Goal: Task Accomplishment & Management: Manage account settings

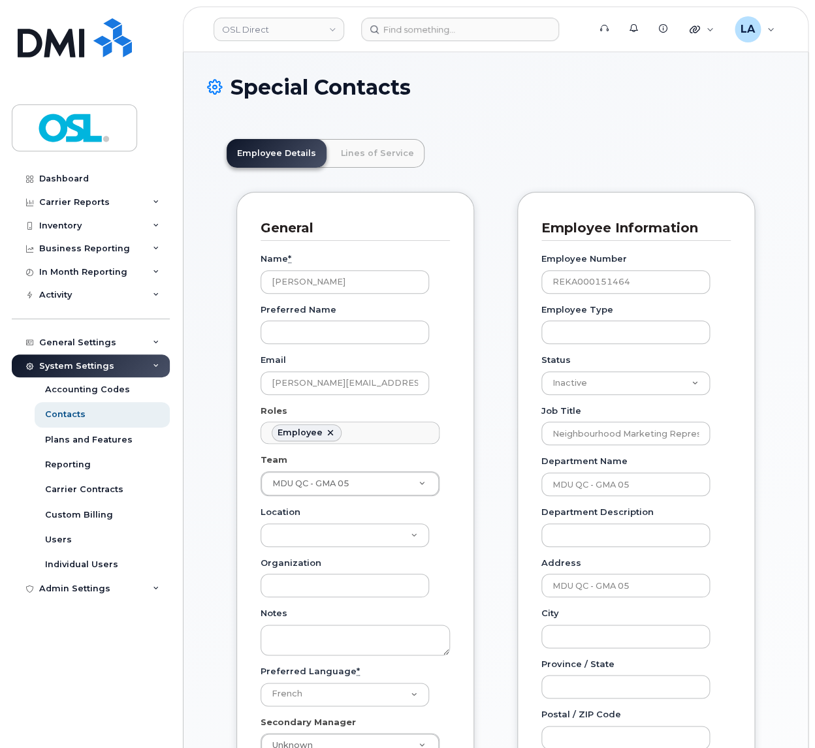
scroll to position [46, 0]
click at [458, 33] on input at bounding box center [460, 30] width 198 height 24
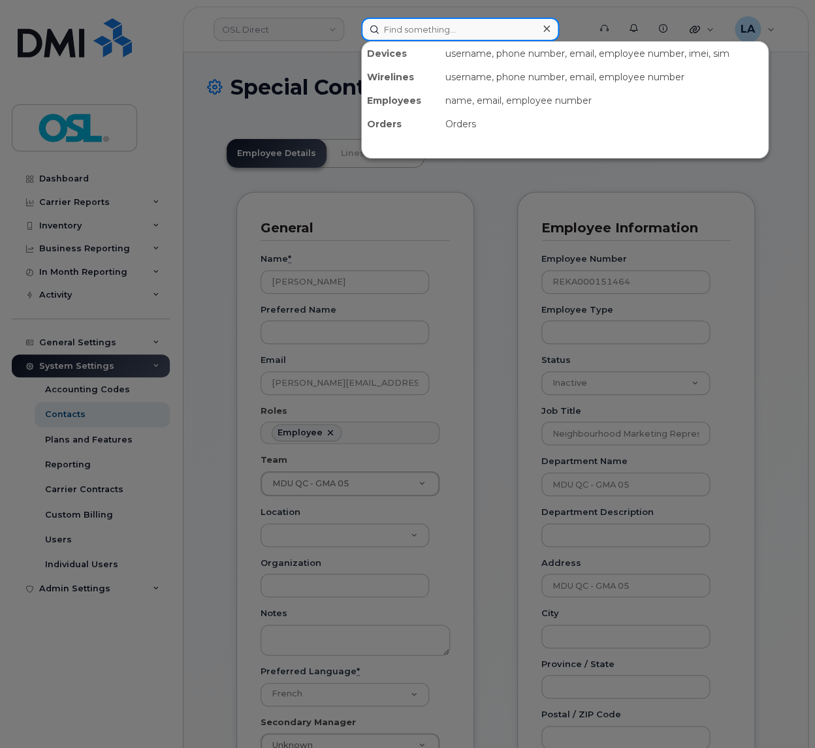
paste input "REKA000149037"
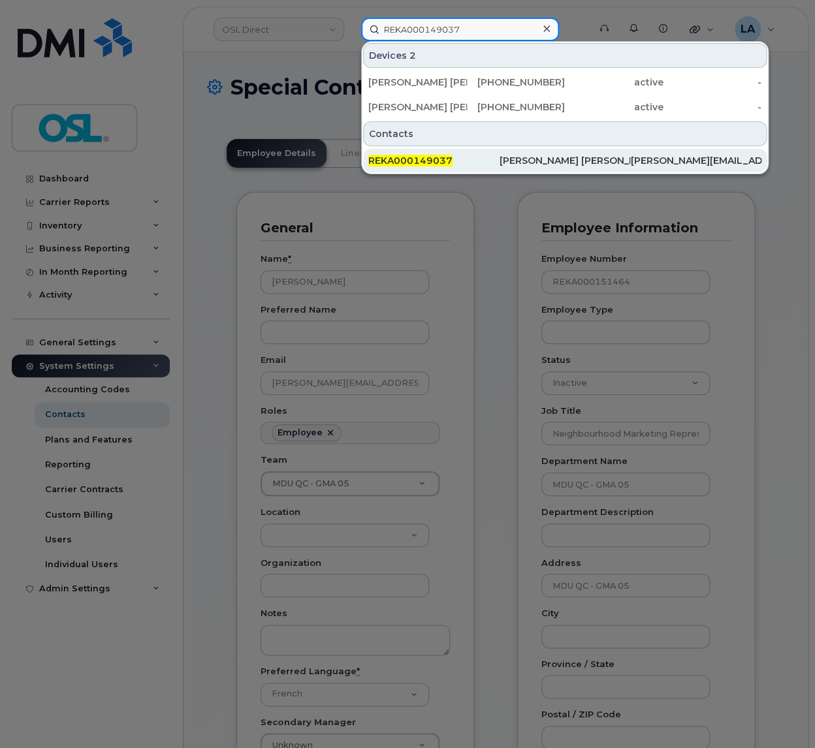
type input "REKA000149037"
click at [382, 160] on span "REKA000149037" at bounding box center [410, 161] width 84 height 12
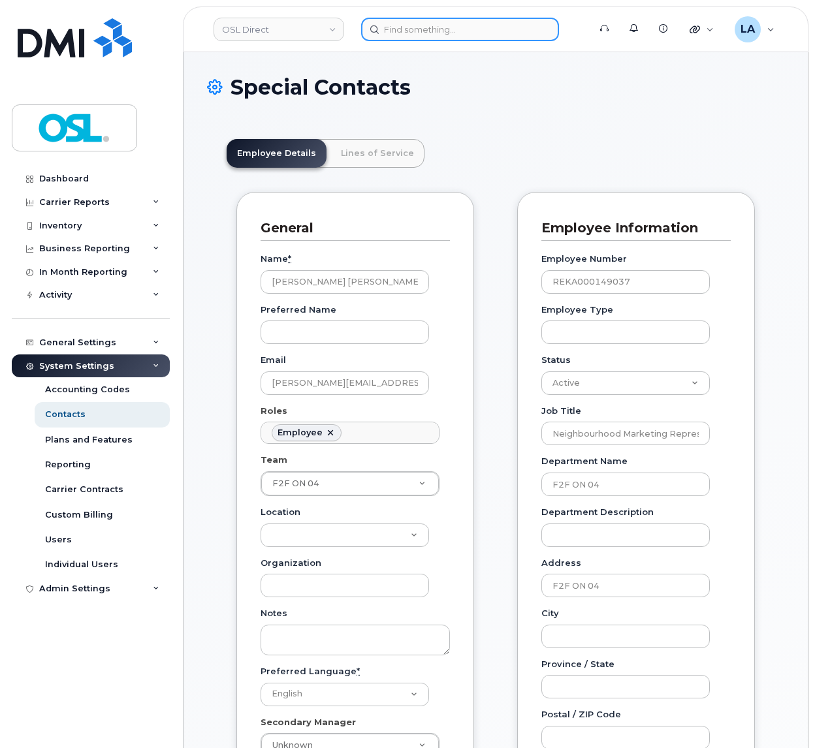
click at [460, 31] on input at bounding box center [460, 30] width 198 height 24
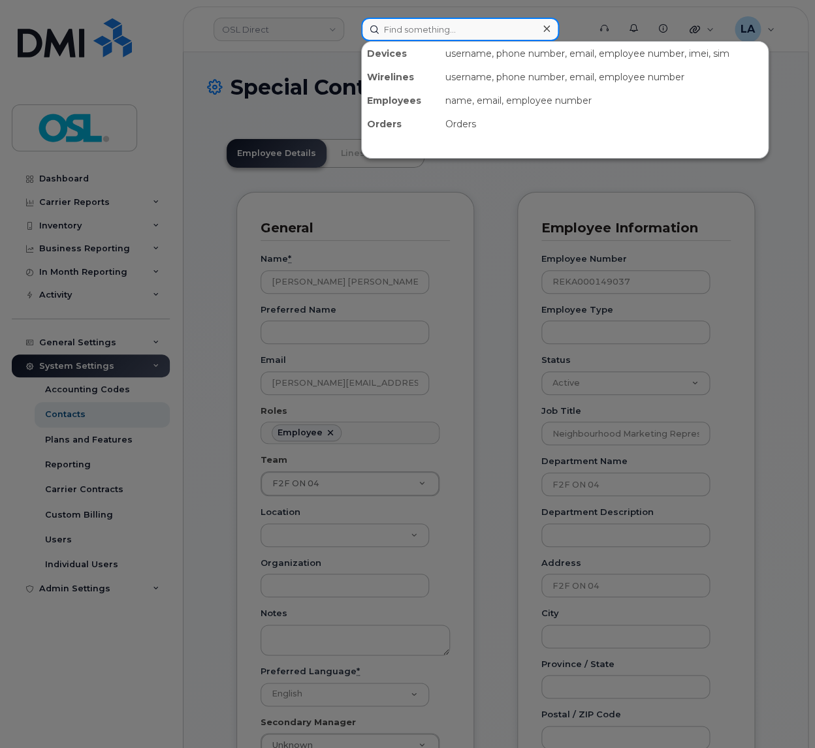
scroll to position [46, 0]
paste input "REKA000149037"
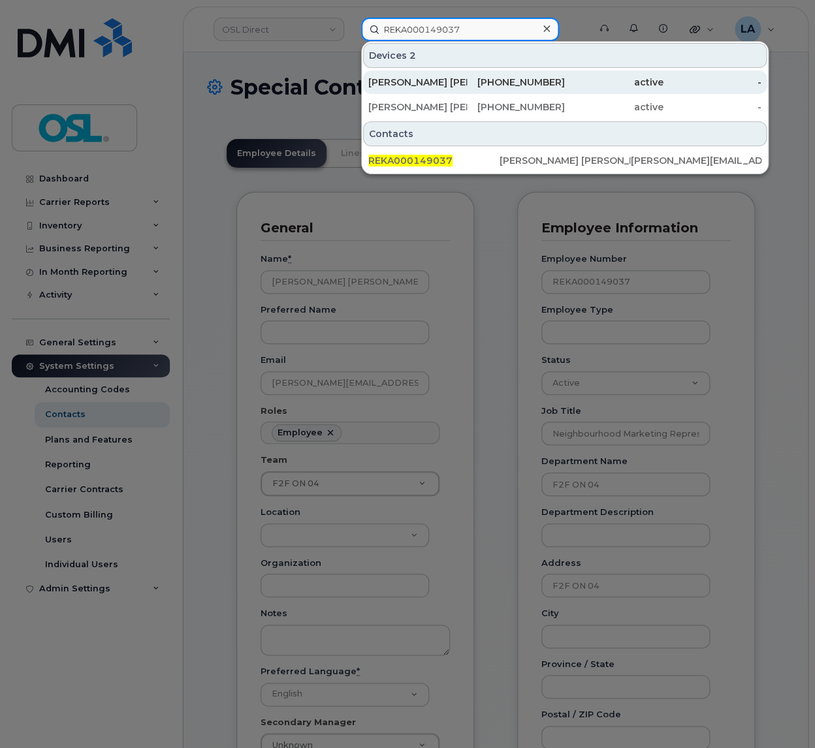
type input "REKA000149037"
click at [428, 81] on div "[PERSON_NAME] [PERSON_NAME]" at bounding box center [417, 82] width 99 height 13
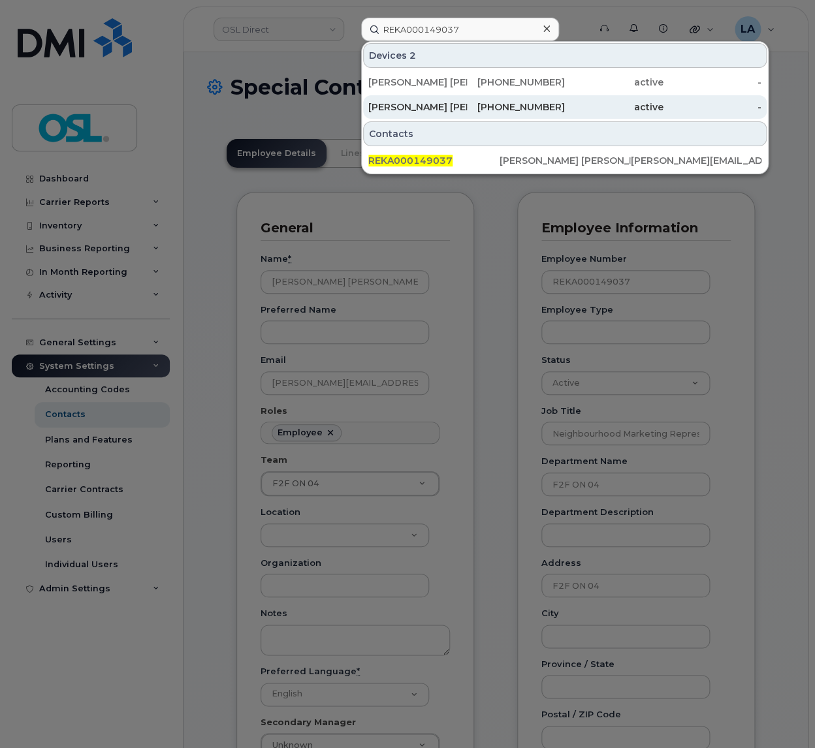
click at [421, 105] on div "[PERSON_NAME] [PERSON_NAME]" at bounding box center [417, 107] width 99 height 13
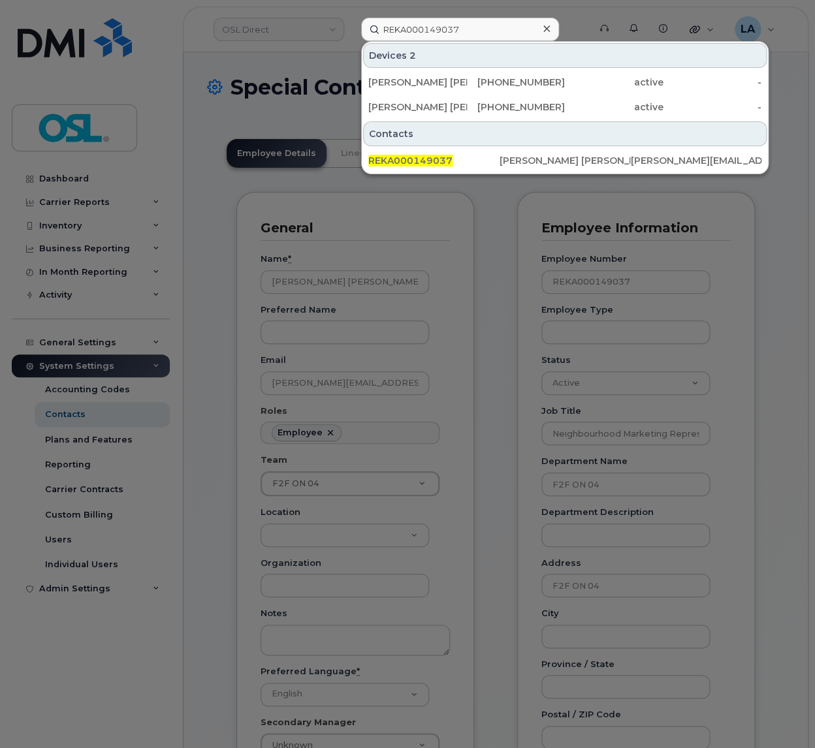
click at [503, 293] on div at bounding box center [407, 374] width 815 height 748
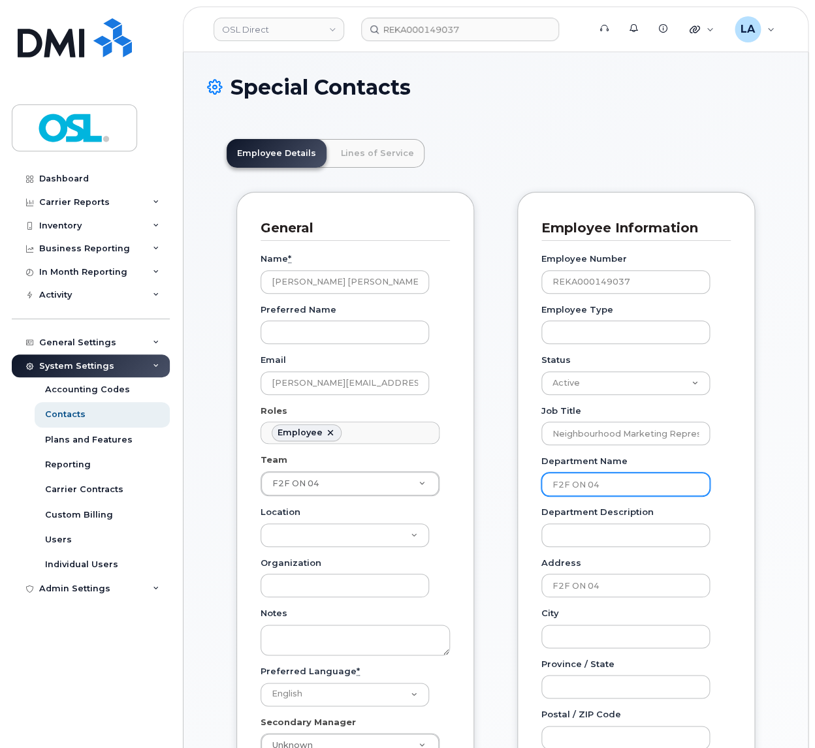
drag, startPoint x: 626, startPoint y: 480, endPoint x: 502, endPoint y: 489, distance: 123.7
click at [541, 489] on input "F2F ON 04" at bounding box center [625, 485] width 169 height 24
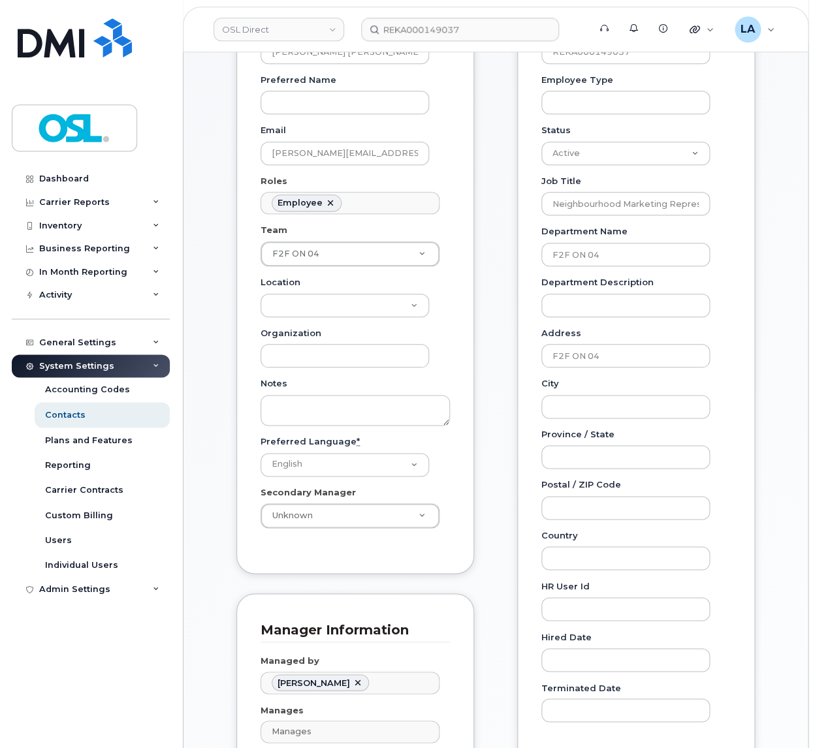
scroll to position [206, 0]
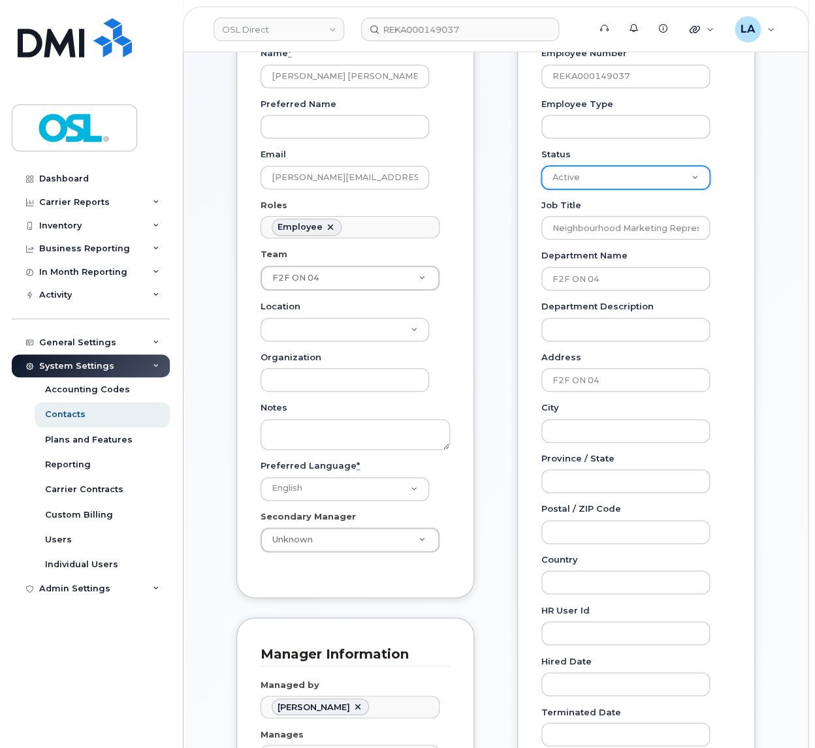
click at [601, 167] on select "Active On-Leave Long Term Short Term Maternity Leave Temp Layoff Inactive" at bounding box center [625, 178] width 169 height 24
click at [541, 166] on select "Active On-Leave Long Term Short Term Maternity Leave Temp Layoff Inactive" at bounding box center [625, 178] width 169 height 24
select select "inactive"
click option "Inactive" at bounding box center [0, 0] width 0 height 0
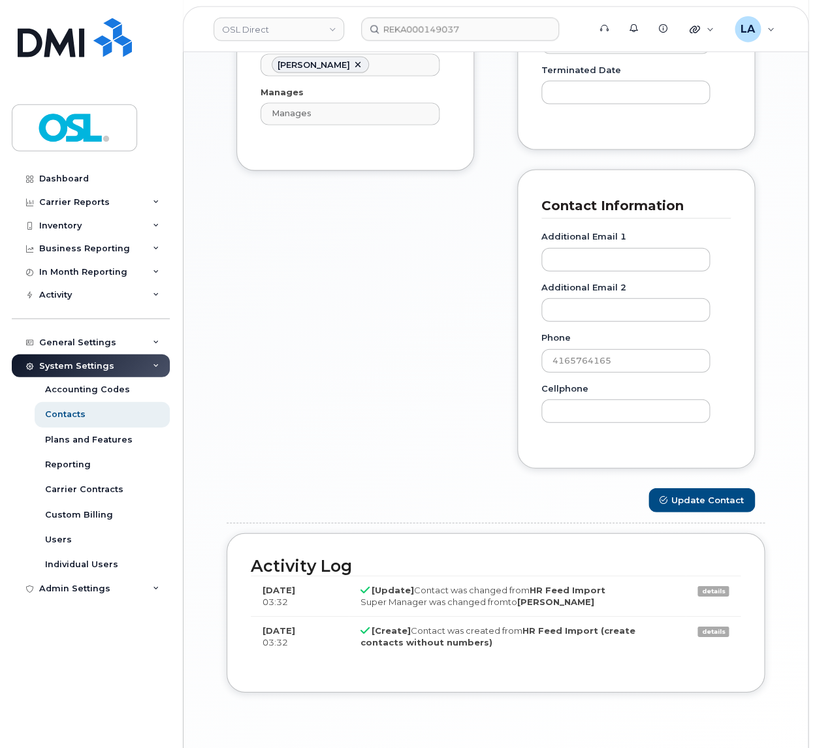
scroll to position [899, 0]
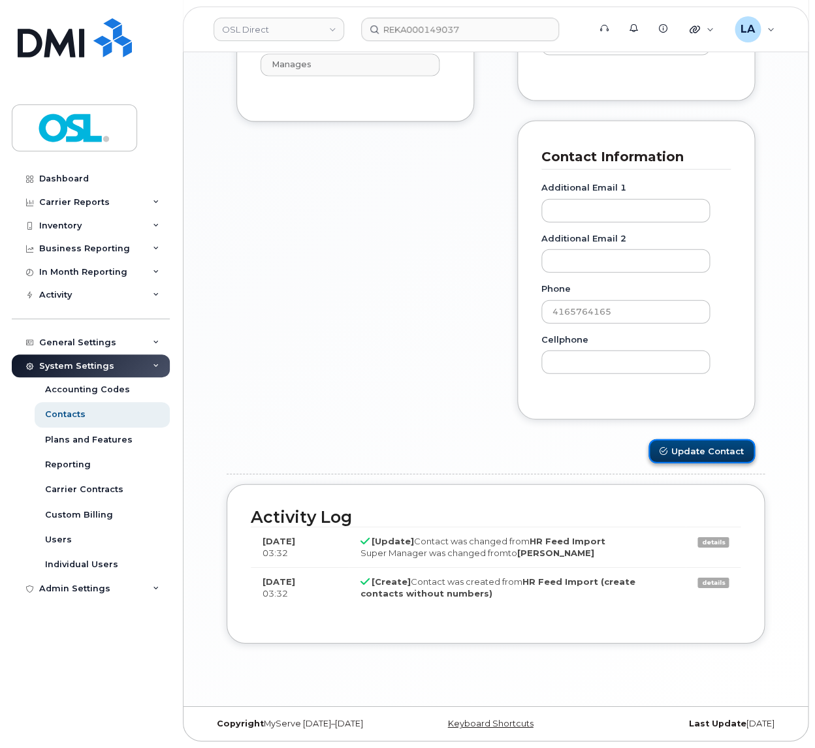
click at [728, 453] on button "Update Contact" at bounding box center [702, 452] width 106 height 24
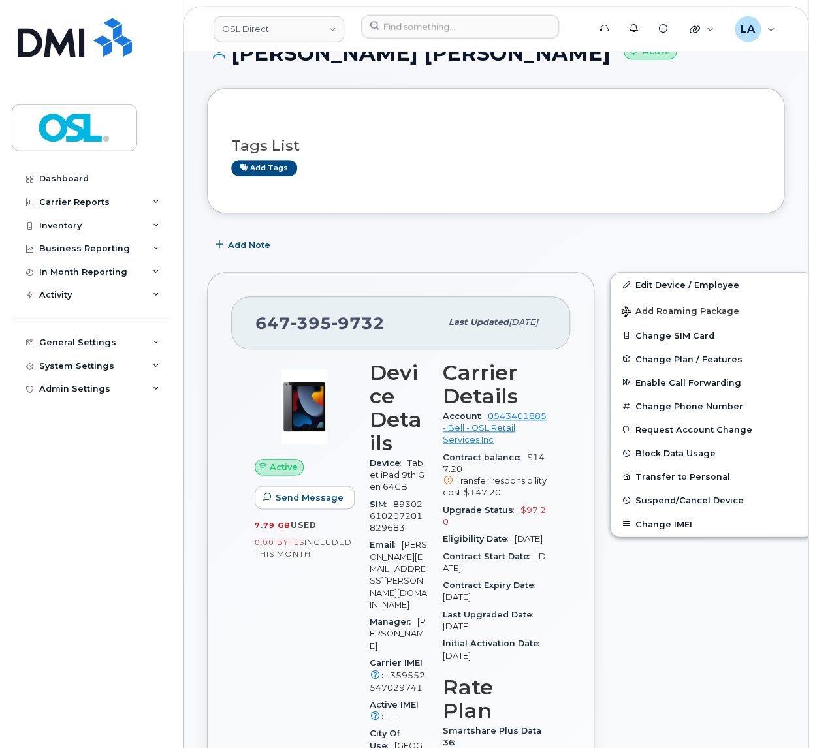
scroll to position [137, 0]
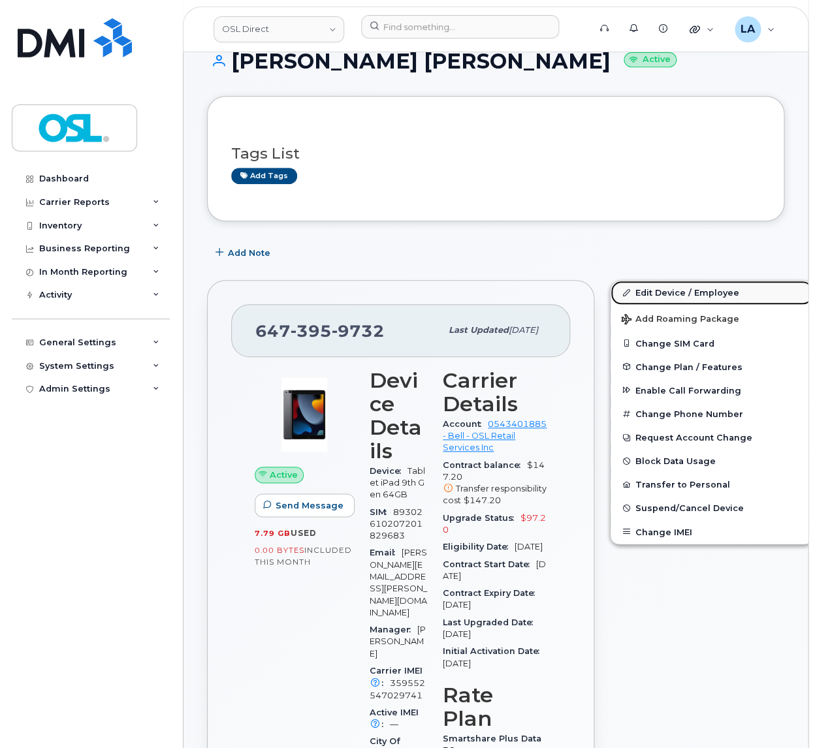
click at [649, 291] on link "Edit Device / Employee" at bounding box center [712, 293] width 202 height 24
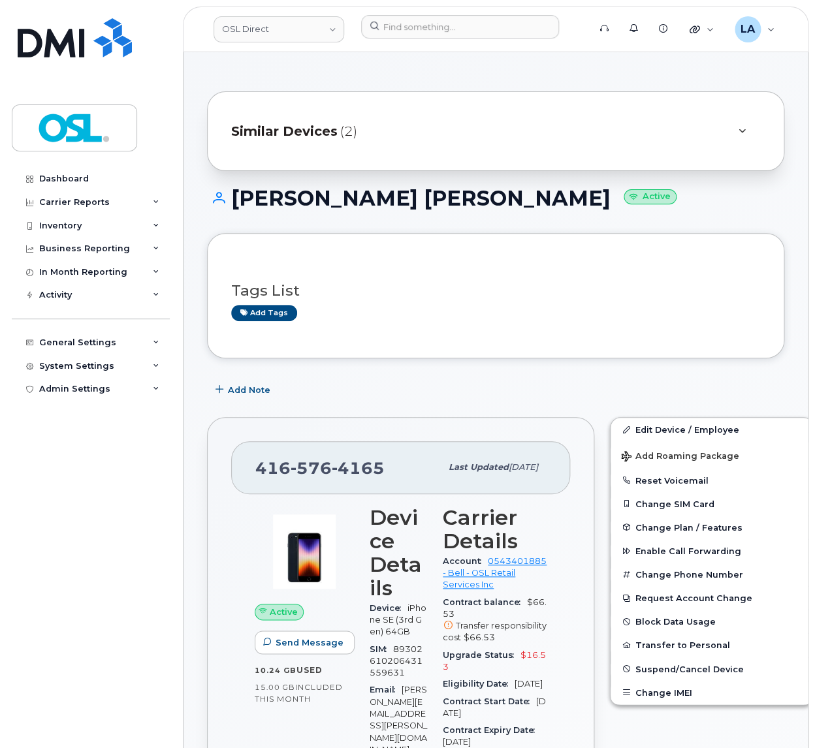
click at [669, 325] on div "Tags List Add tags" at bounding box center [495, 295] width 529 height 77
click at [659, 435] on link "Edit Device / Employee" at bounding box center [712, 430] width 202 height 24
click at [665, 434] on link "Edit Device / Employee" at bounding box center [712, 430] width 202 height 24
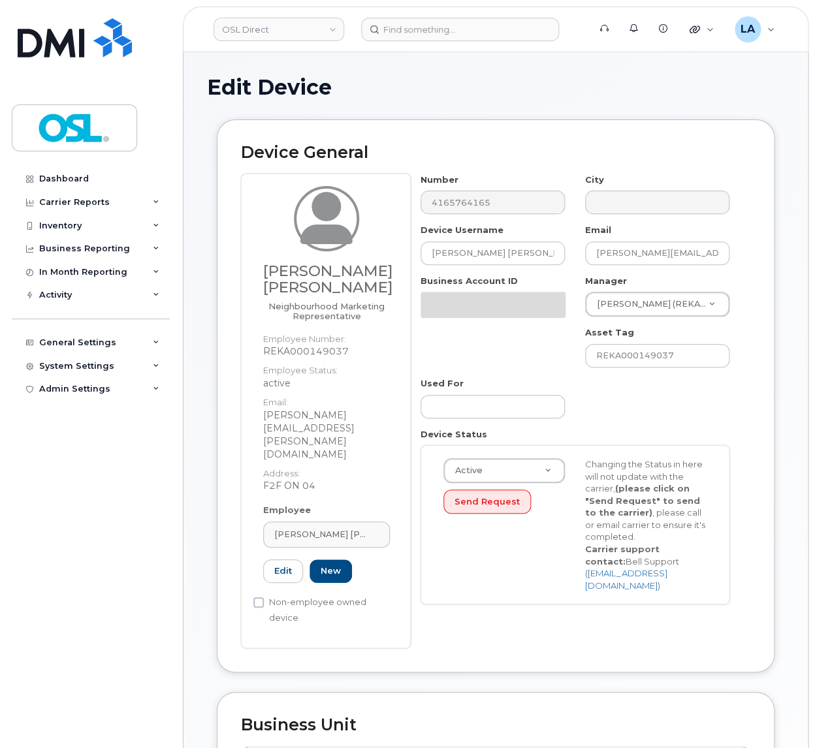
click at [683, 287] on div "Manager Babandeep Singh (REKA000009039) 1526239" at bounding box center [657, 296] width 165 height 42
click at [664, 313] on body "OSL Direct Support Alerts Knowledge Base Quicklinks Suspend / Cancel Device Cha…" at bounding box center [407, 659] width 815 height 1319
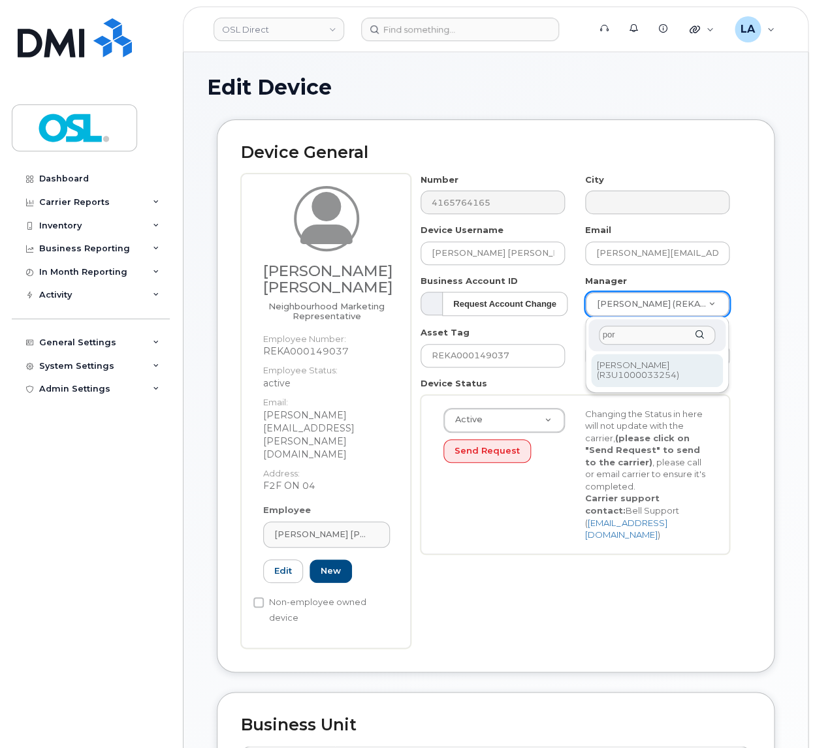
type input "por"
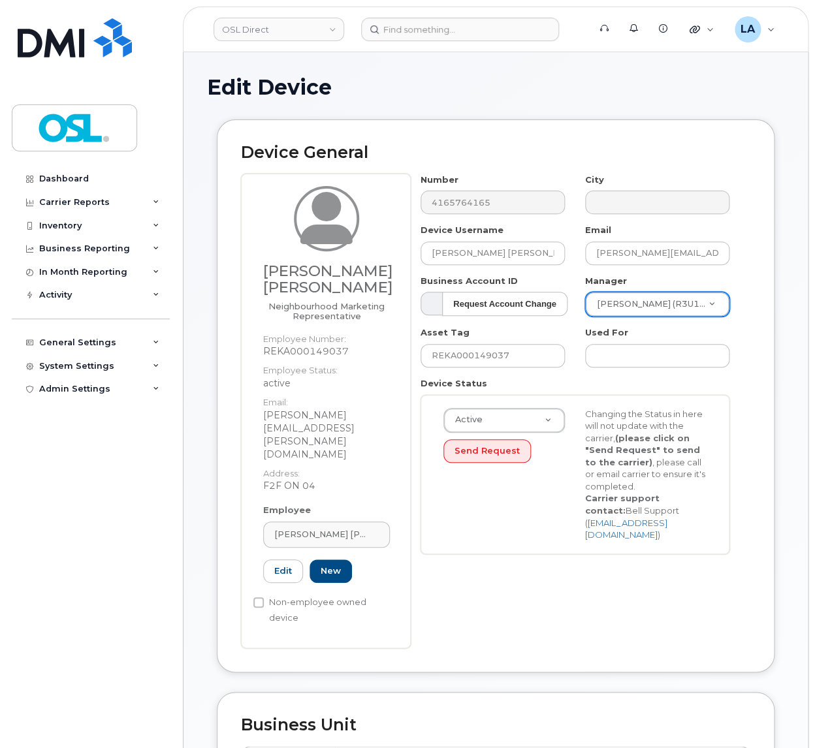
type input "1527344"
click at [312, 528] on span "[PERSON_NAME] [PERSON_NAME]" at bounding box center [321, 534] width 94 height 12
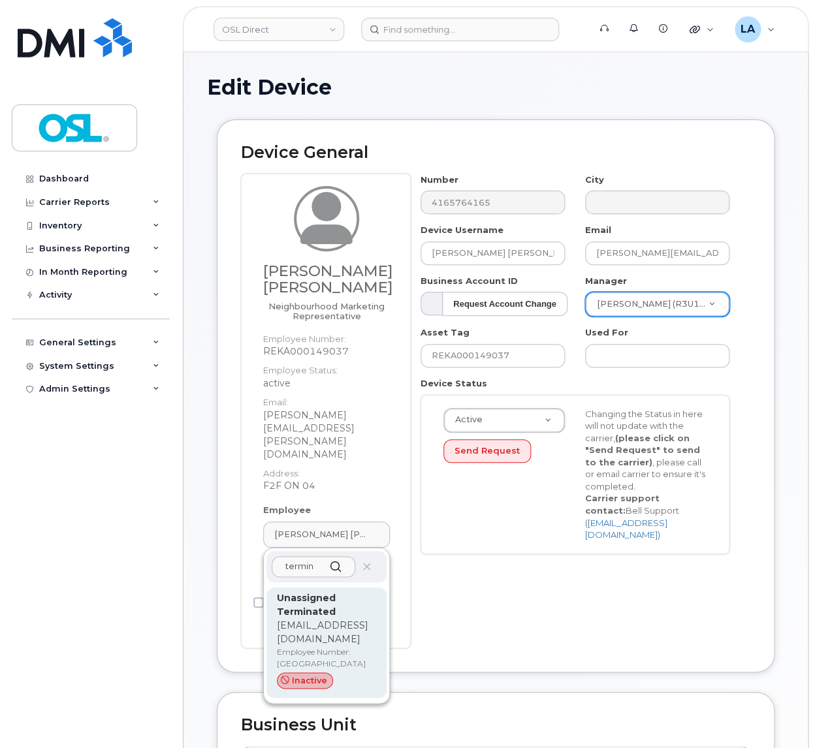
type input "termin"
click at [317, 619] on p "[EMAIL_ADDRESS][DOMAIN_NAME]" at bounding box center [326, 632] width 99 height 27
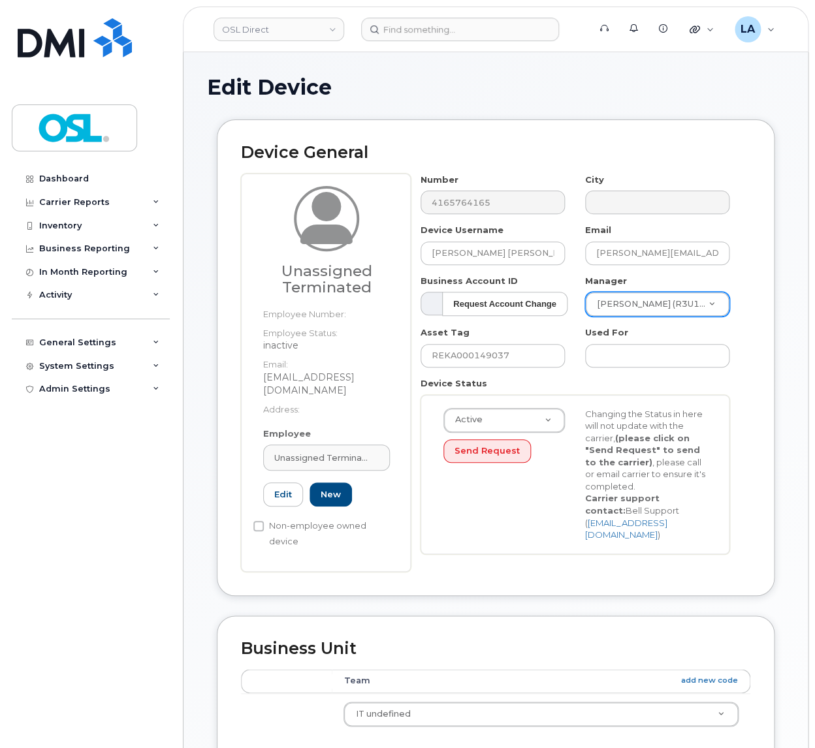
type input "UT"
type input "Unassigned Terminated"
type input "[EMAIL_ADDRESS][DOMAIN_NAME]"
type input "4117510"
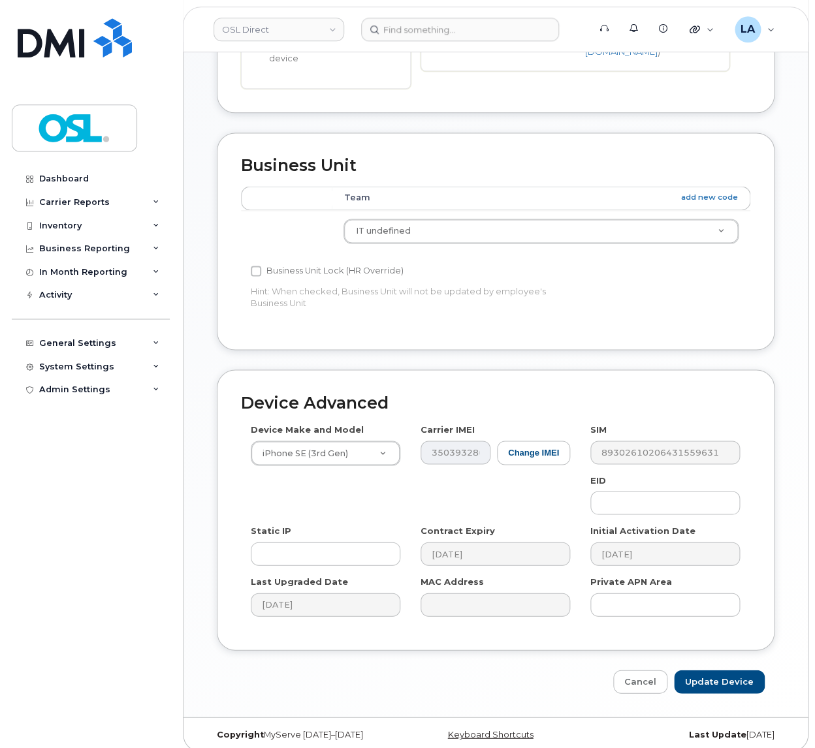
scroll to position [484, 0]
click at [707, 669] on input "Update Device" at bounding box center [719, 681] width 91 height 24
type input "Saving..."
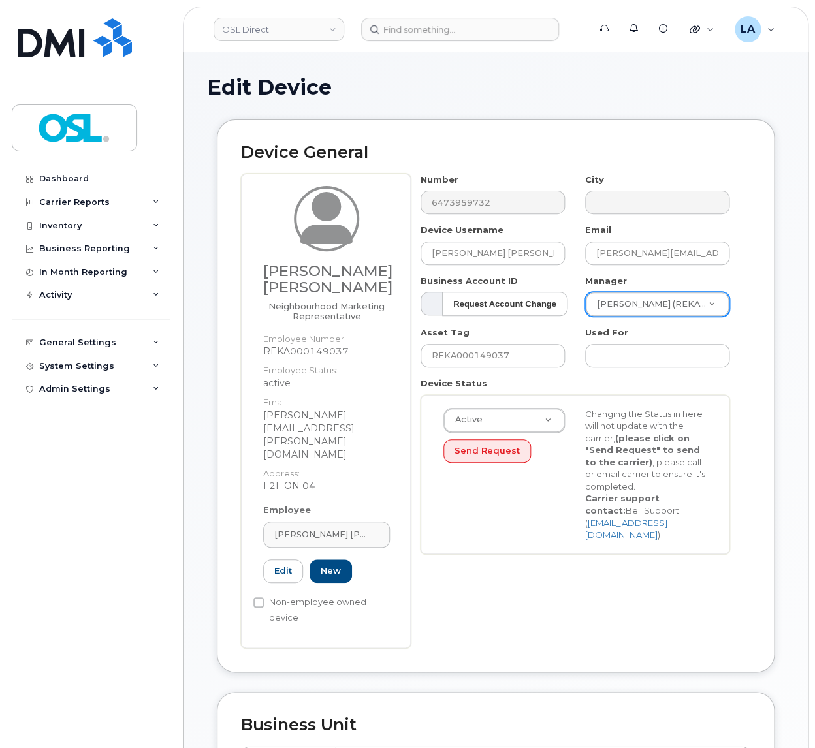
click at [611, 311] on body "OSL Direct Support Alerts Knowledge Base Quicklinks Suspend / Cancel Device Cha…" at bounding box center [407, 659] width 815 height 1319
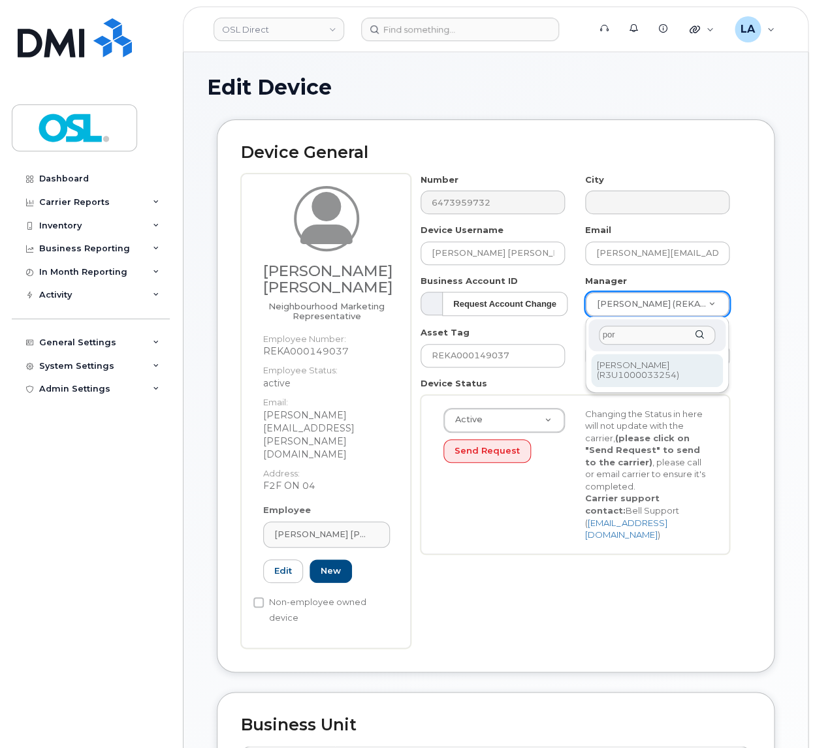
type input "por"
type input "1527344"
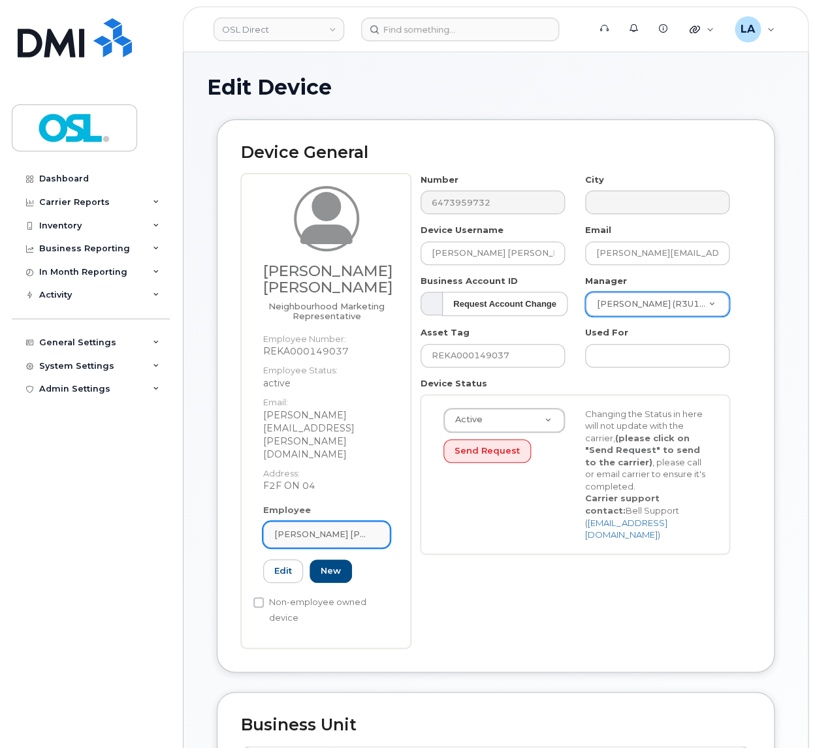
click at [322, 528] on span "[PERSON_NAME] [PERSON_NAME]" at bounding box center [321, 534] width 94 height 12
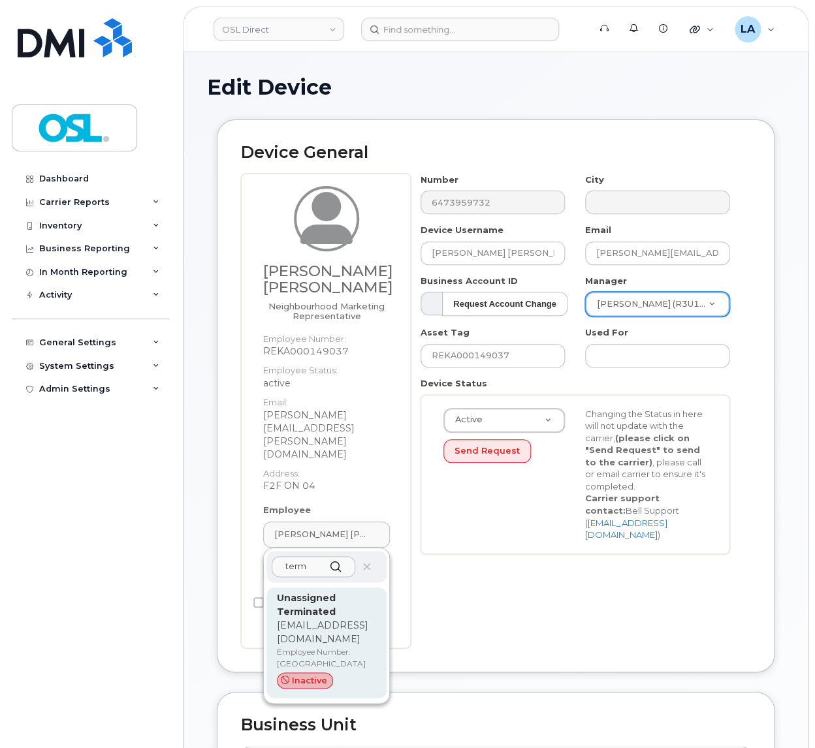
type input "term"
click at [317, 647] on p "Employee Number: [GEOGRAPHIC_DATA]" at bounding box center [326, 659] width 99 height 24
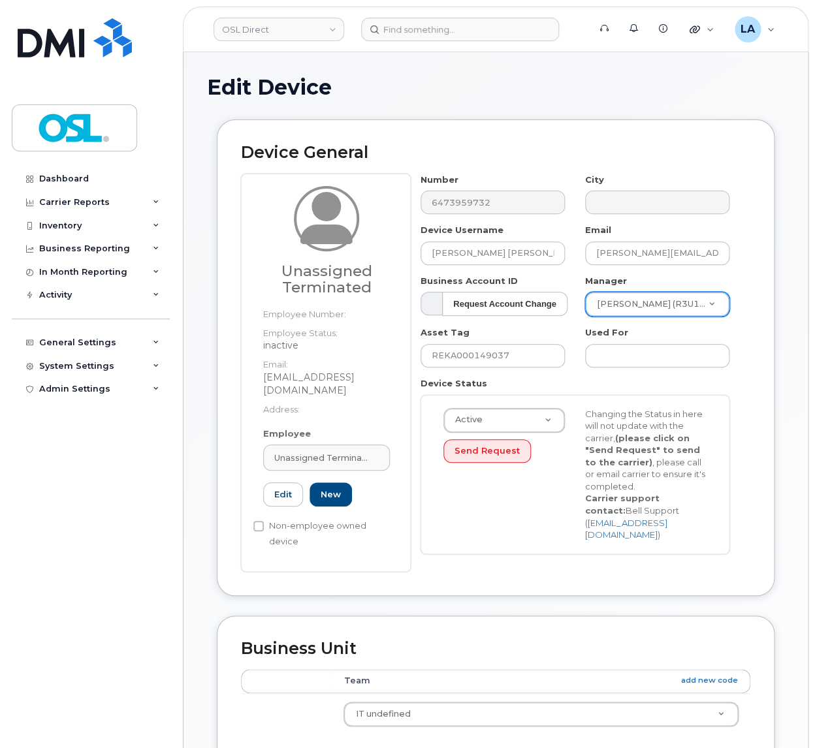
type input "UT"
type input "Unassigned Terminated"
type input "[EMAIL_ADDRESS][DOMAIN_NAME]"
type input "4117510"
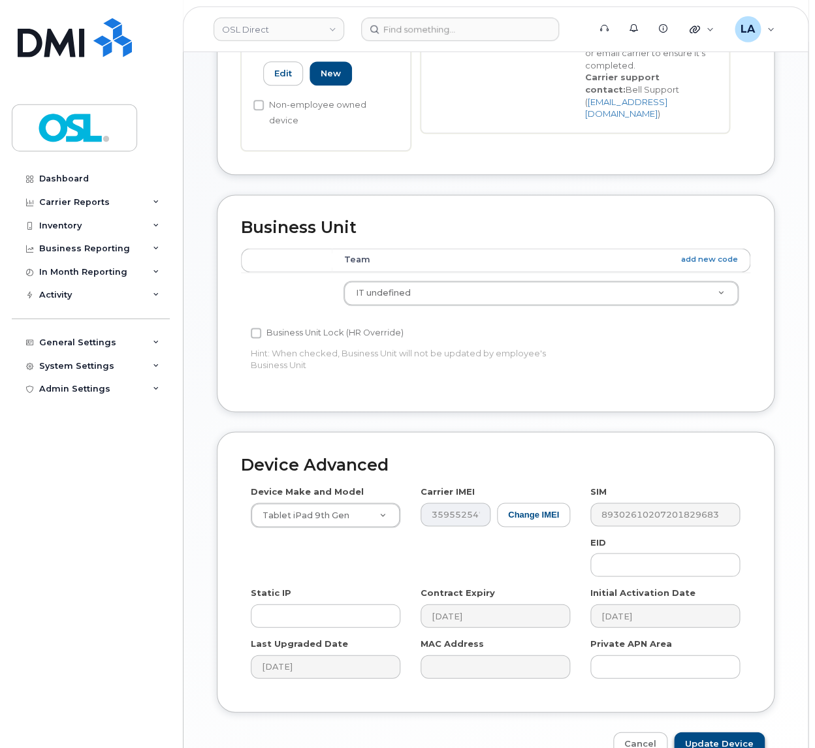
scroll to position [480, 0]
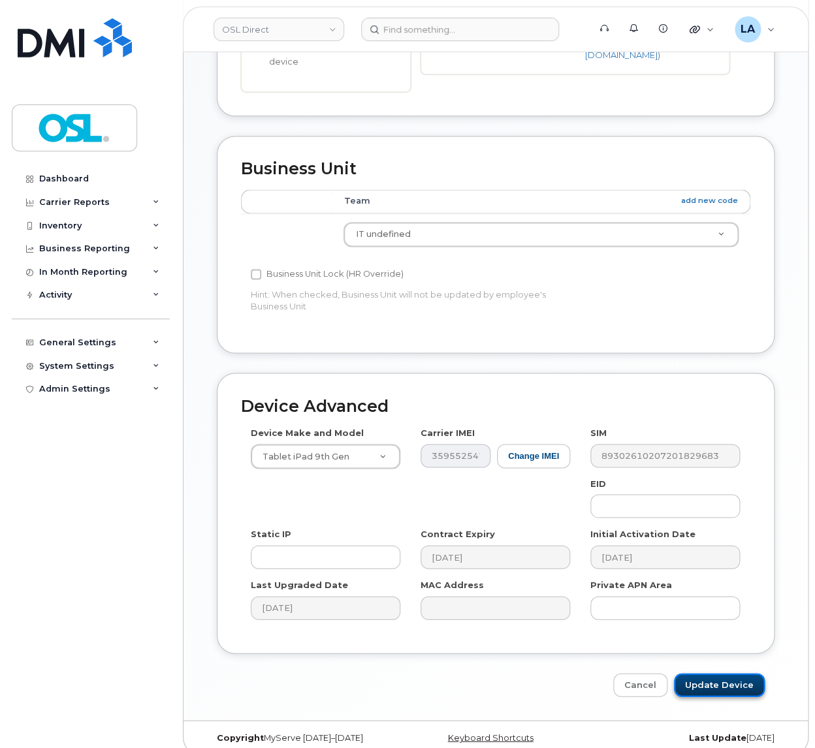
click at [701, 675] on input "Update Device" at bounding box center [719, 685] width 91 height 24
type input "Saving..."
click at [701, 675] on div "Cancel Saving..." at bounding box center [496, 685] width 558 height 24
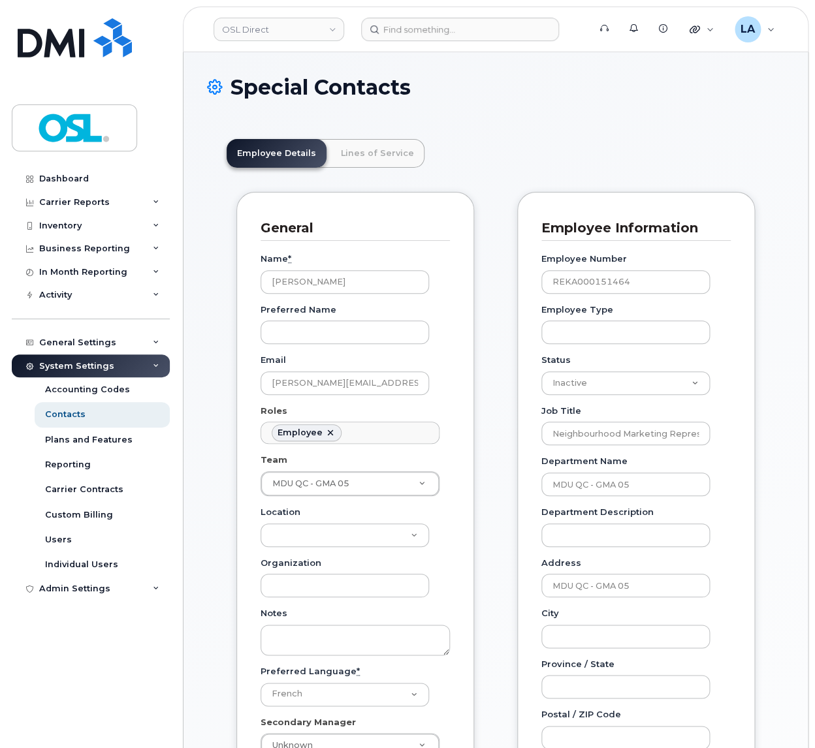
scroll to position [46, 0]
click at [377, 149] on link "Lines of Service" at bounding box center [377, 153] width 94 height 29
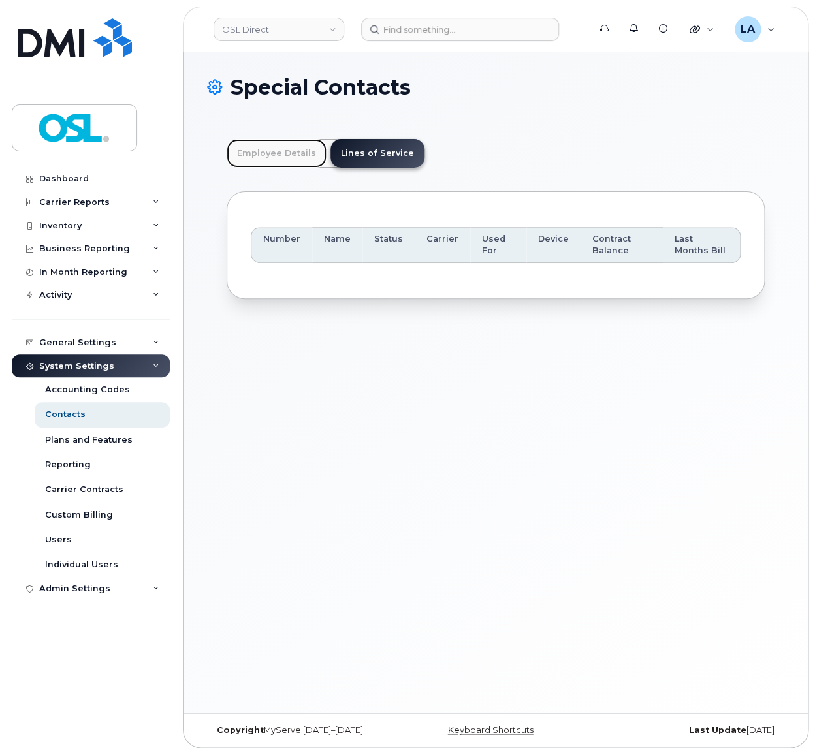
click at [265, 154] on link "Employee Details" at bounding box center [277, 153] width 100 height 29
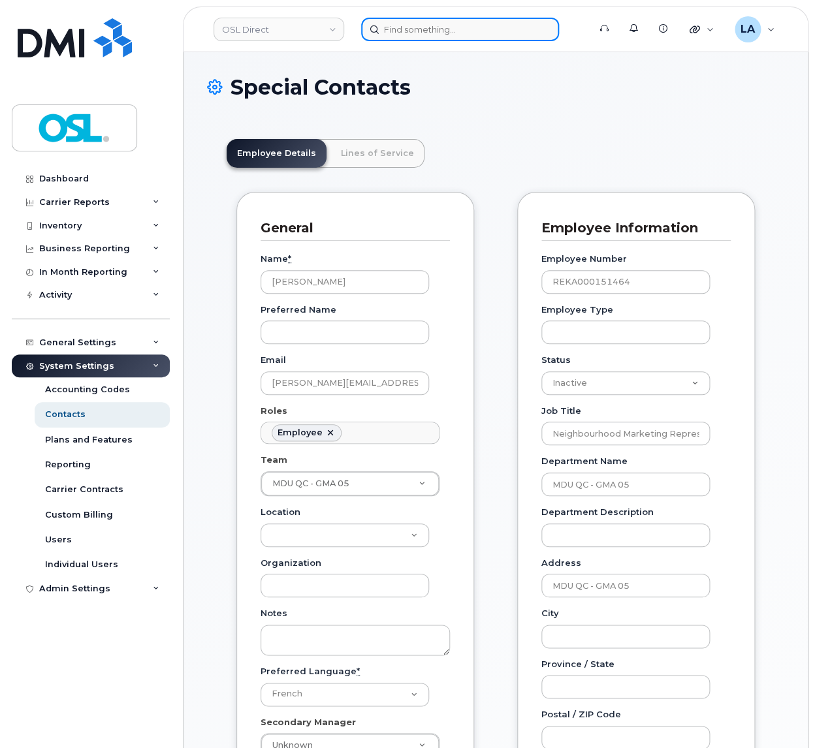
click at [440, 30] on input at bounding box center [460, 30] width 198 height 24
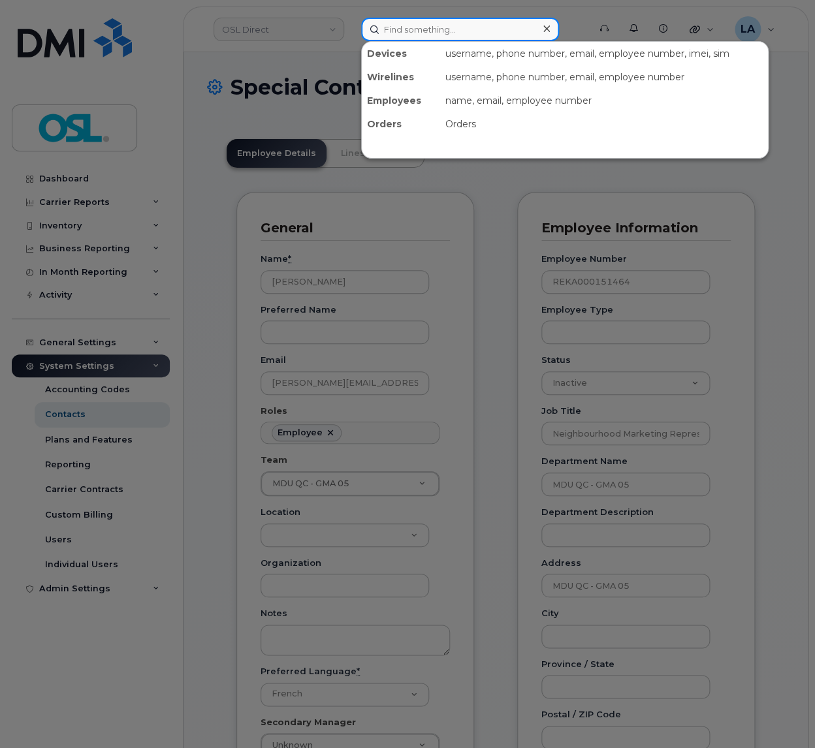
paste input "REKA000150964"
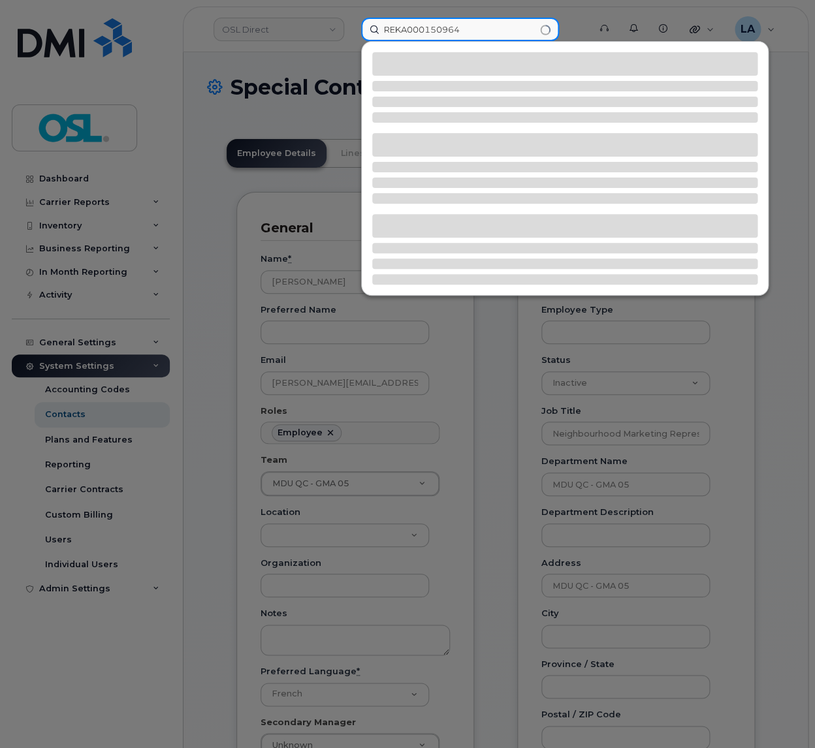
type input "REKA000150964"
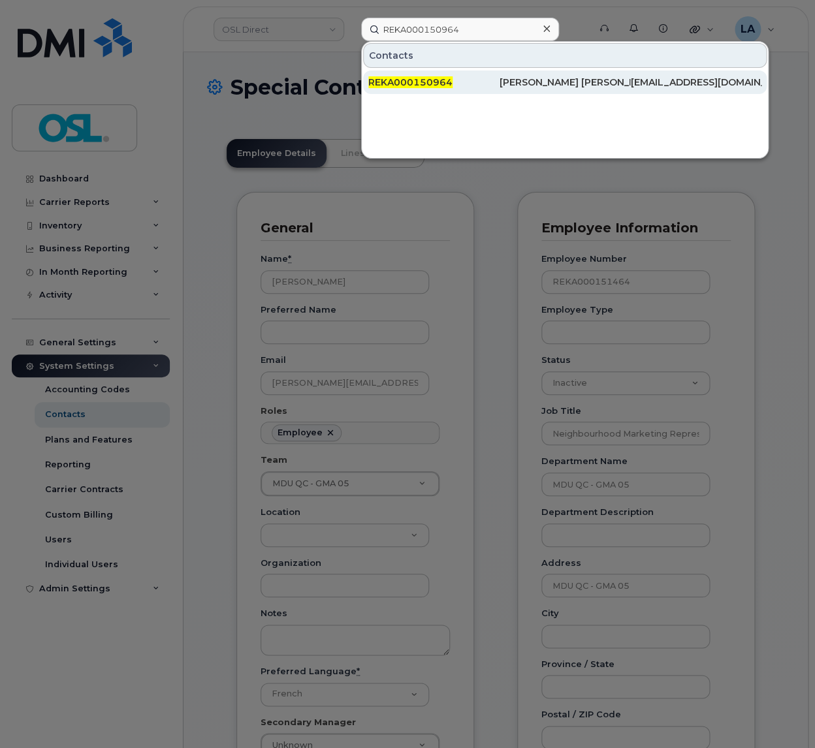
click at [430, 80] on span "REKA000150964" at bounding box center [410, 82] width 84 height 12
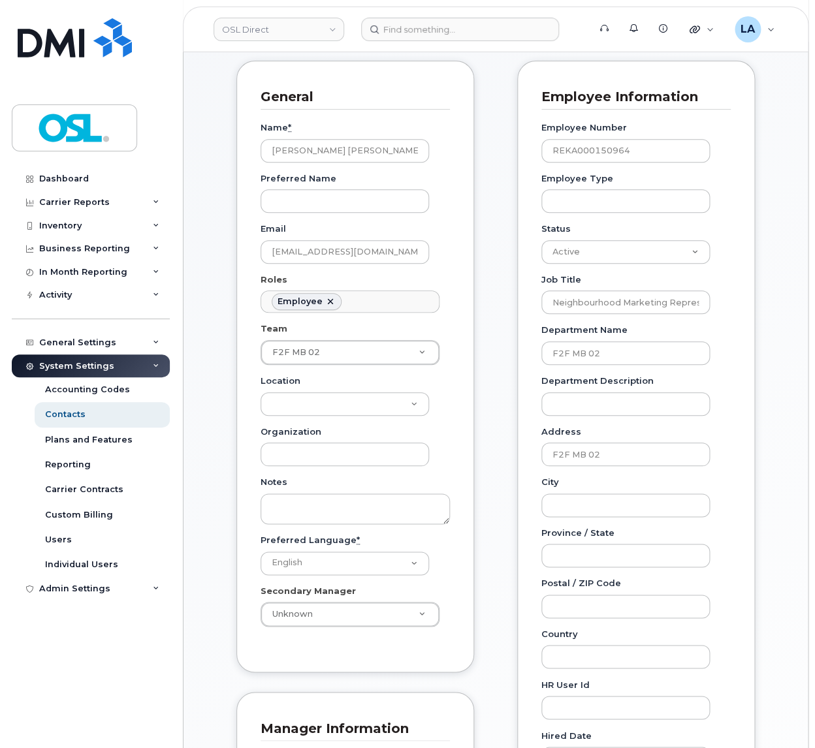
scroll to position [69, 0]
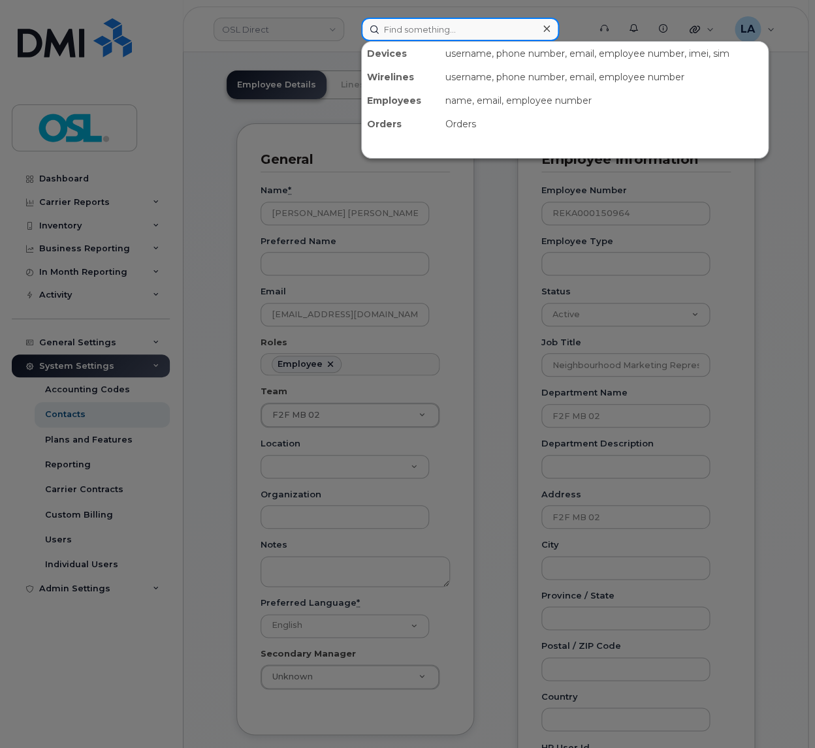
click at [428, 38] on input at bounding box center [460, 30] width 198 height 24
paste input "REKA000150964"
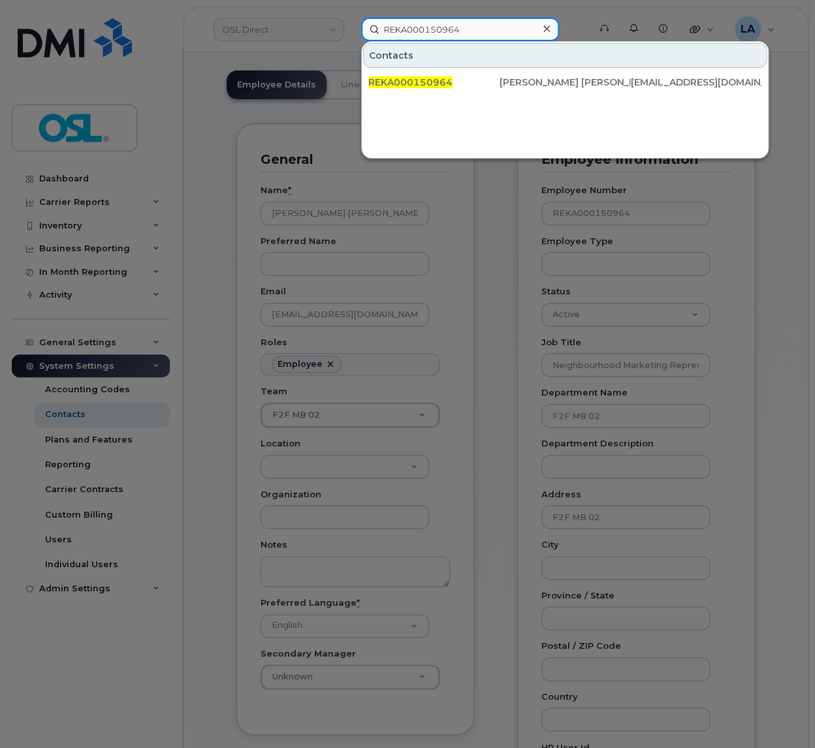
type input "REKA000150964"
click at [766, 329] on div at bounding box center [407, 374] width 815 height 748
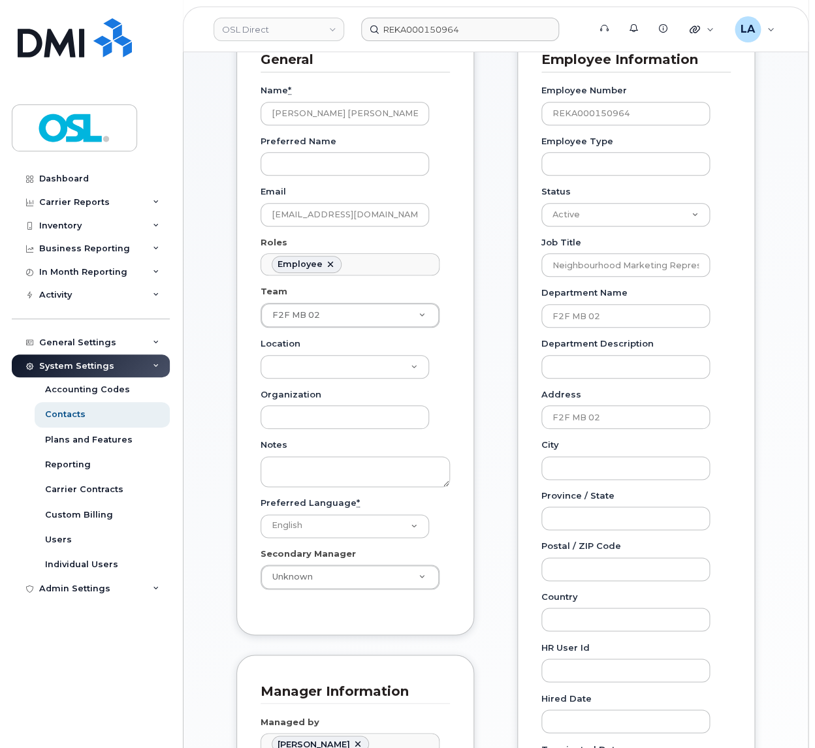
scroll to position [137, 0]
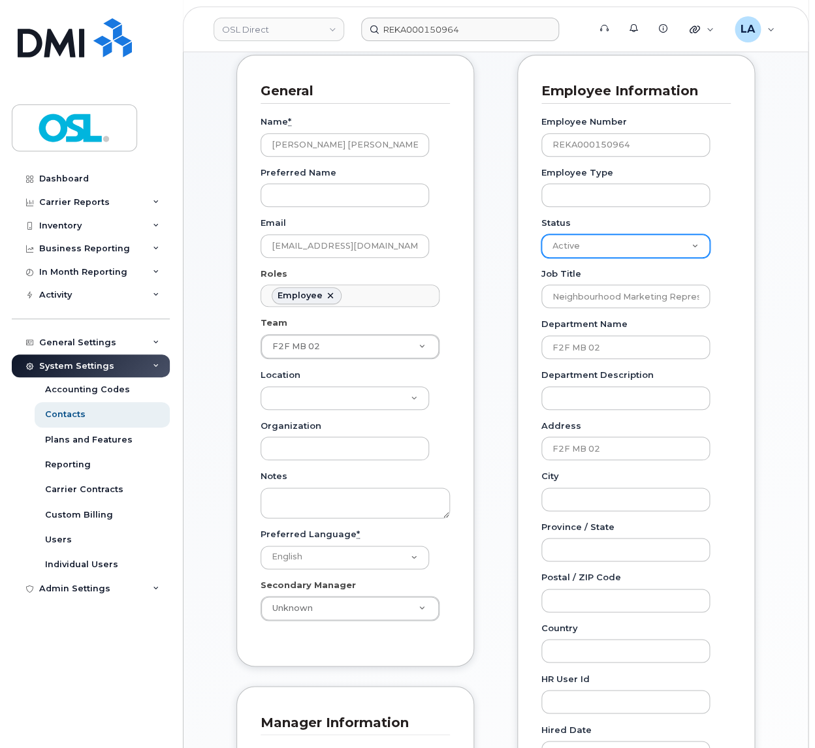
select select "inactive"
click option "Inactive" at bounding box center [0, 0] width 0 height 0
click at [765, 353] on div "Employee Details Lines of Service General Name * Sajjad Hossain Ridoy Preferred…" at bounding box center [495, 563] width 577 height 1163
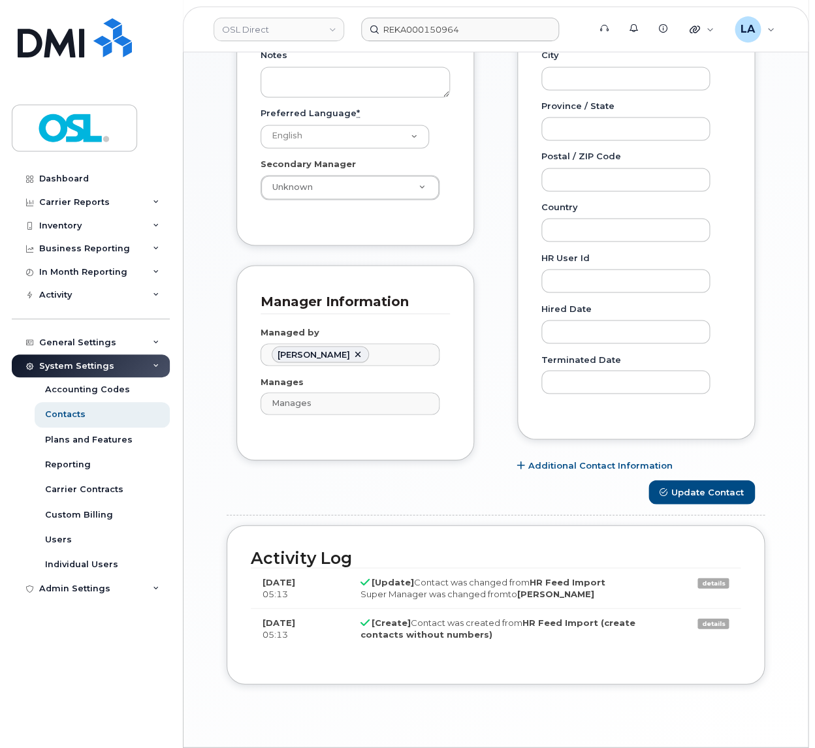
scroll to position [603, 0]
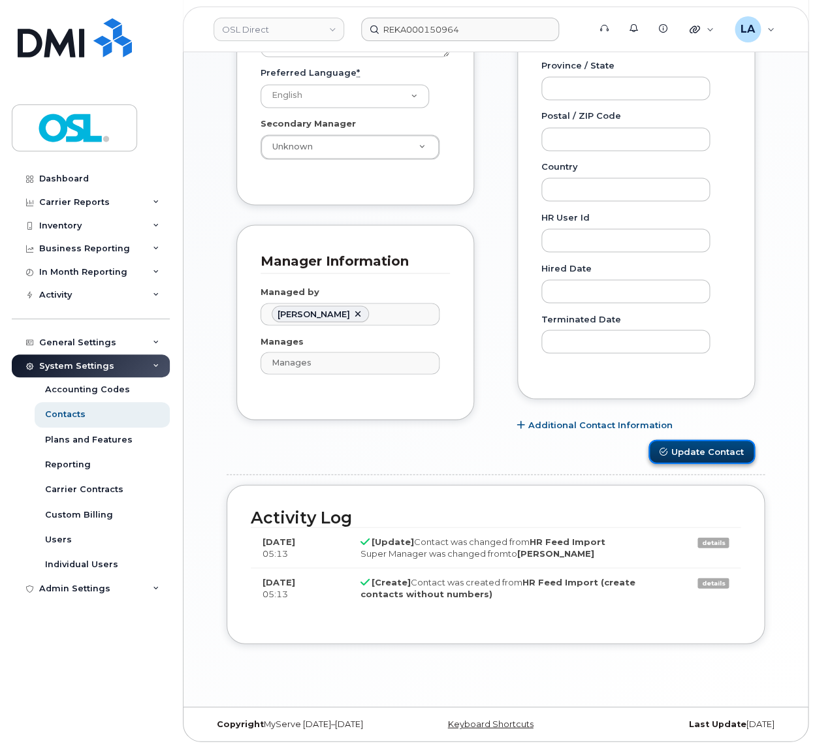
click at [722, 451] on button "Update Contact" at bounding box center [702, 452] width 106 height 24
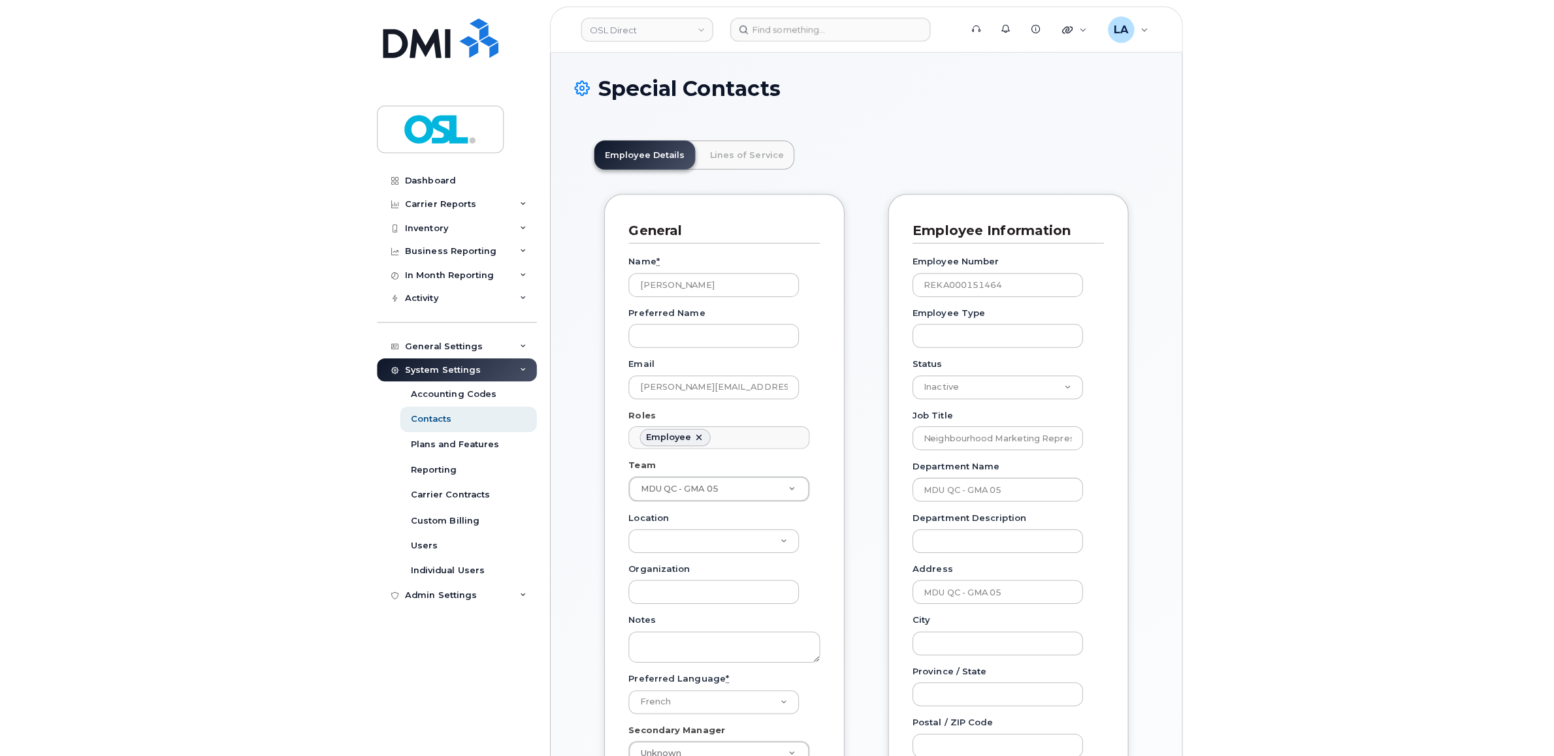
scroll to position [46, 0]
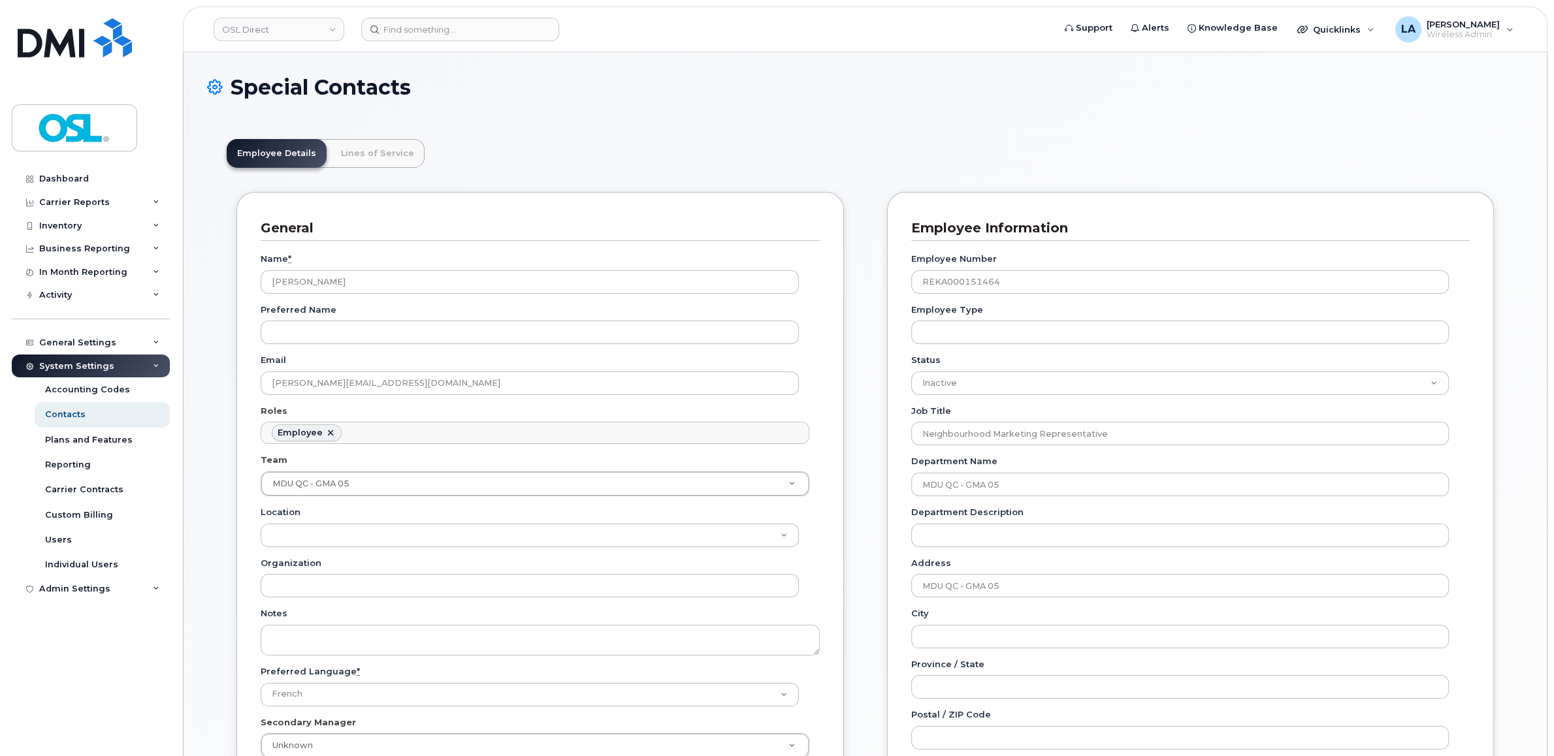
click at [630, 150] on header "Employee Details Lines of Service" at bounding box center [865, 153] width 1277 height 29
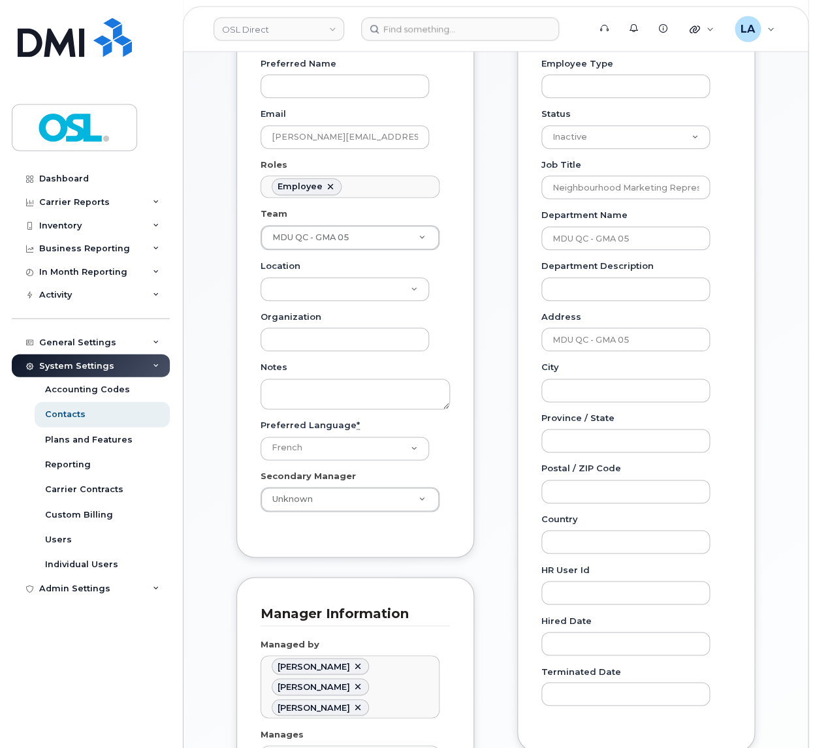
scroll to position [137, 0]
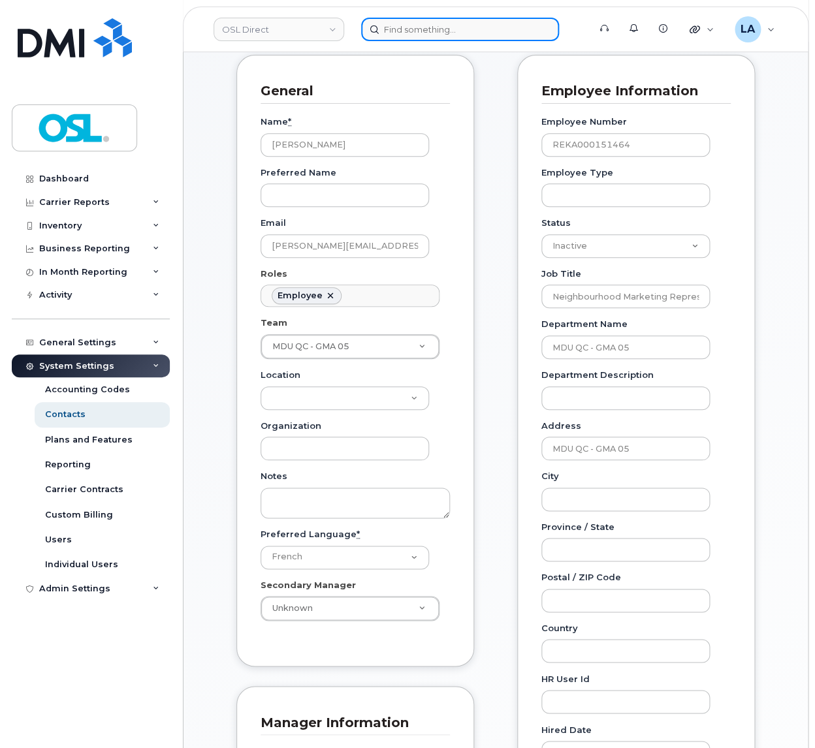
click at [405, 35] on input at bounding box center [460, 30] width 198 height 24
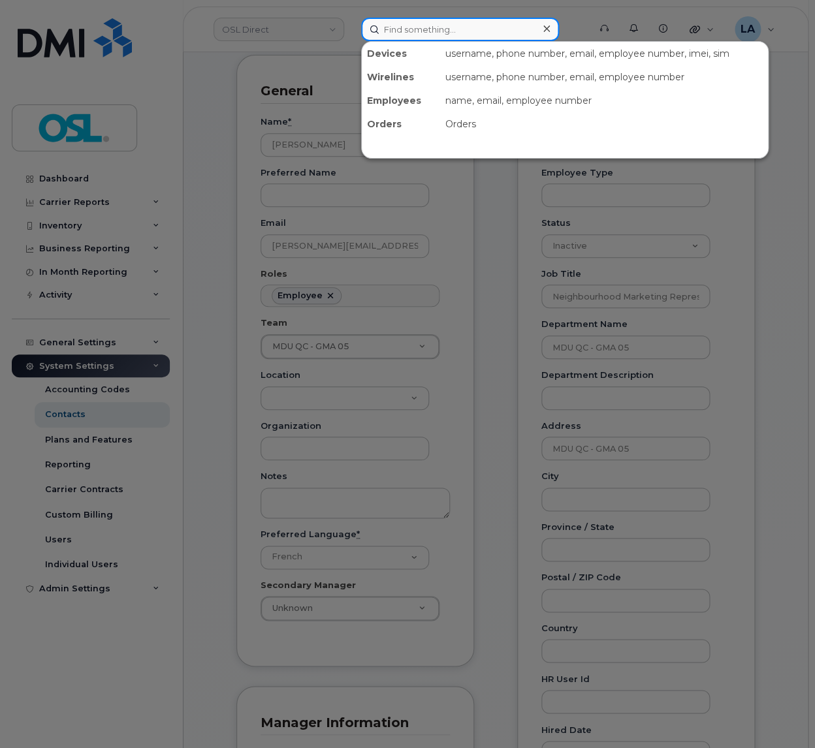
paste input "François Pauzé"
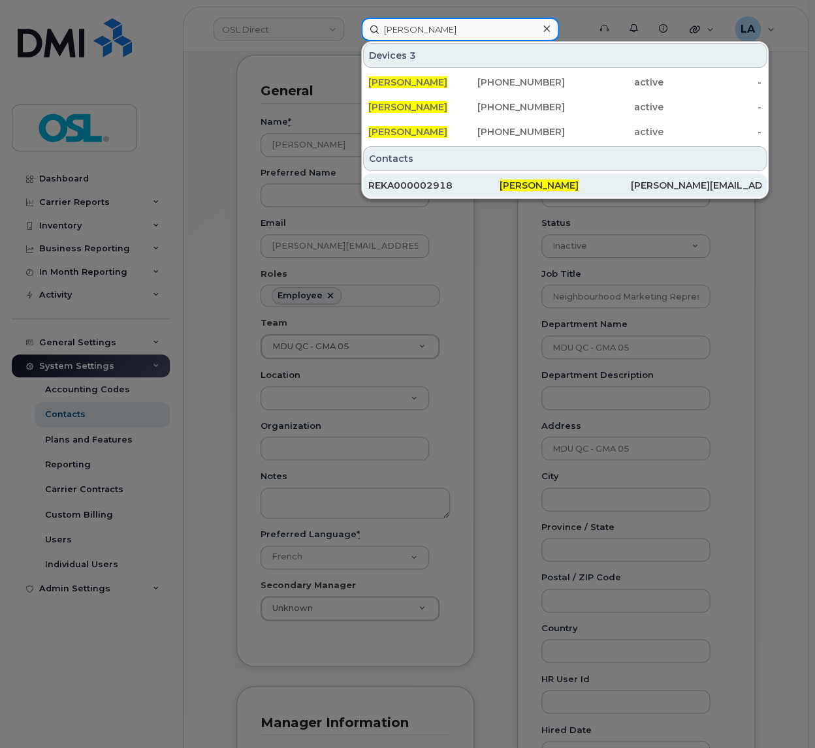
type input "François Pauzé"
click at [424, 187] on div "REKA000002918" at bounding box center [433, 185] width 131 height 13
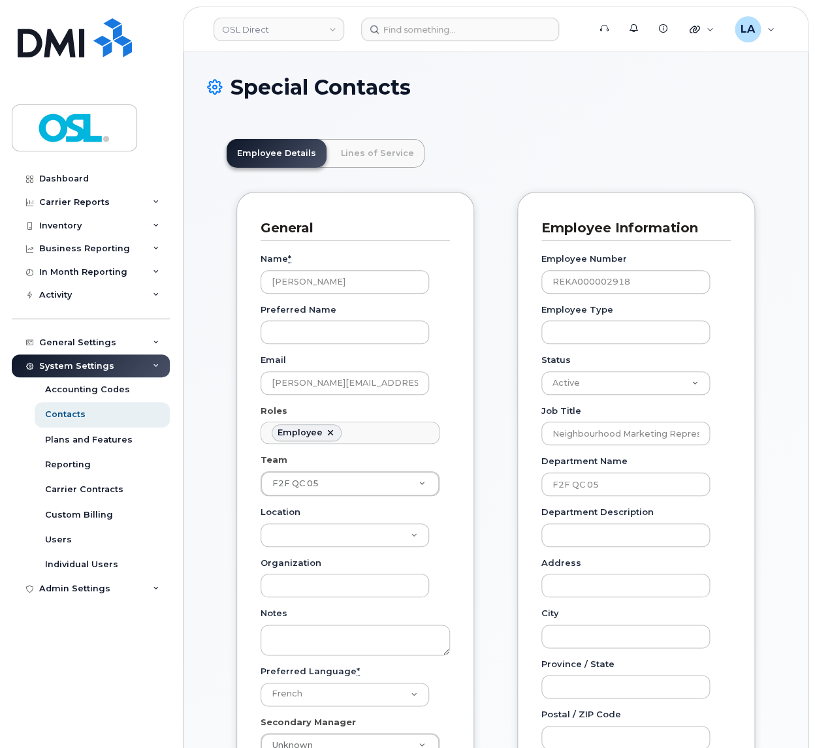
scroll to position [46, 0]
click at [393, 20] on input at bounding box center [460, 30] width 198 height 24
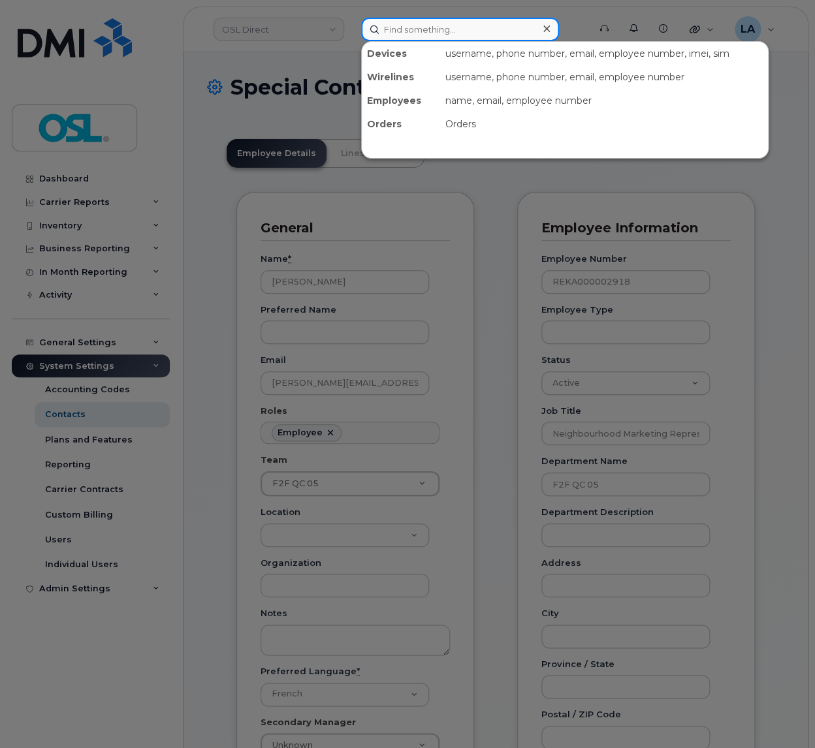
paste input "[PERSON_NAME]"
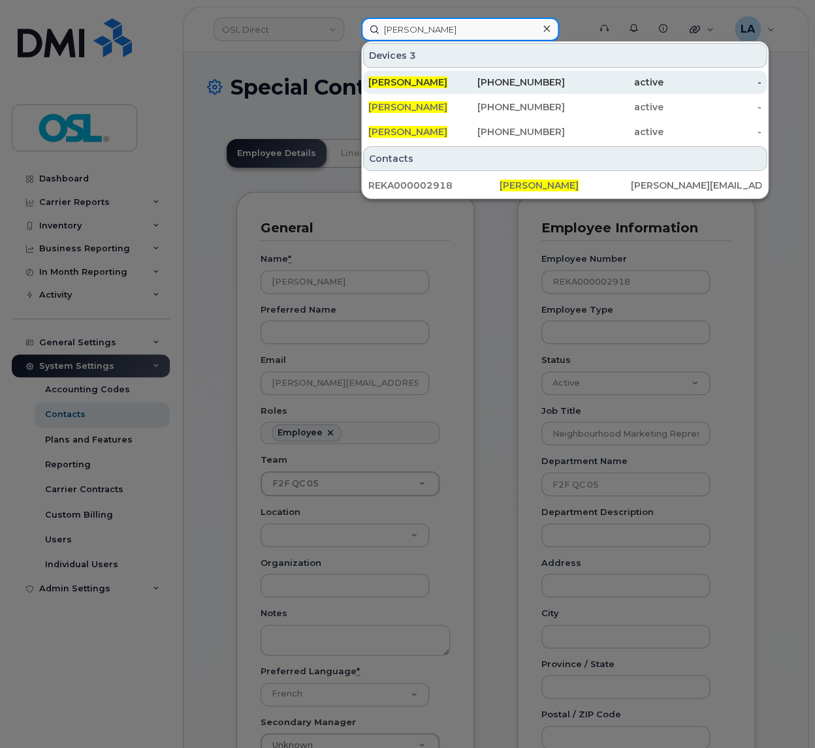
type input "[PERSON_NAME]"
click at [415, 81] on span "[PERSON_NAME]" at bounding box center [407, 82] width 79 height 12
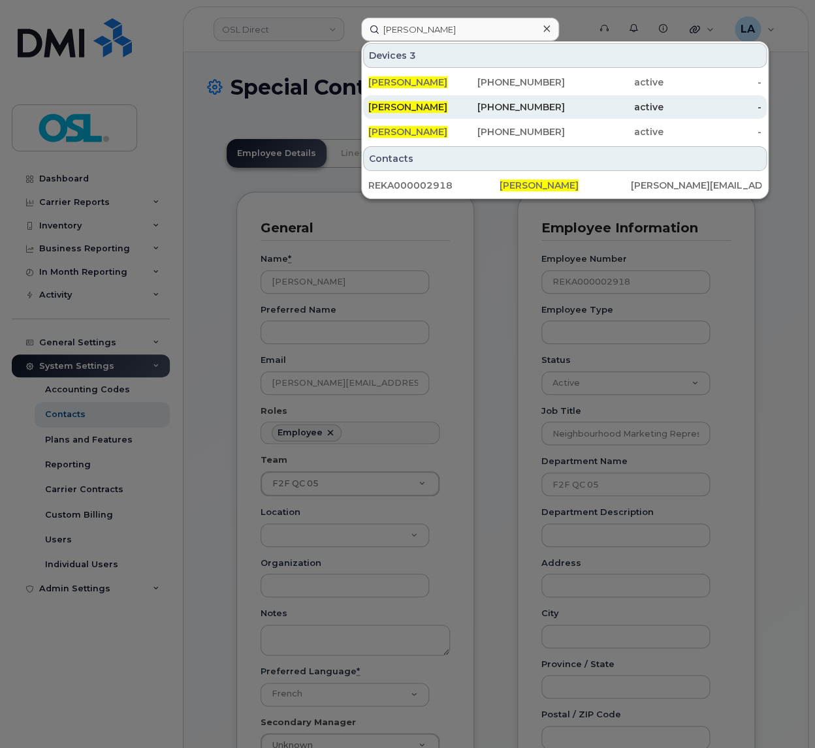
click at [410, 110] on span "[PERSON_NAME]" at bounding box center [407, 107] width 79 height 12
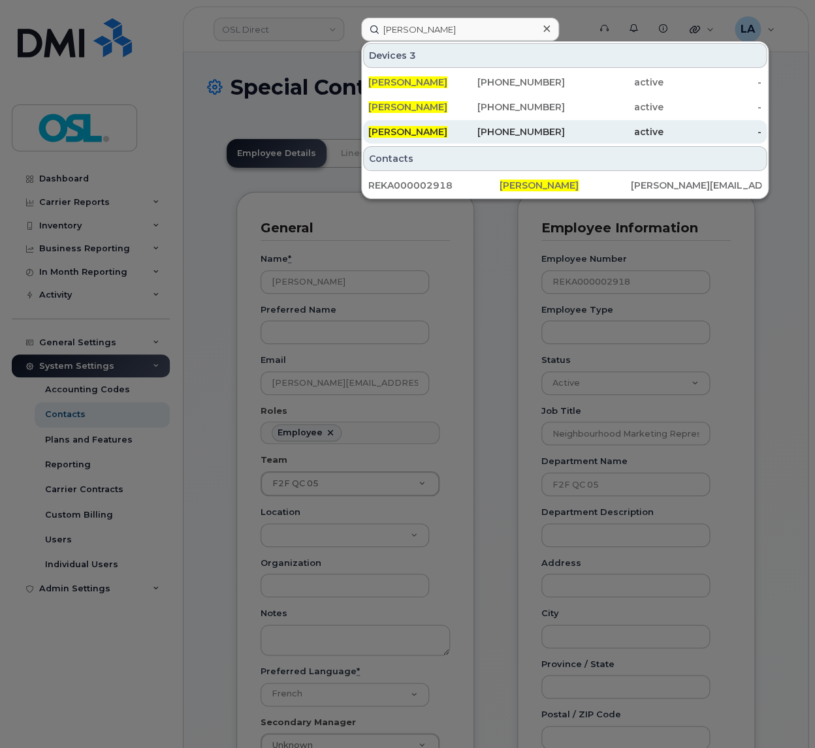
click at [408, 130] on span "[PERSON_NAME]" at bounding box center [407, 132] width 79 height 12
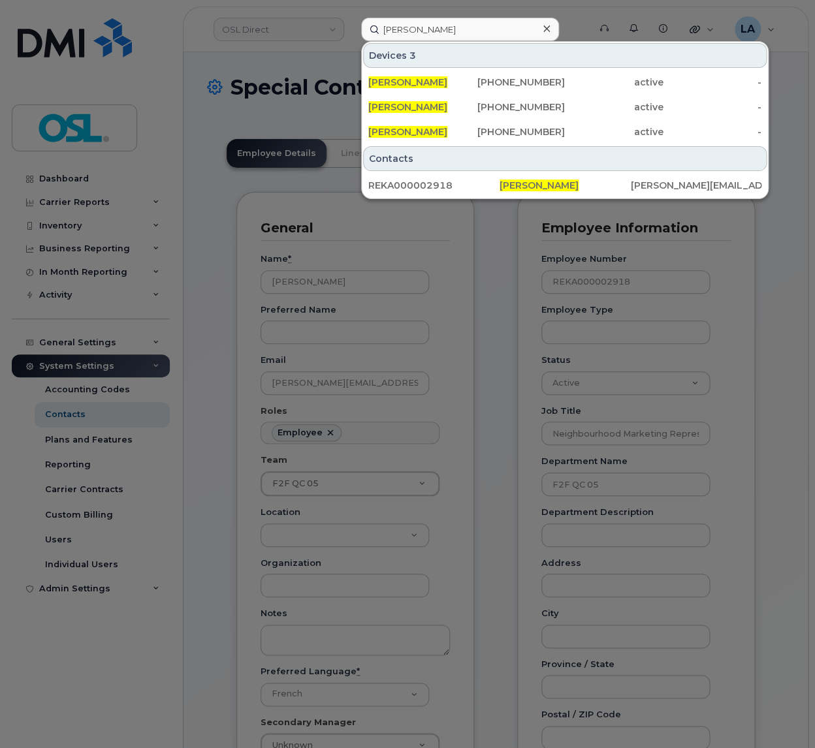
click at [297, 63] on div at bounding box center [407, 374] width 815 height 748
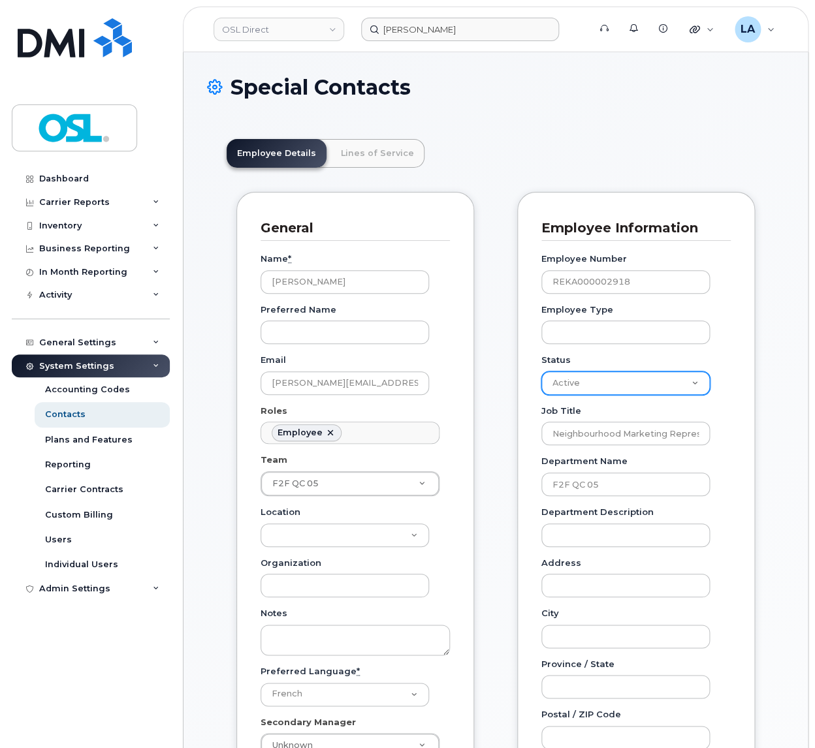
select select "on_leave"
click option "On-Leave" at bounding box center [0, 0] width 0 height 0
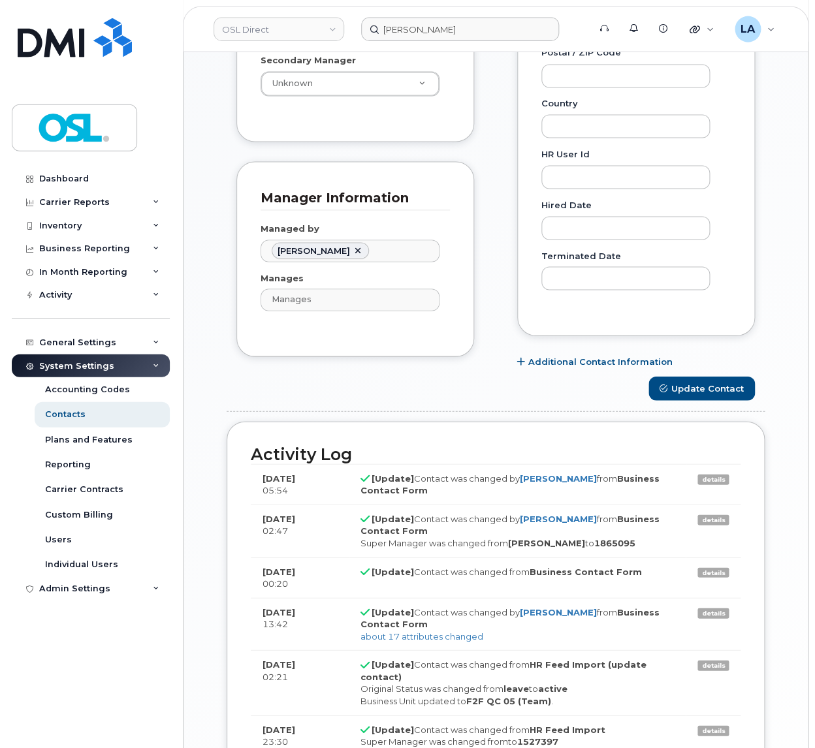
scroll to position [686, 0]
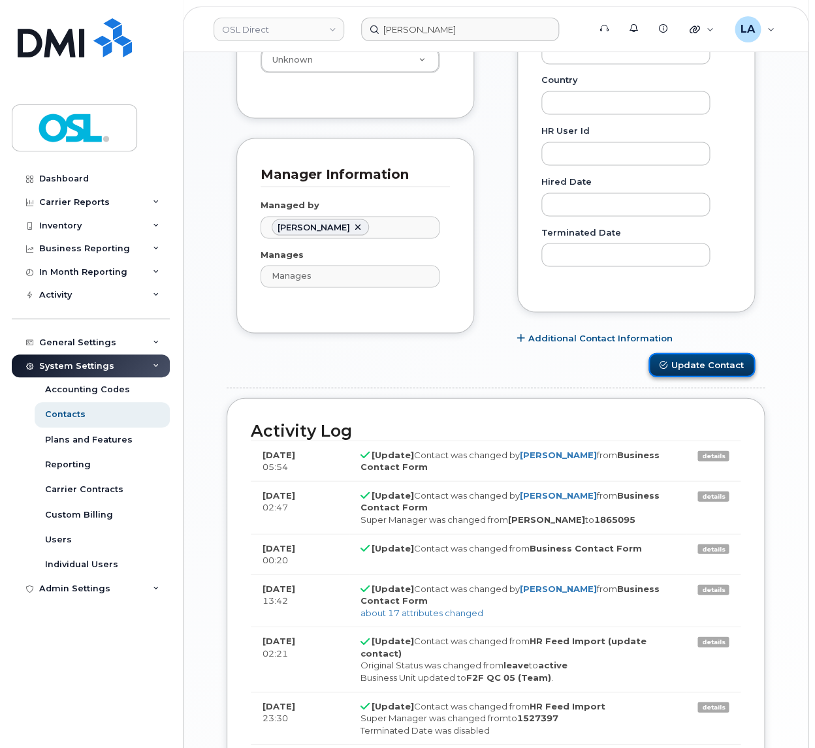
click at [701, 368] on button "Update Contact" at bounding box center [702, 365] width 106 height 24
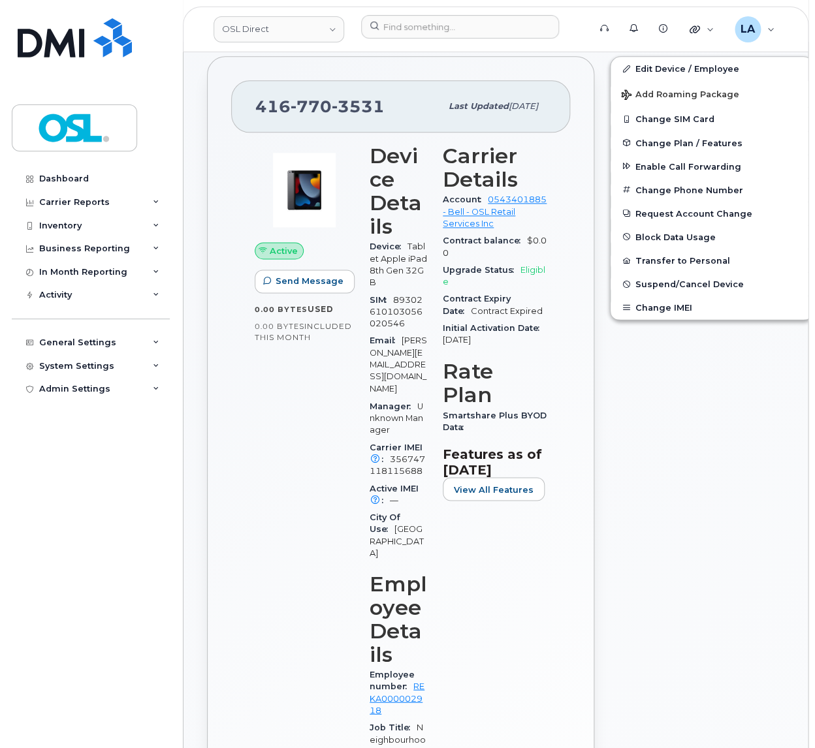
scroll to position [206, 0]
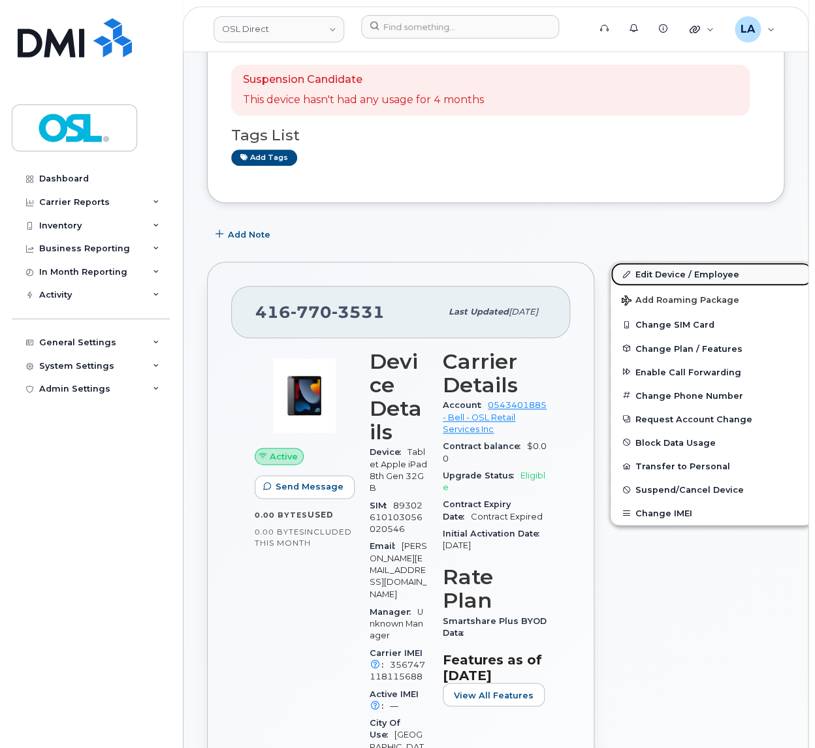
click at [623, 271] on span at bounding box center [626, 274] width 10 height 10
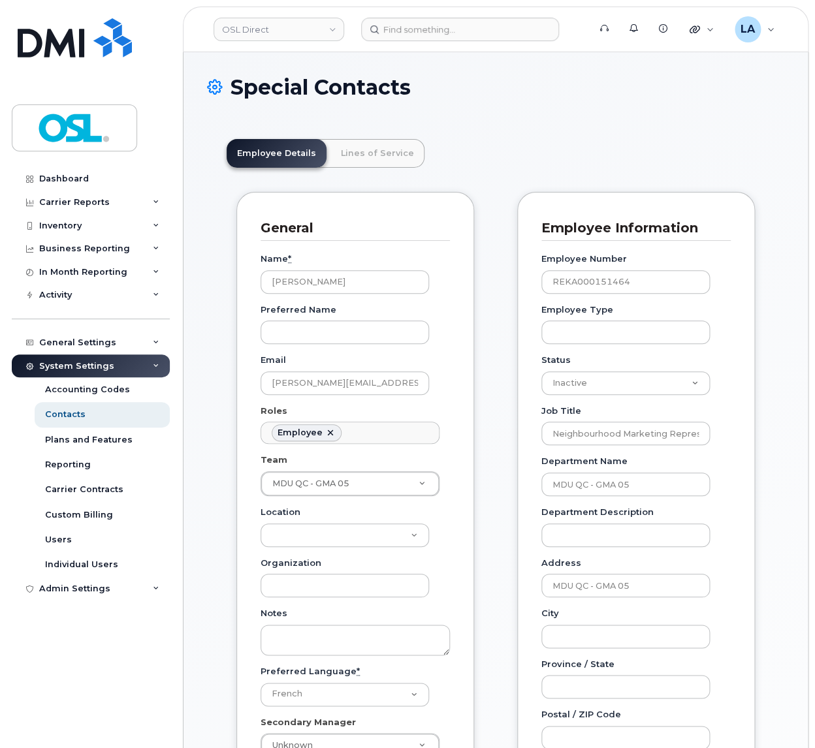
scroll to position [46, 0]
drag, startPoint x: 641, startPoint y: 486, endPoint x: 515, endPoint y: 485, distance: 126.1
click at [541, 485] on input "MDU QC - GMA 05" at bounding box center [625, 485] width 169 height 24
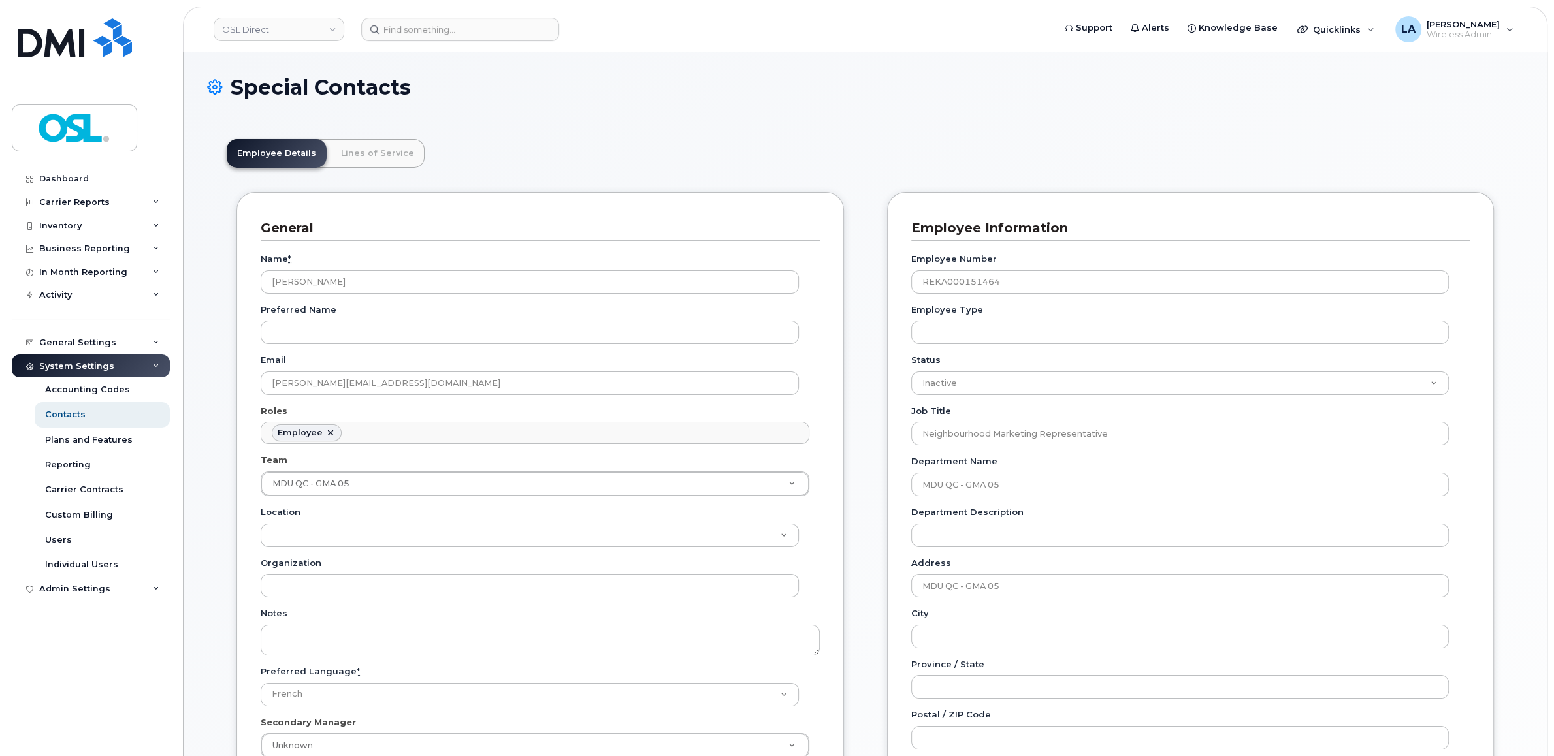
click at [814, 115] on div "Special Contacts" at bounding box center [865, 98] width 1316 height 44
click at [385, 26] on input at bounding box center [460, 30] width 198 height 24
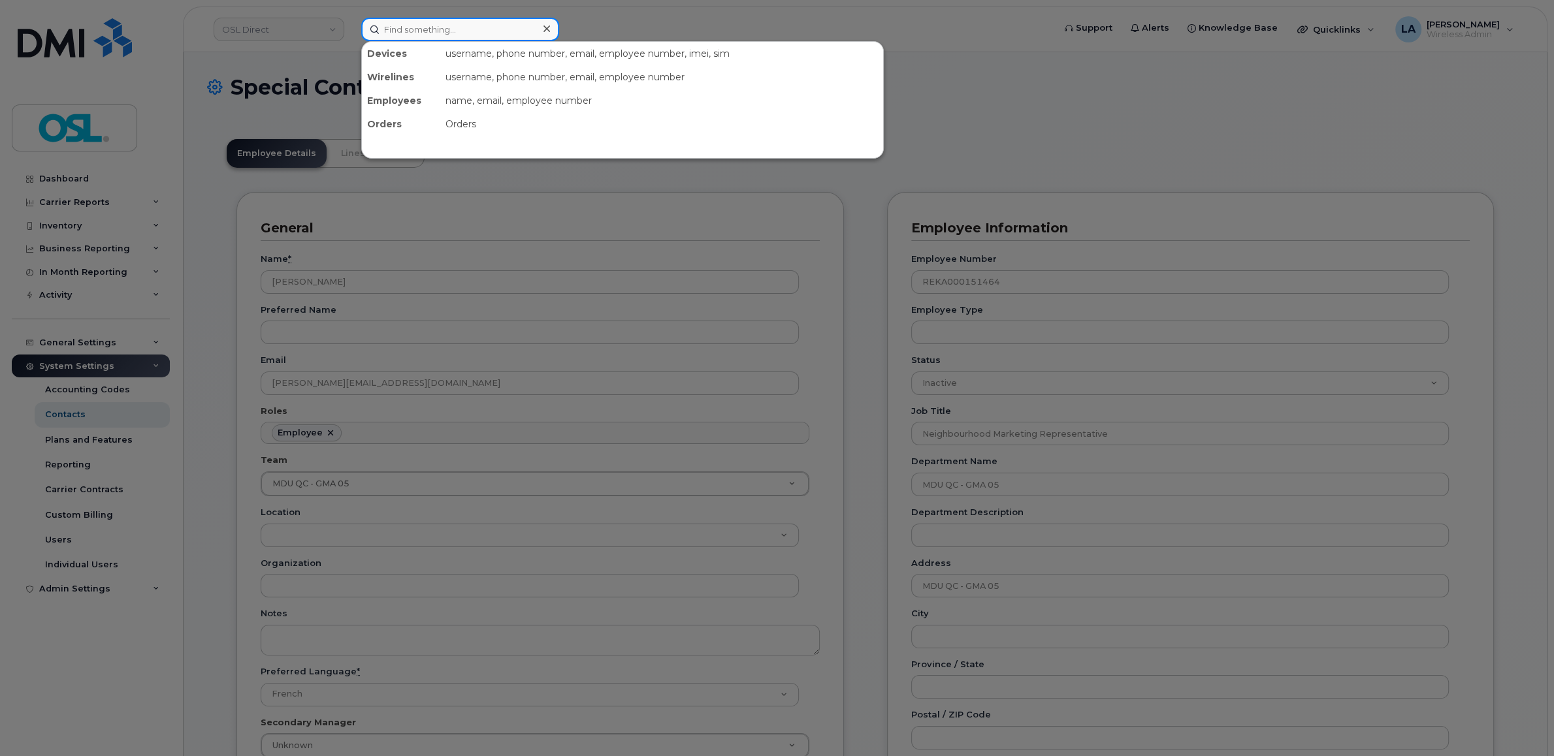
click at [472, 32] on input at bounding box center [460, 30] width 198 height 24
paste input "1-833-OSL-LOST | 1-833-675-5678"
type input "1-833-OSL-LOST | 1-833-675-5678"
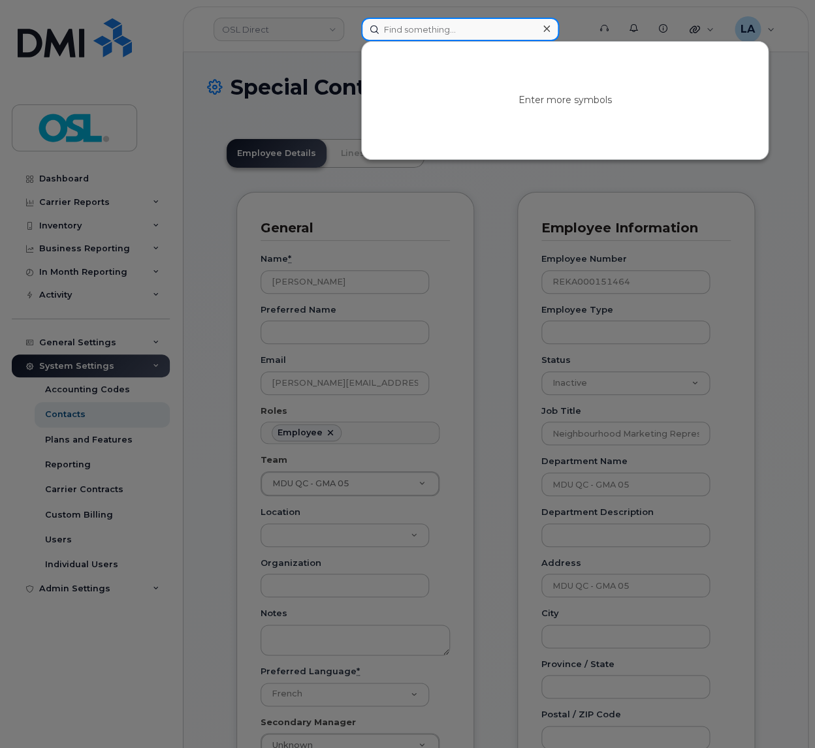
click at [437, 23] on input at bounding box center [460, 30] width 198 height 24
paste input "REKA000002918"
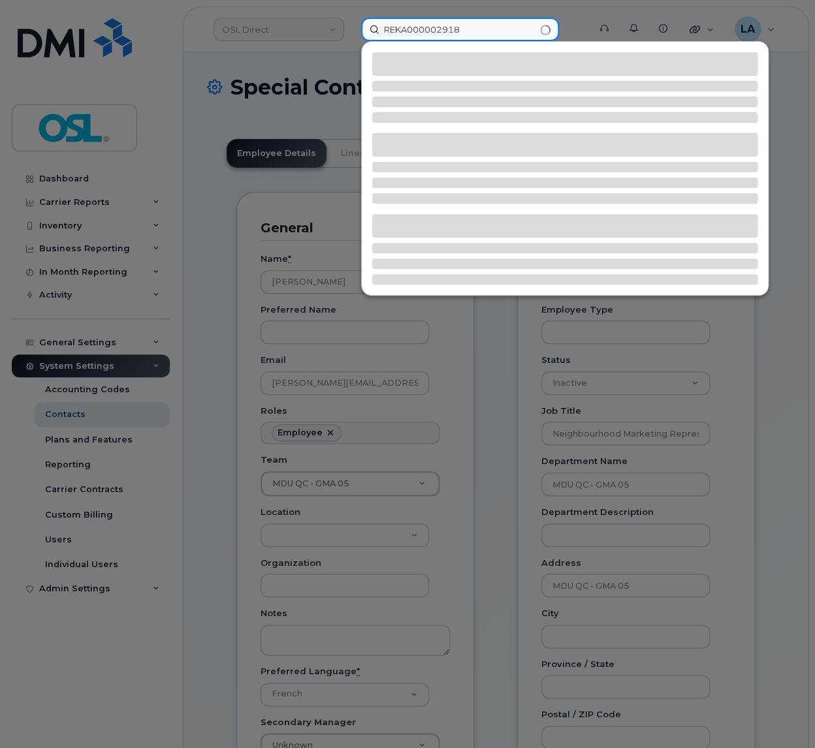
type input "REKA000002918"
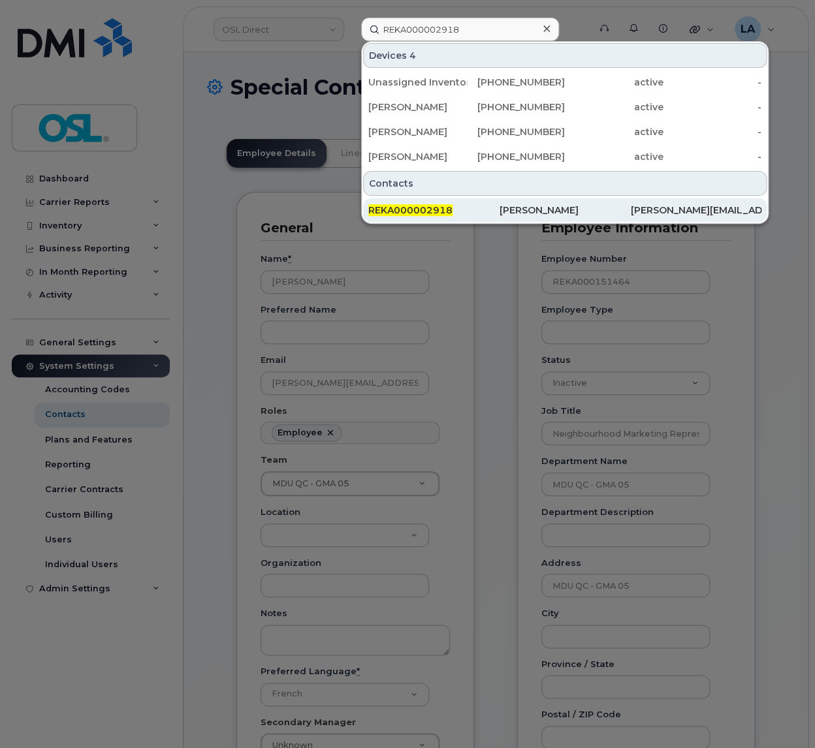
click at [436, 212] on span "REKA000002918" at bounding box center [410, 210] width 84 height 12
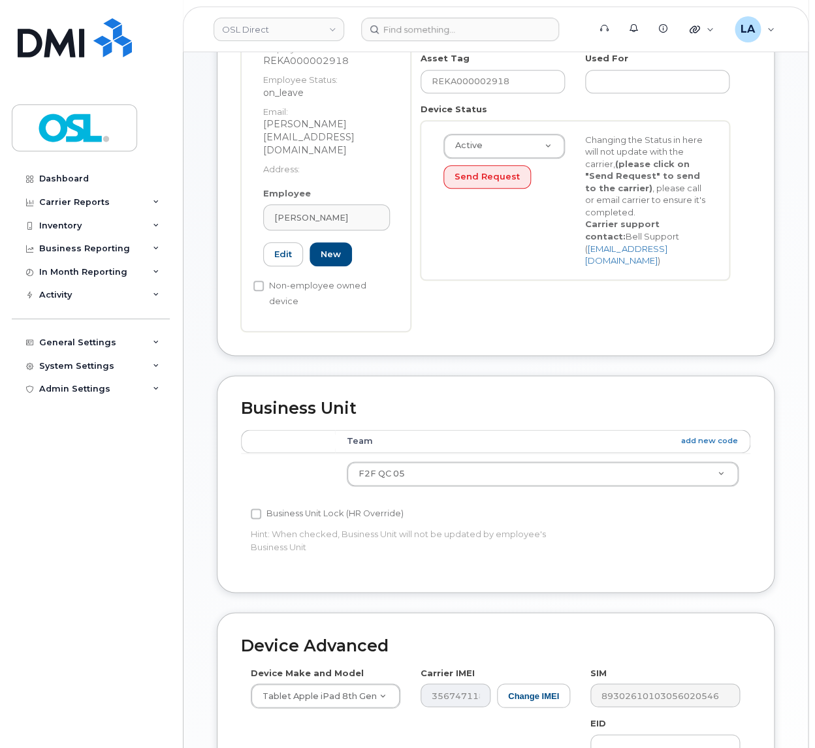
scroll to position [343, 0]
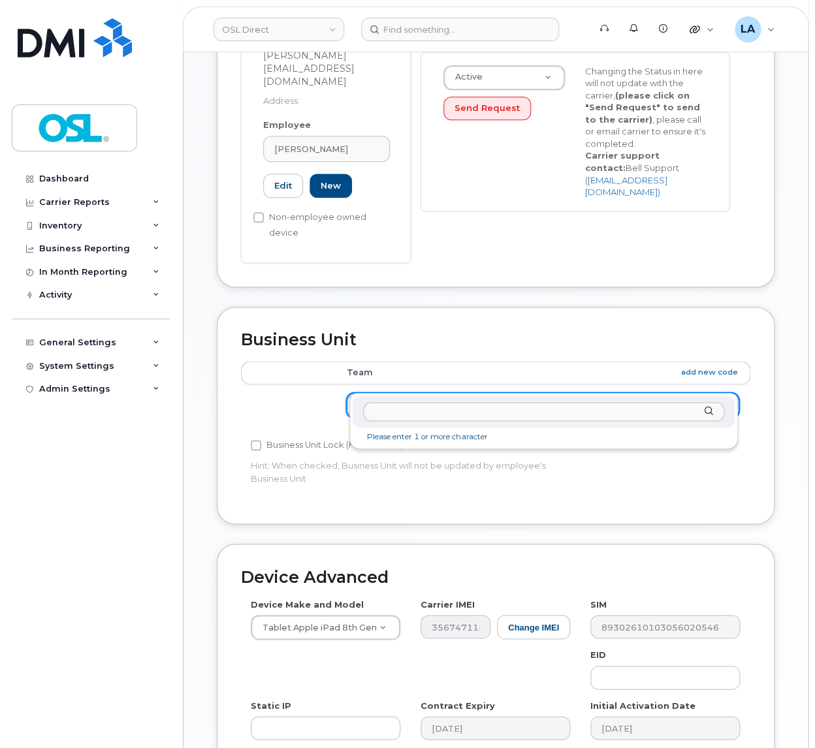
drag, startPoint x: 438, startPoint y: 377, endPoint x: 332, endPoint y: 394, distance: 107.1
click at [332, 394] on body "OSL Direct Support Alerts Knowledge Base Quicklinks Suspend / Cancel Device Cha…" at bounding box center [407, 295] width 815 height 1277
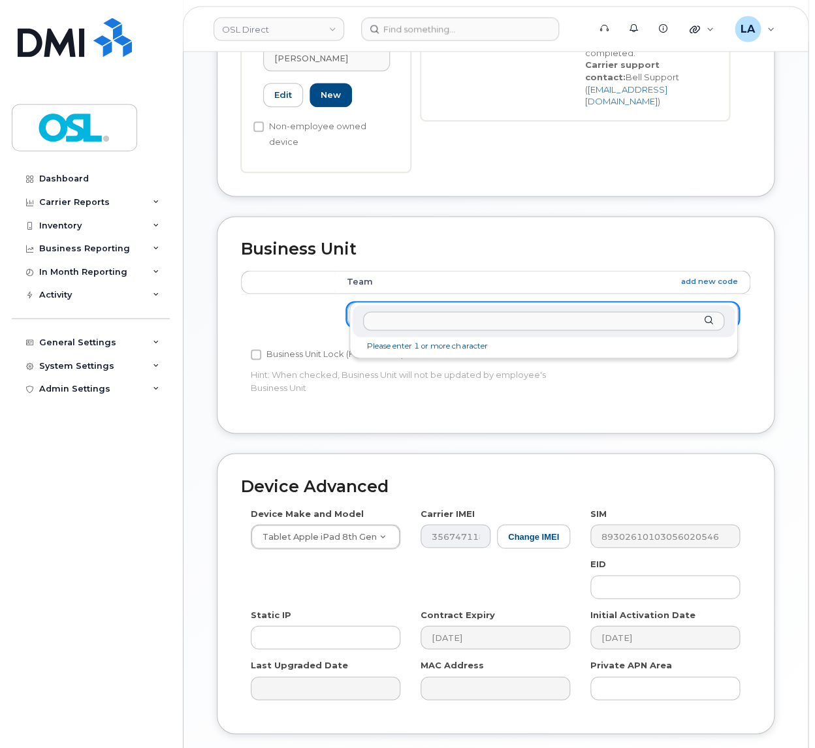
scroll to position [368, 0]
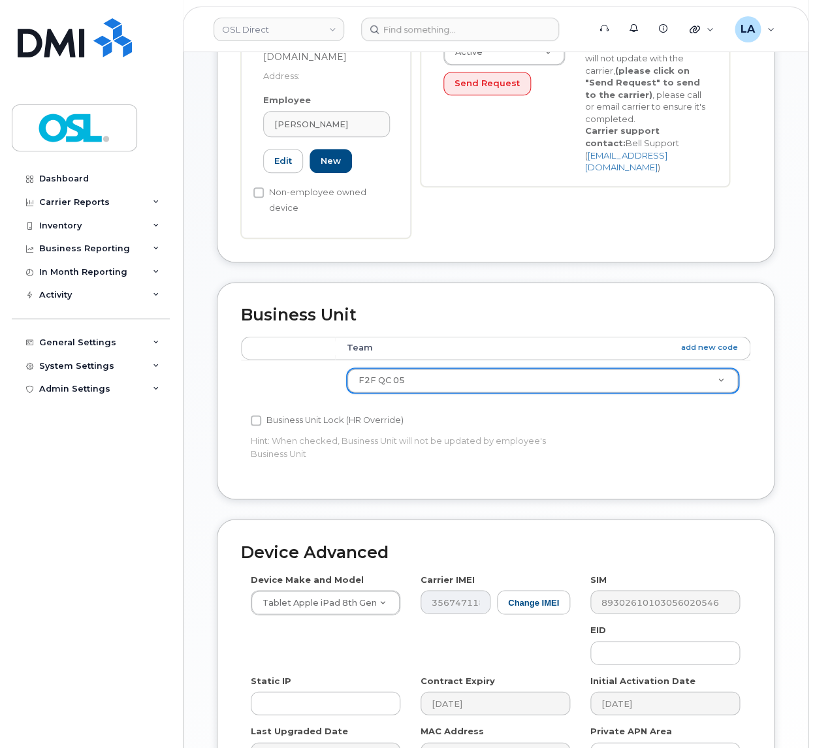
click at [477, 216] on body "OSL Direct Support Alerts Knowledge Base Quicklinks Suspend / Cancel Device Cha…" at bounding box center [407, 270] width 815 height 1277
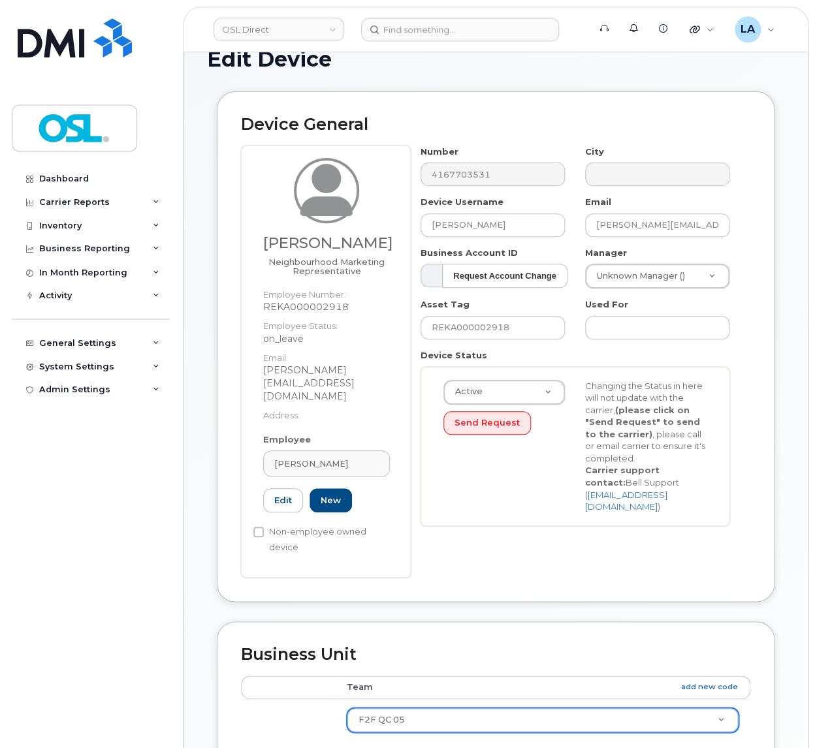
scroll to position [0, 0]
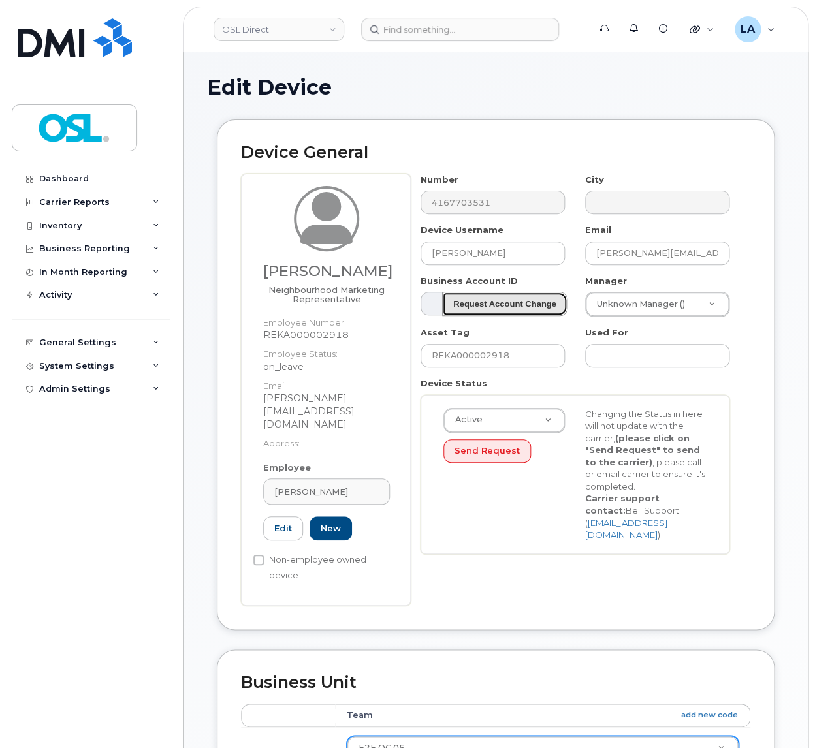
click at [522, 304] on strong "Request Account Change" at bounding box center [504, 304] width 103 height 10
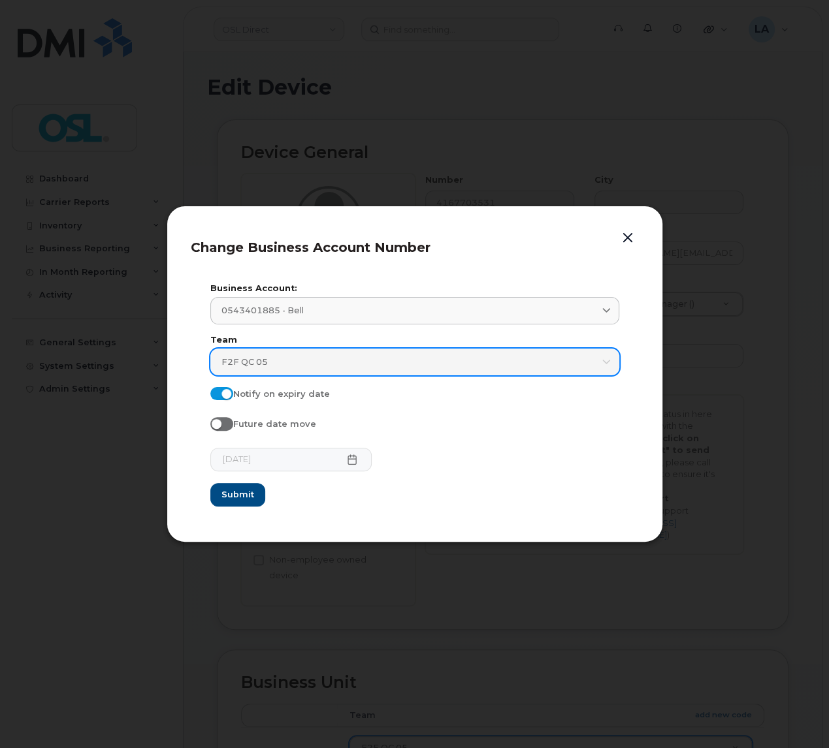
drag, startPoint x: 314, startPoint y: 358, endPoint x: 212, endPoint y: 366, distance: 102.2
click at [212, 366] on link "F2F QC 05" at bounding box center [414, 362] width 409 height 27
drag, startPoint x: 281, startPoint y: 371, endPoint x: 216, endPoint y: 359, distance: 65.7
click at [213, 357] on link "F2F QC 05" at bounding box center [414, 362] width 409 height 27
click at [242, 364] on span "F2F QC 05" at bounding box center [244, 362] width 46 height 12
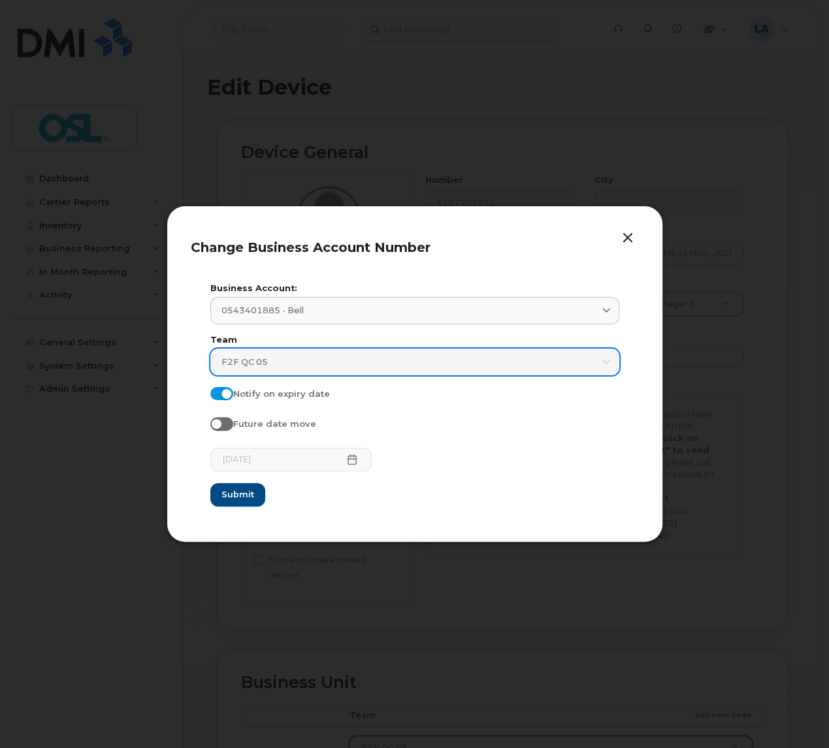
click at [242, 363] on span "F2F QC 05" at bounding box center [244, 362] width 46 height 12
click at [242, 362] on span "F2F QC 05" at bounding box center [244, 362] width 46 height 12
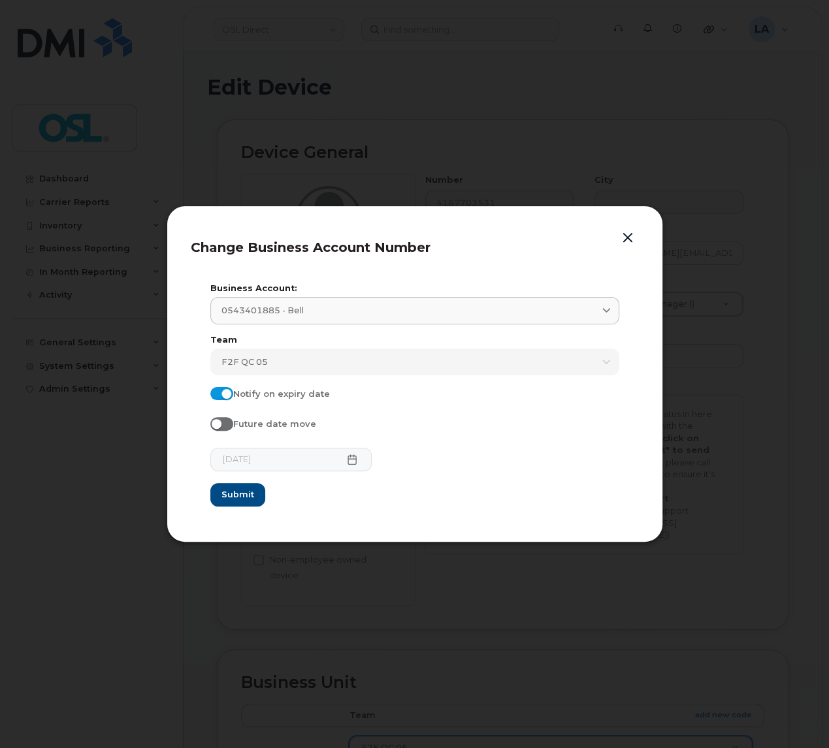
click at [633, 238] on button "button" at bounding box center [628, 238] width 20 height 18
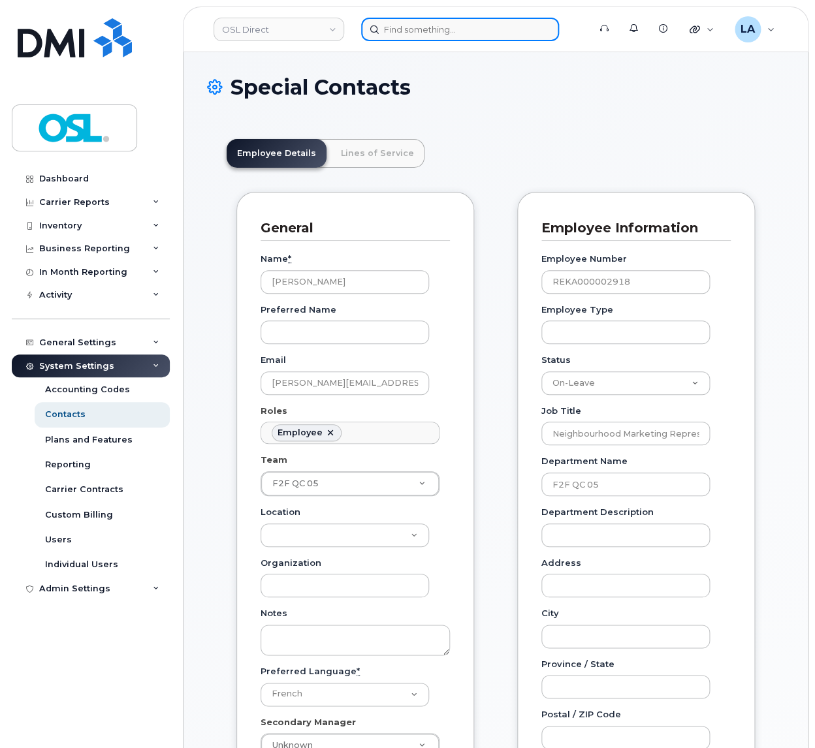
click at [428, 27] on input at bounding box center [460, 30] width 198 height 24
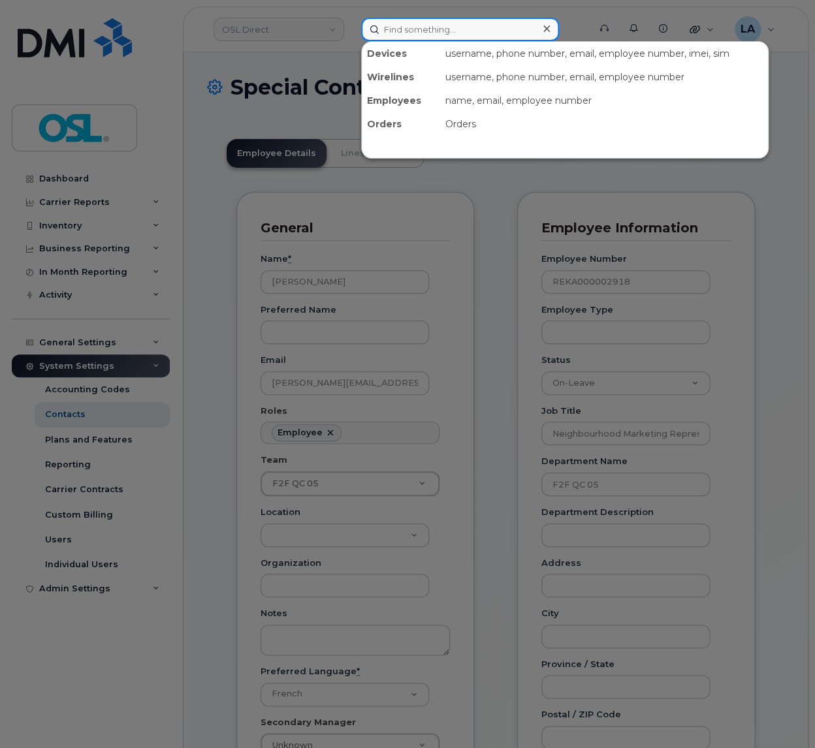
click at [428, 27] on input at bounding box center [460, 30] width 198 height 24
paste input "REKA000151153"
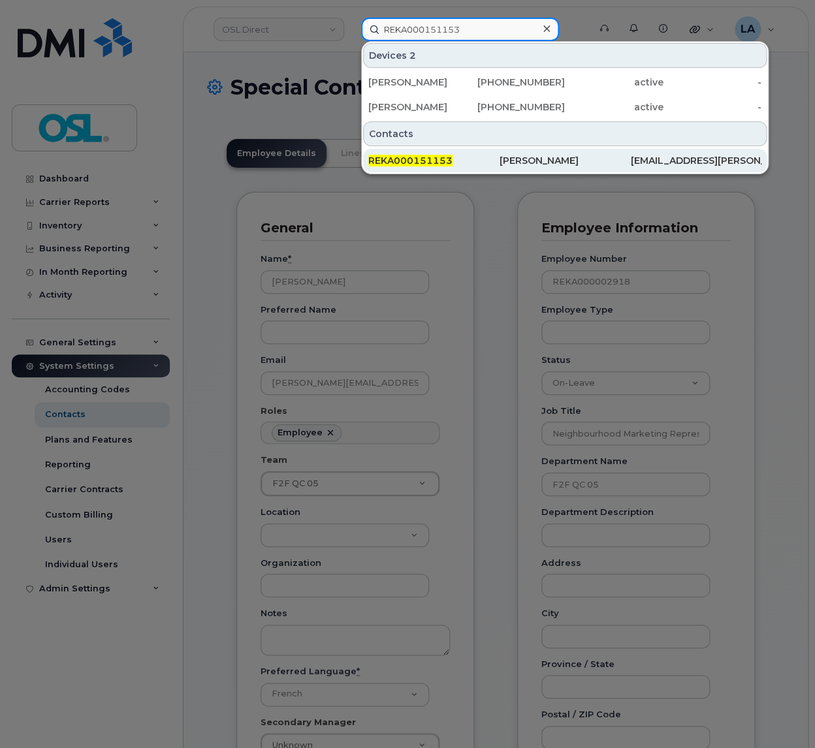
type input "REKA000151153"
click at [415, 153] on div "REKA000151153" at bounding box center [433, 161] width 131 height 24
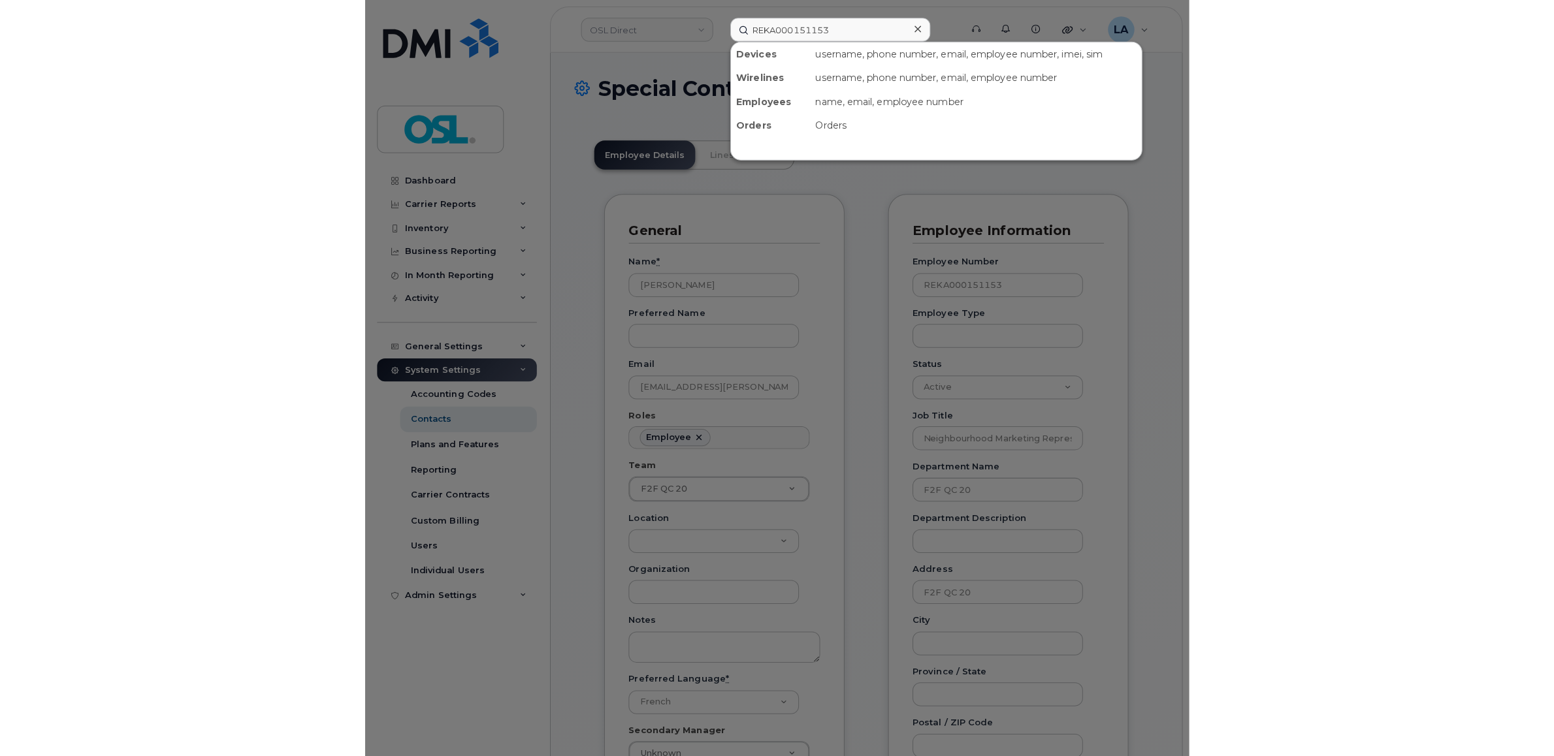
scroll to position [46, 0]
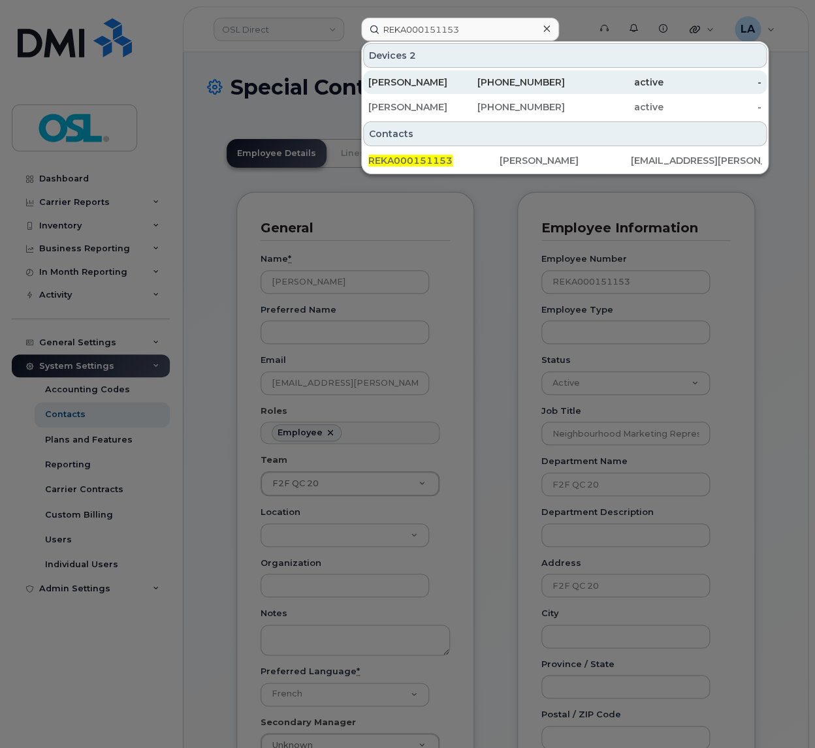
type input "REKA000151153"
click at [425, 78] on div "[PERSON_NAME]" at bounding box center [417, 82] width 99 height 13
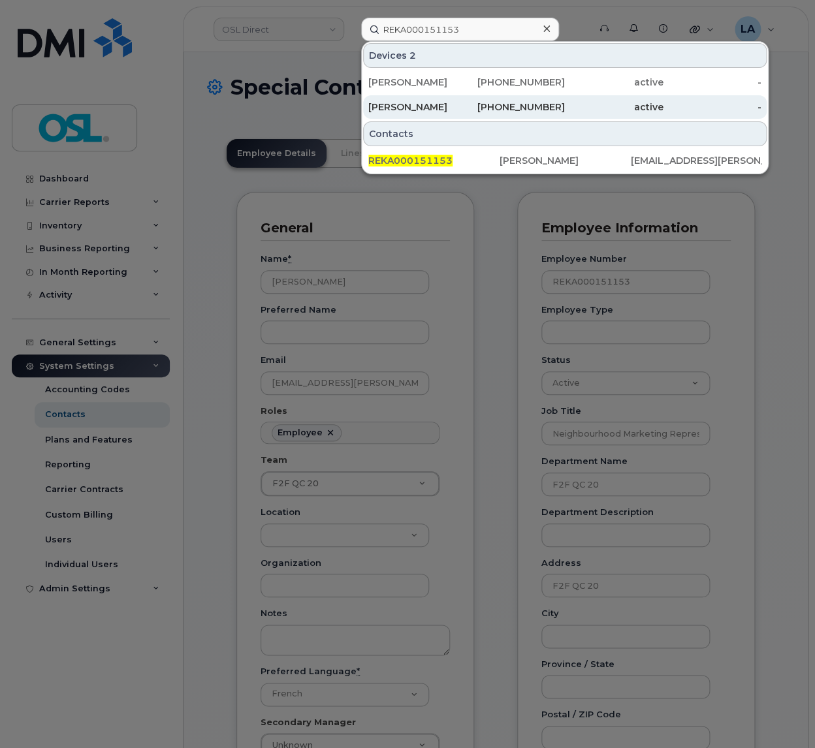
click at [415, 104] on div "[PERSON_NAME]" at bounding box center [417, 107] width 99 height 13
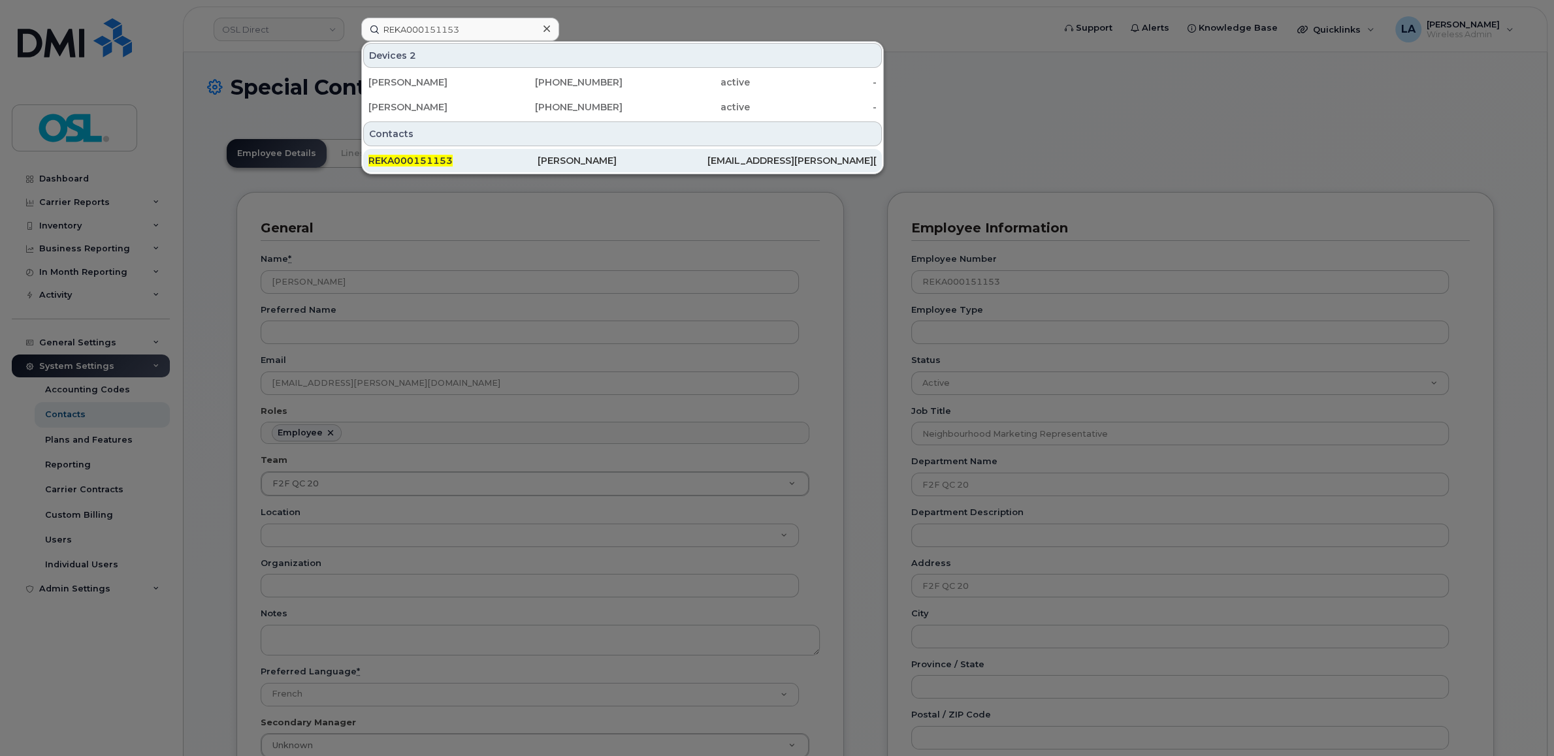
click at [426, 157] on span "REKA000151153" at bounding box center [410, 161] width 84 height 12
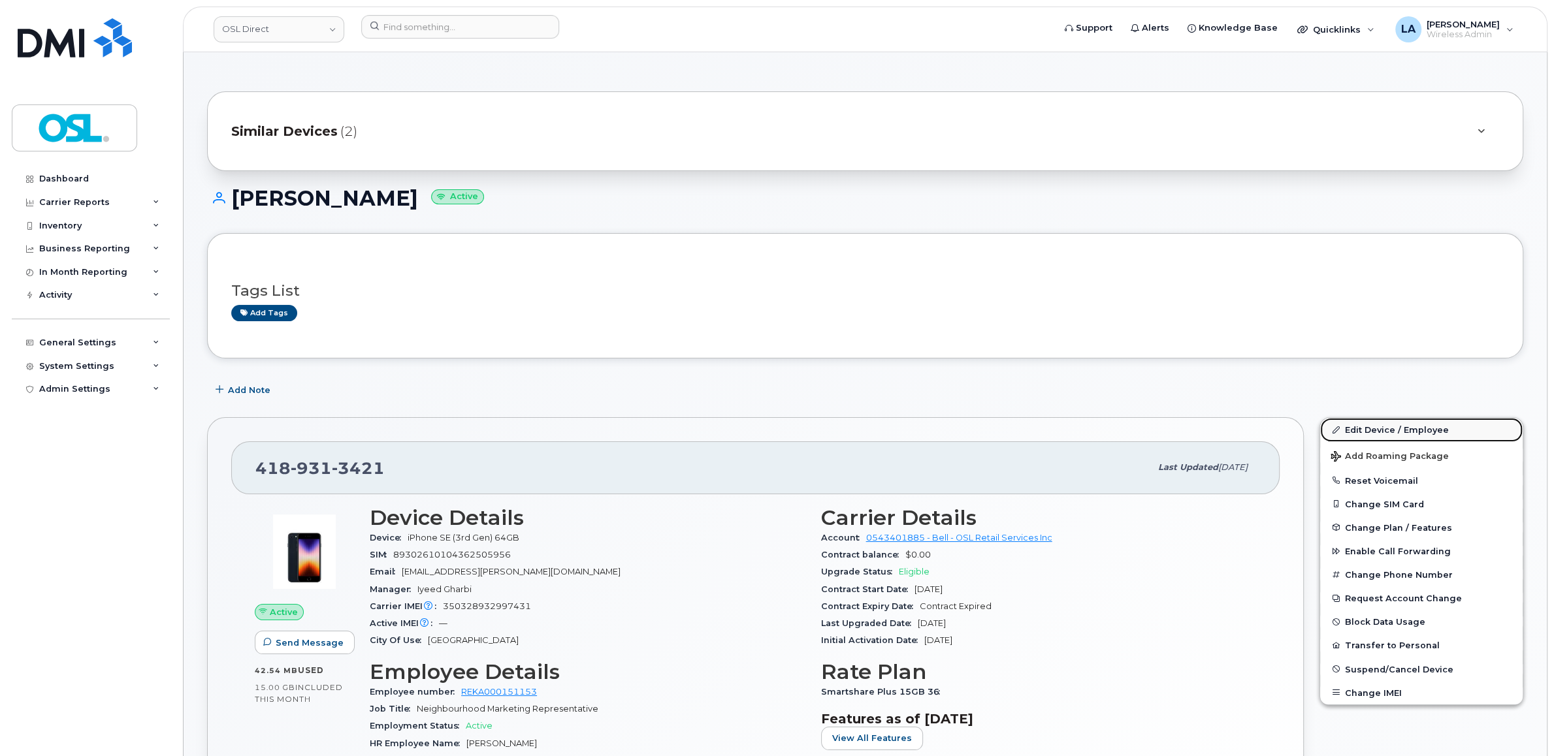
click at [814, 430] on link "Edit Device / Employee" at bounding box center [1421, 430] width 202 height 24
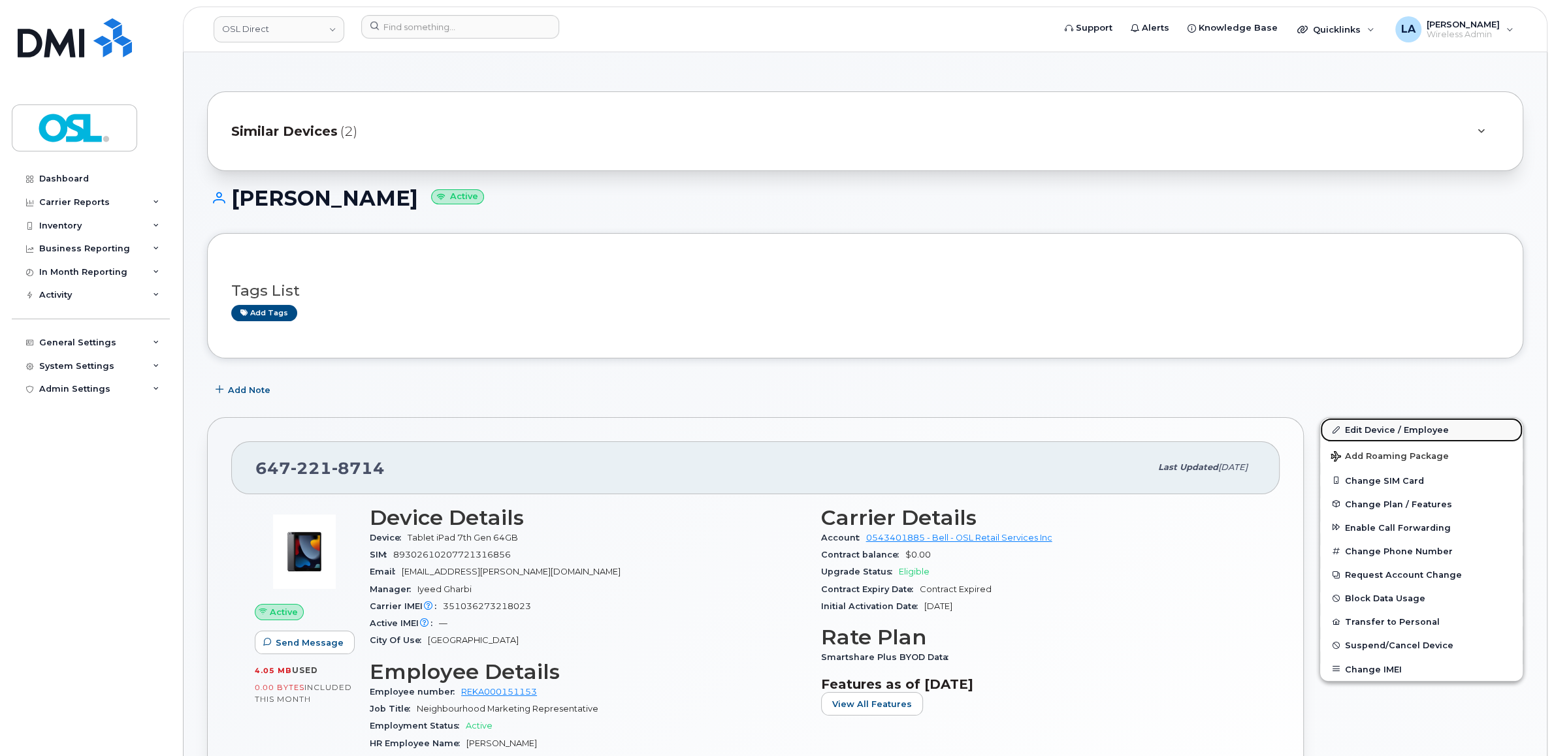
click at [814, 426] on link "Edit Device / Employee" at bounding box center [1421, 430] width 202 height 24
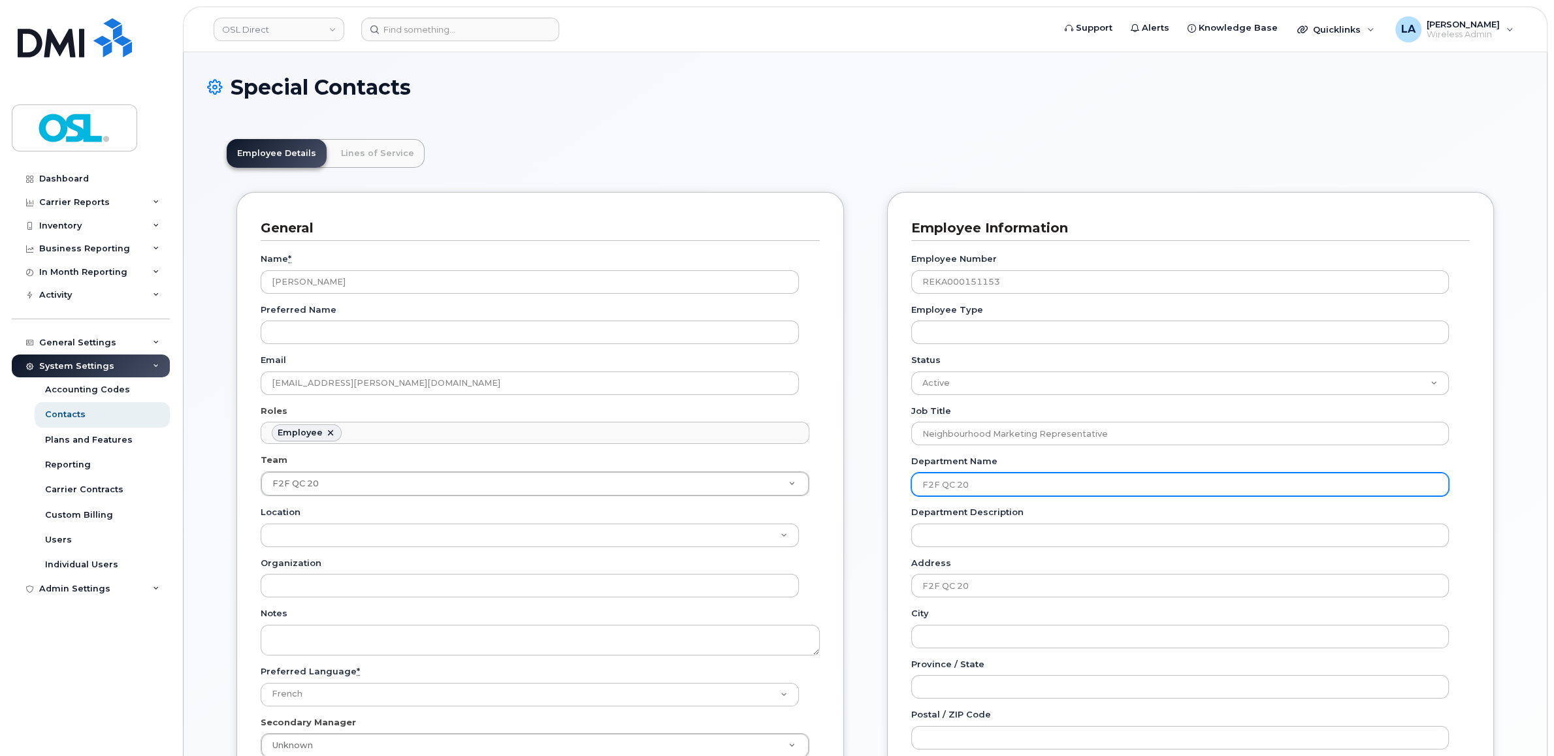
scroll to position [46, 0]
drag, startPoint x: 0, startPoint y: 0, endPoint x: 856, endPoint y: 485, distance: 983.6
click at [911, 485] on input "F2F QC 20" at bounding box center [1180, 485] width 538 height 24
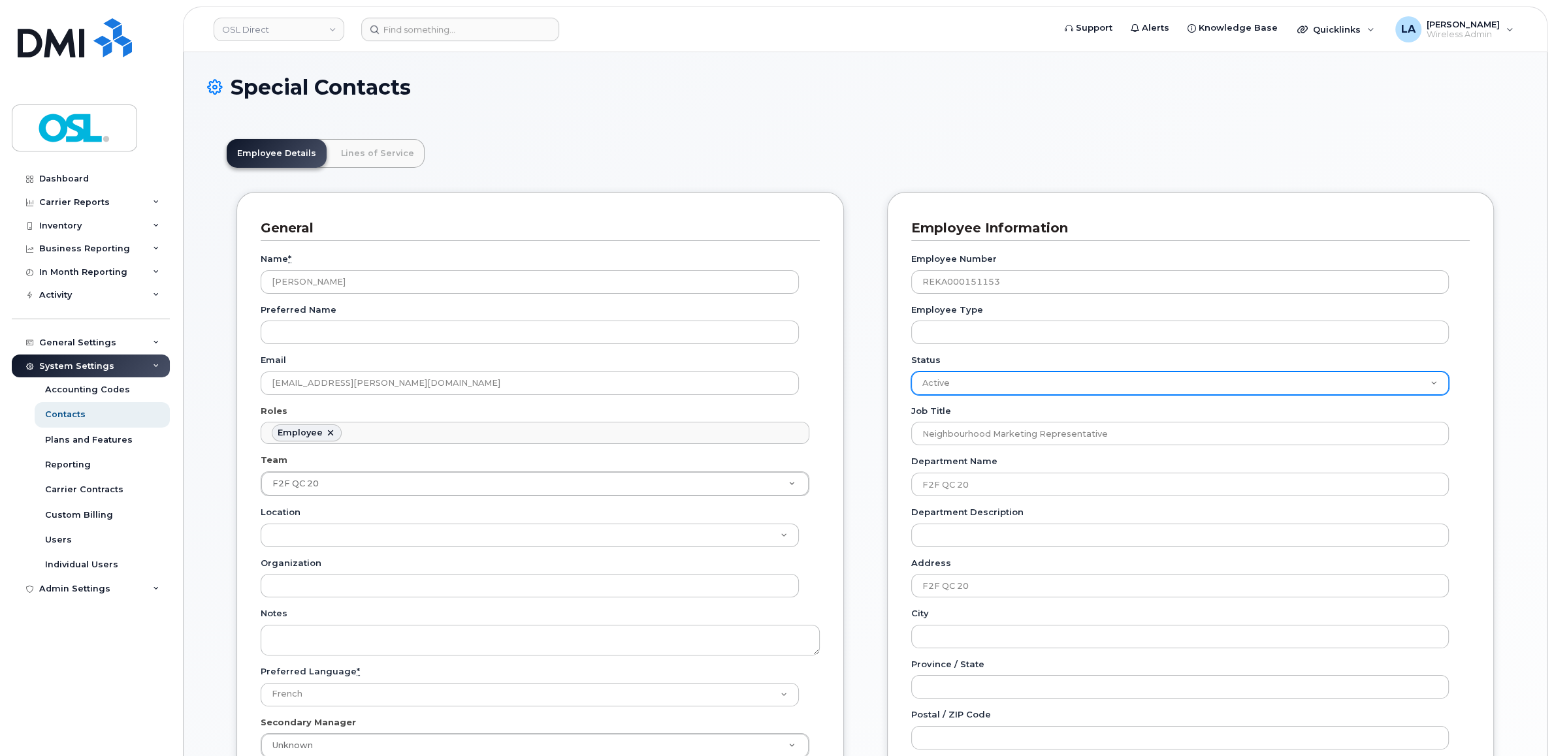
click at [1071, 385] on select "Active On-Leave Long Term Short Term Maternity Leave Temp Layoff Inactive" at bounding box center [1180, 384] width 538 height 24
select select "inactive"
click option "Inactive" at bounding box center [0, 0] width 0 height 0
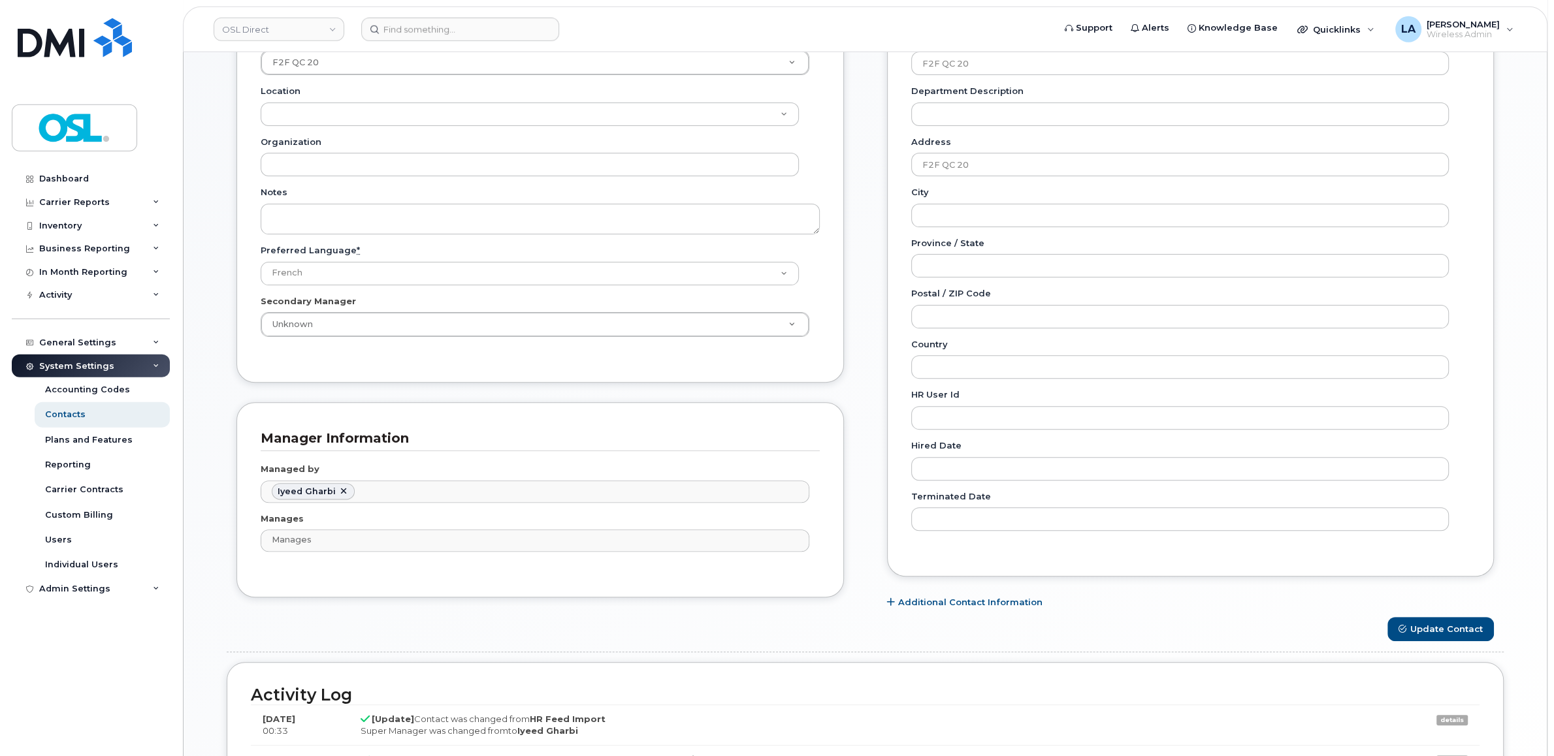
scroll to position [596, 0]
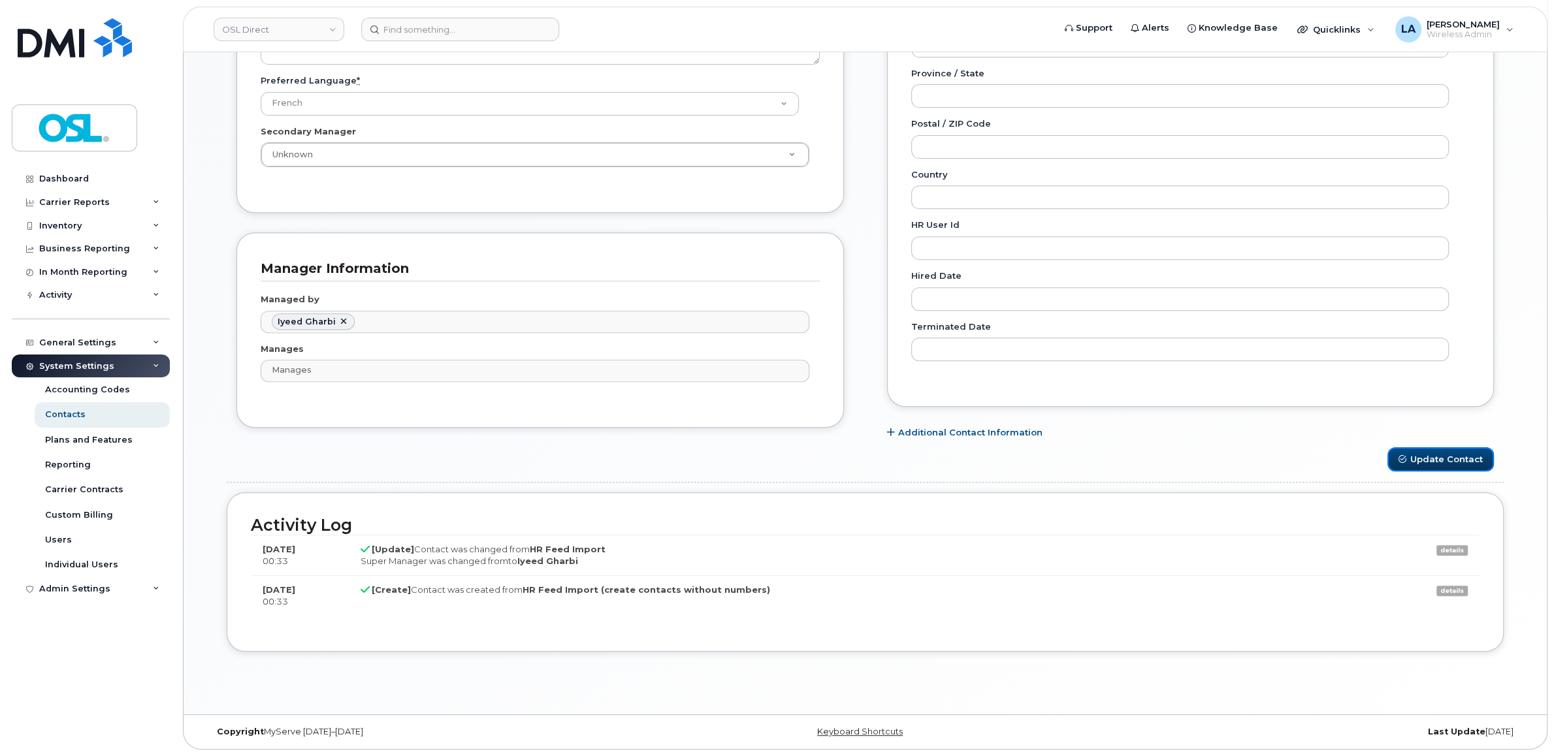
click at [1416, 458] on button "Update Contact" at bounding box center [1440, 459] width 106 height 24
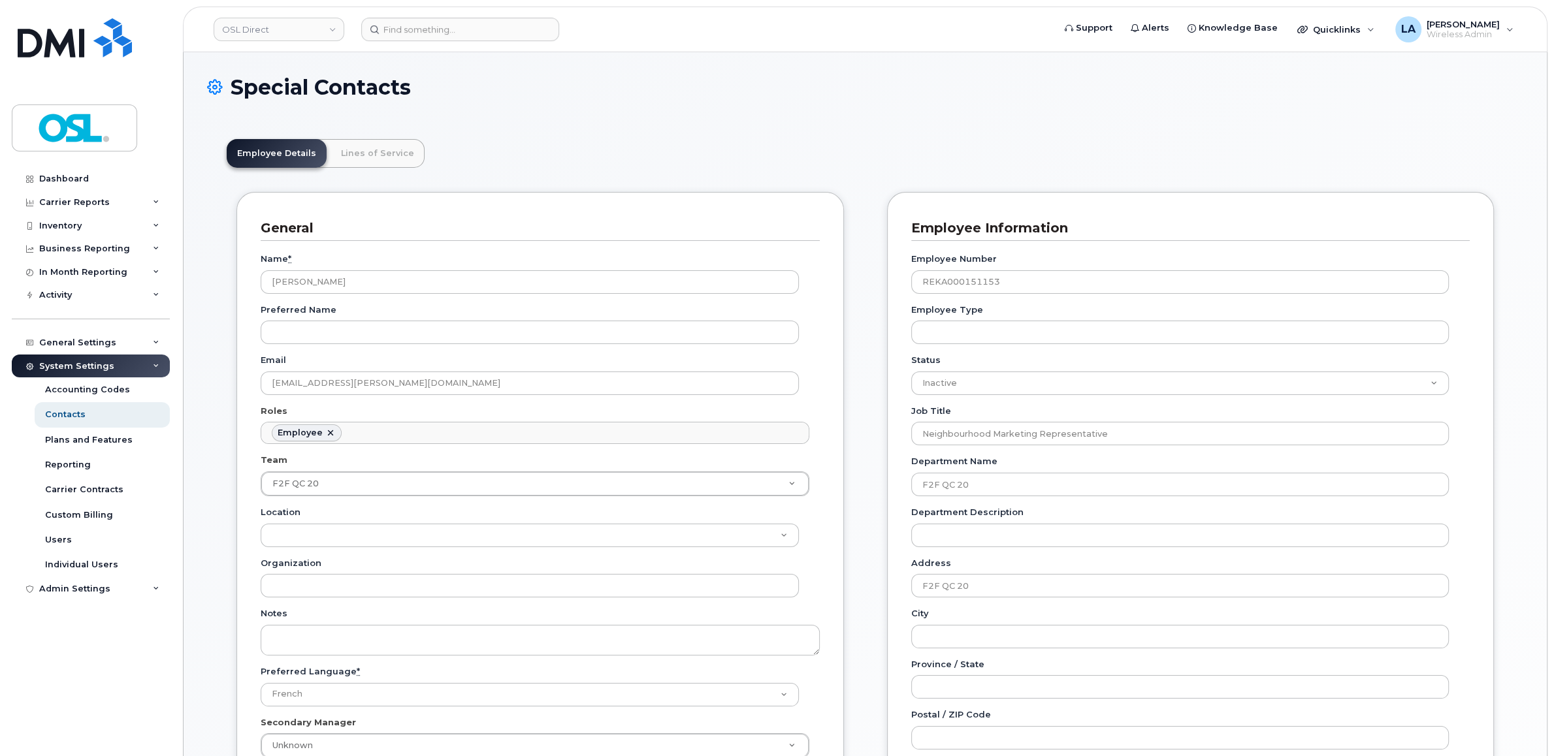
scroll to position [46, 0]
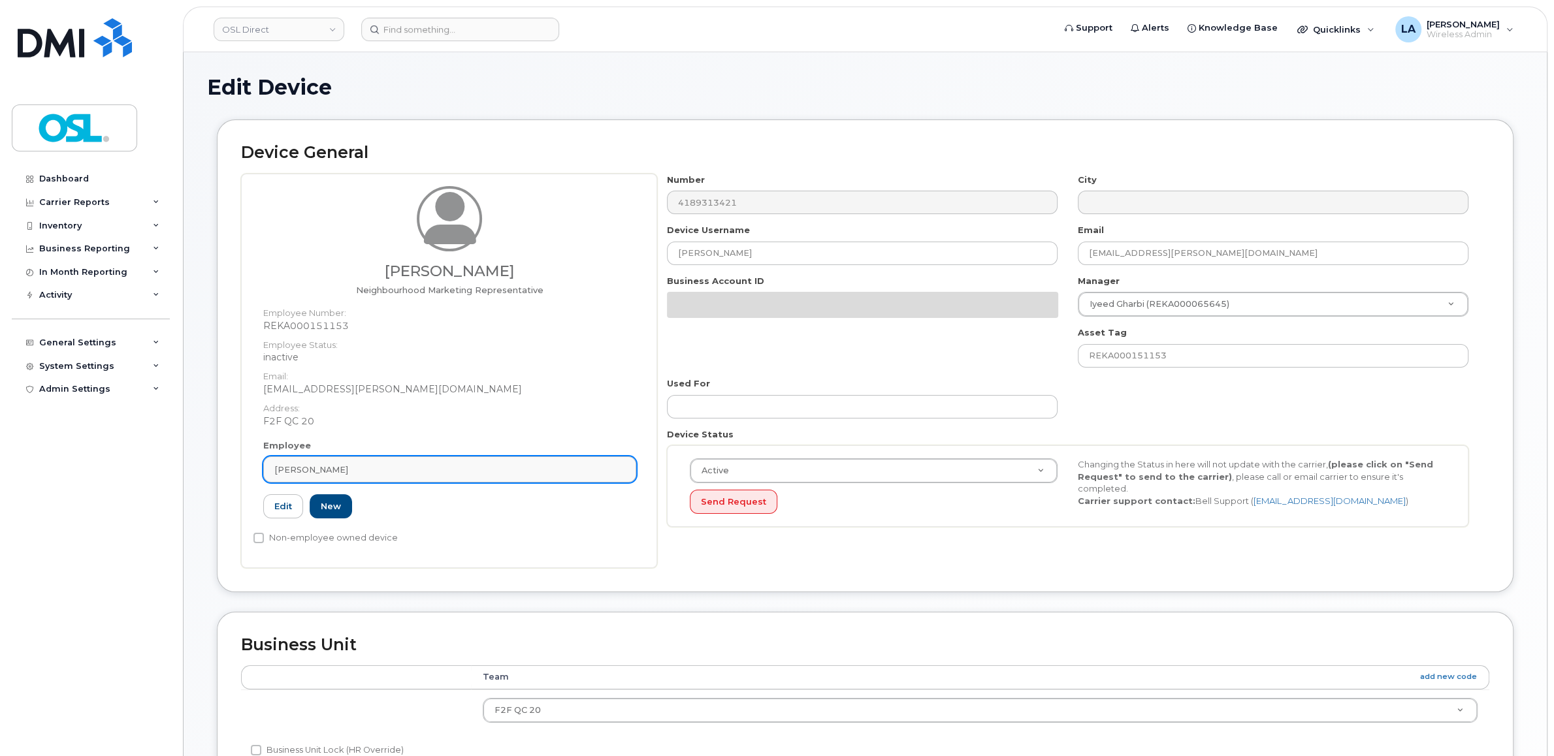
click at [398, 464] on link "[PERSON_NAME]" at bounding box center [449, 470] width 373 height 26
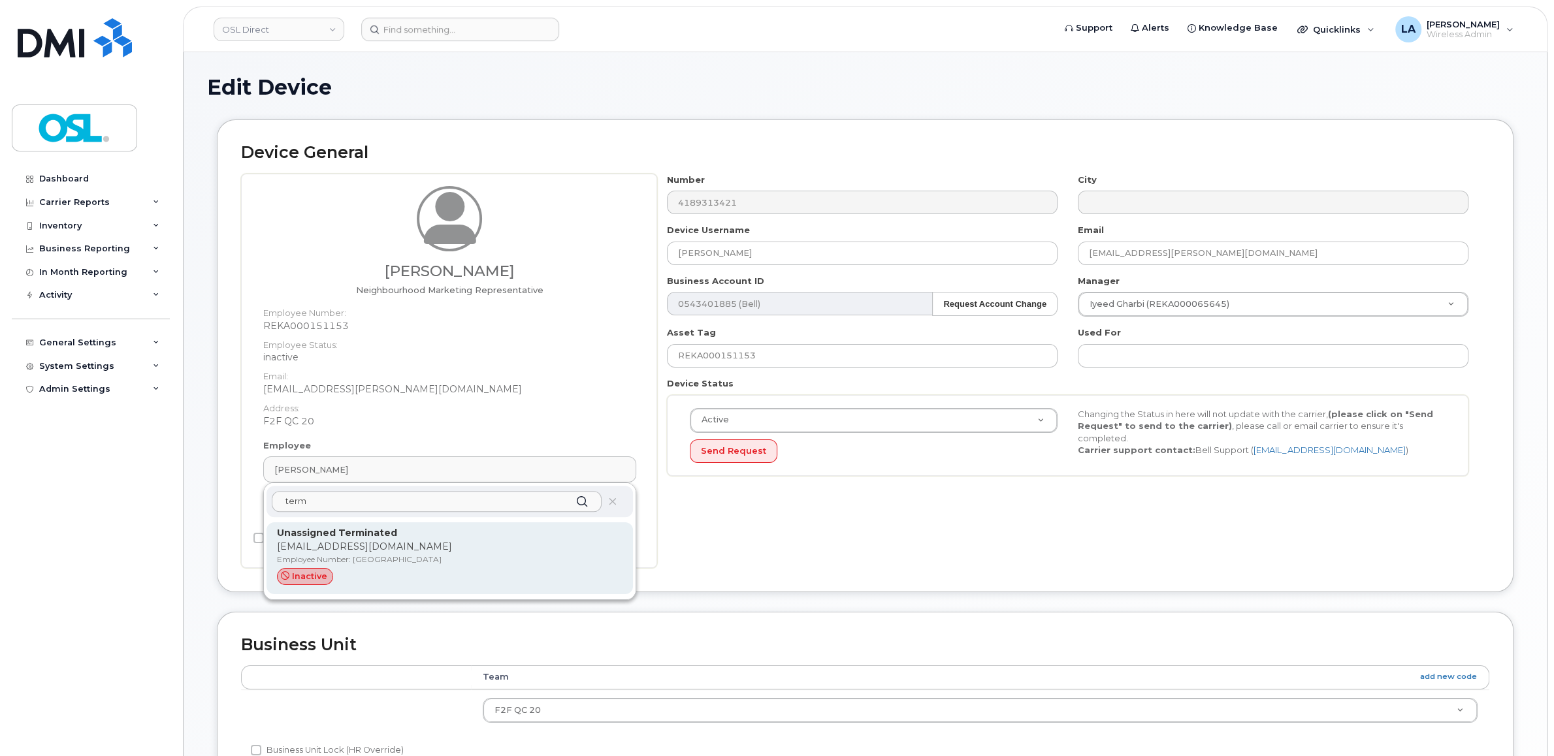
type input "term"
click at [353, 538] on strong "Unassigned Terminated" at bounding box center [337, 533] width 120 height 12
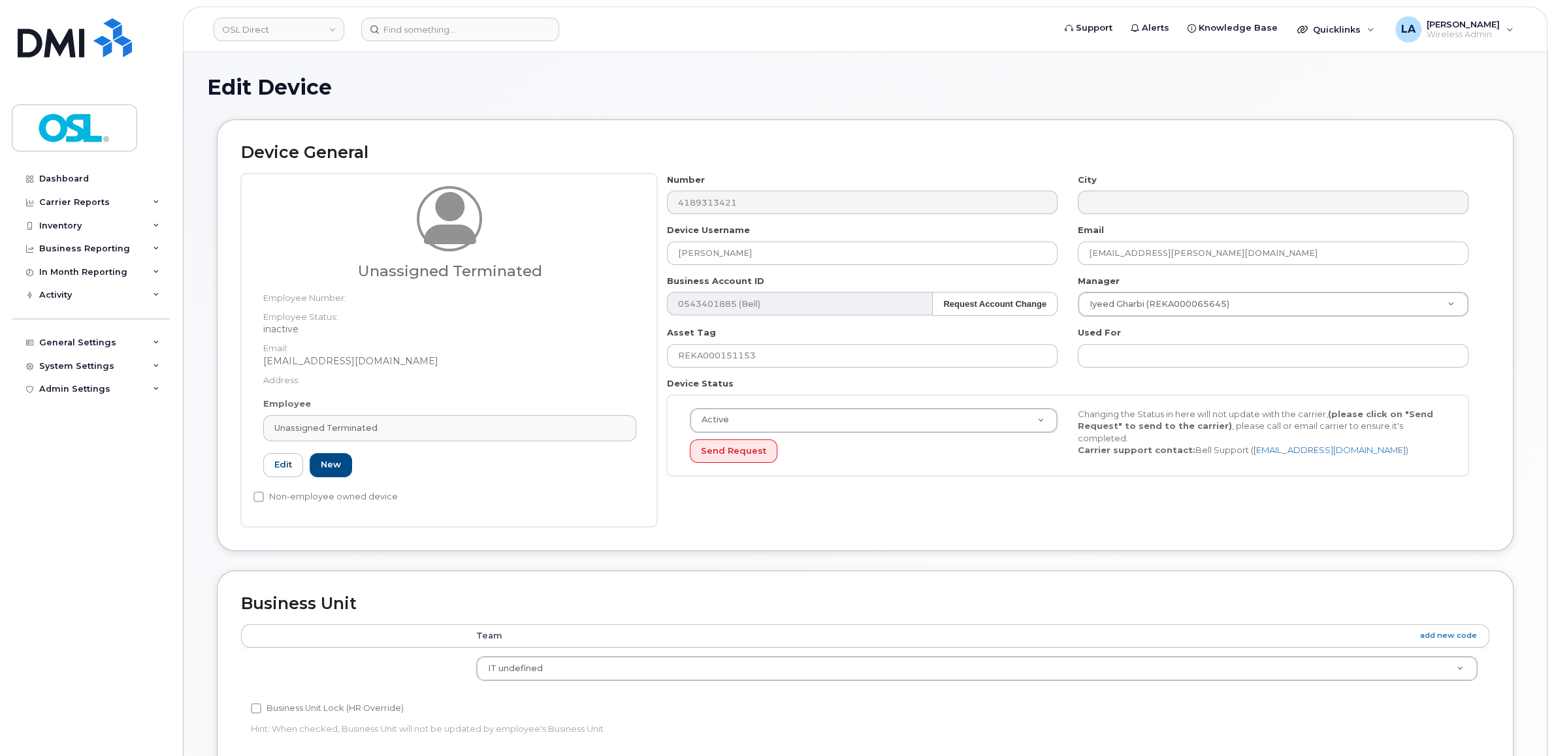
type input "UT"
type input "Unassigned Terminated"
type input "[EMAIL_ADDRESS][DOMAIN_NAME]"
type input "4117510"
click at [1120, 313] on body "OSL Direct Support Alerts Knowledge Base Quicklinks Suspend / Cancel Device Cha…" at bounding box center [777, 592] width 1554 height 1185
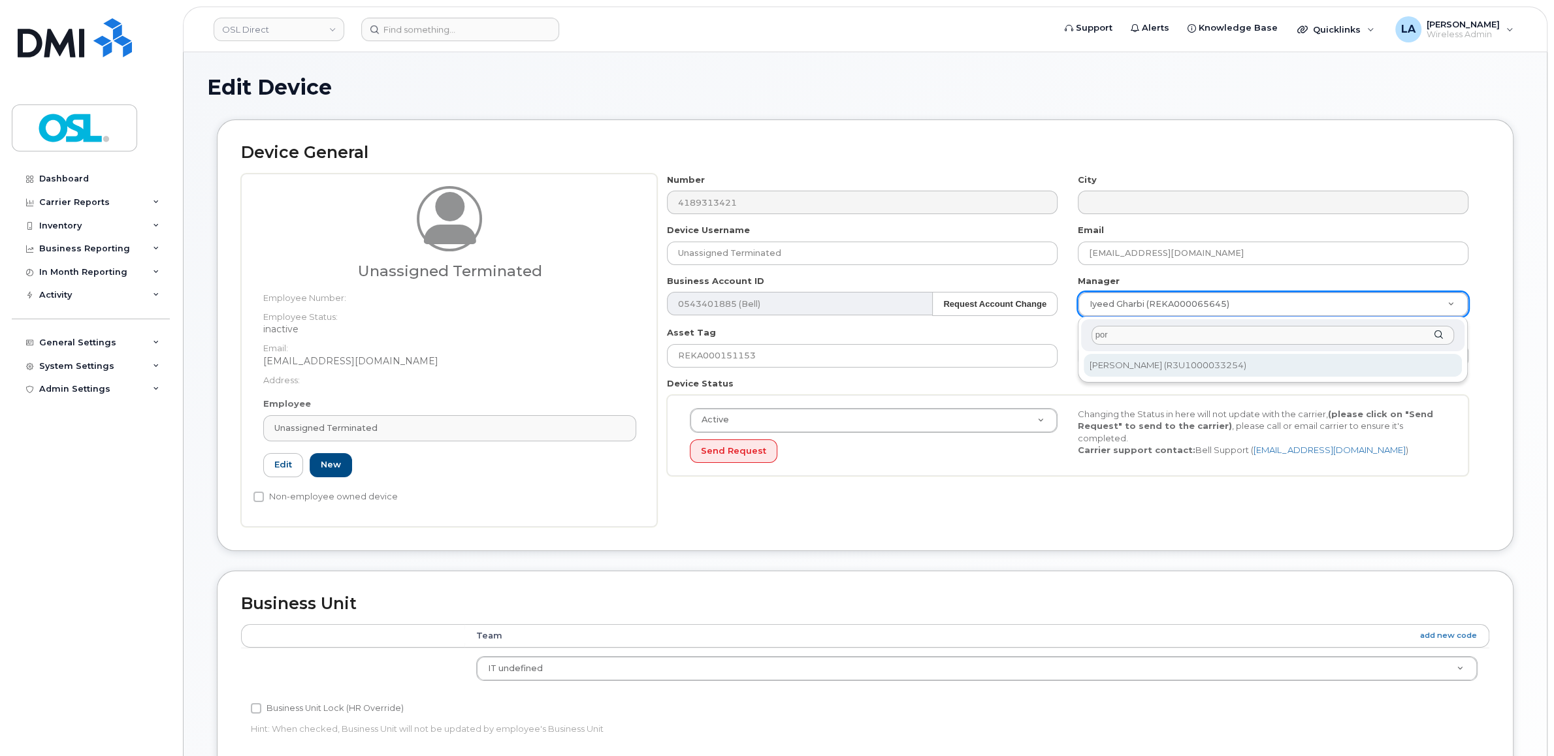
type input "por"
type input "1527344"
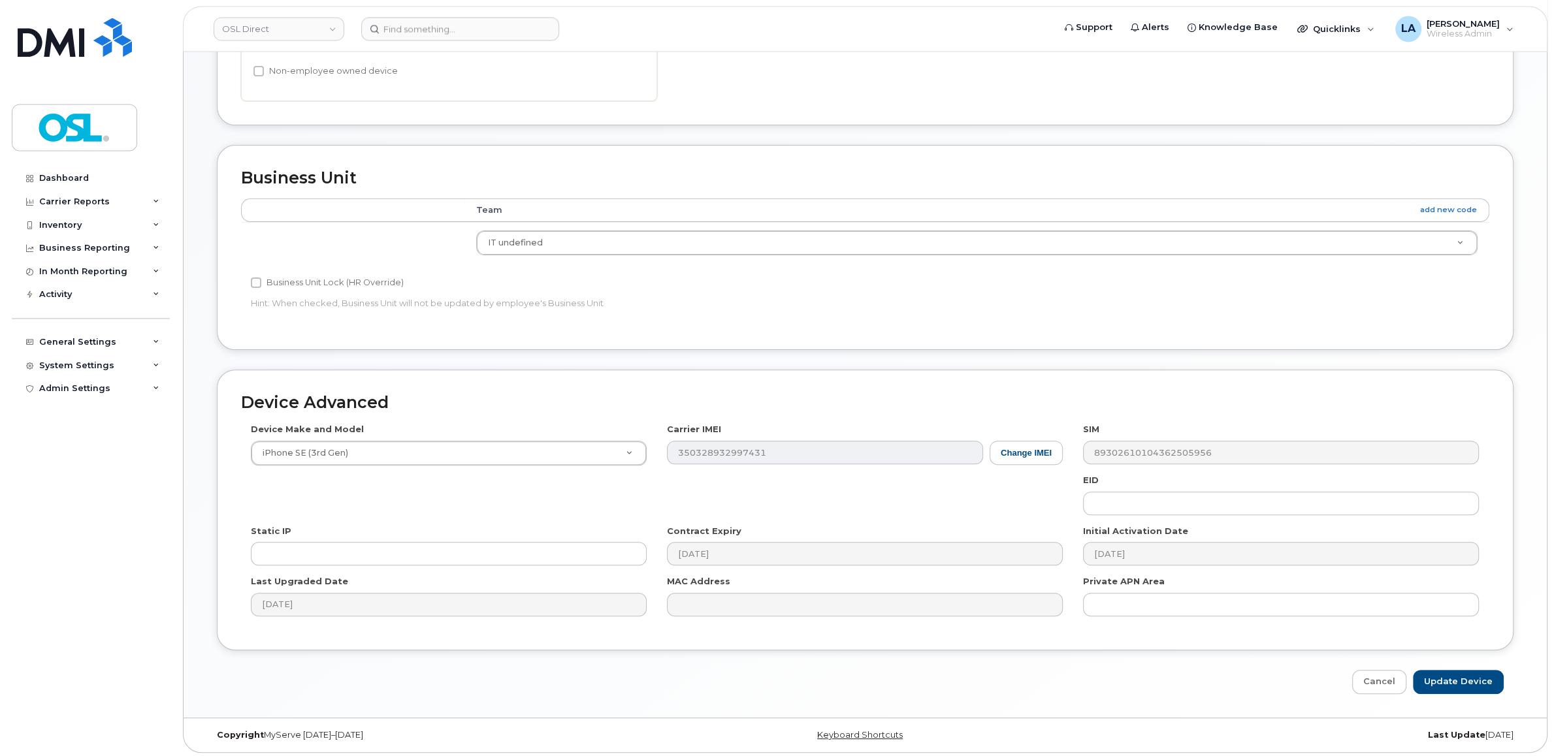
scroll to position [432, 0]
click at [1472, 689] on input "Update Device" at bounding box center [1458, 679] width 91 height 24
type input "Saving..."
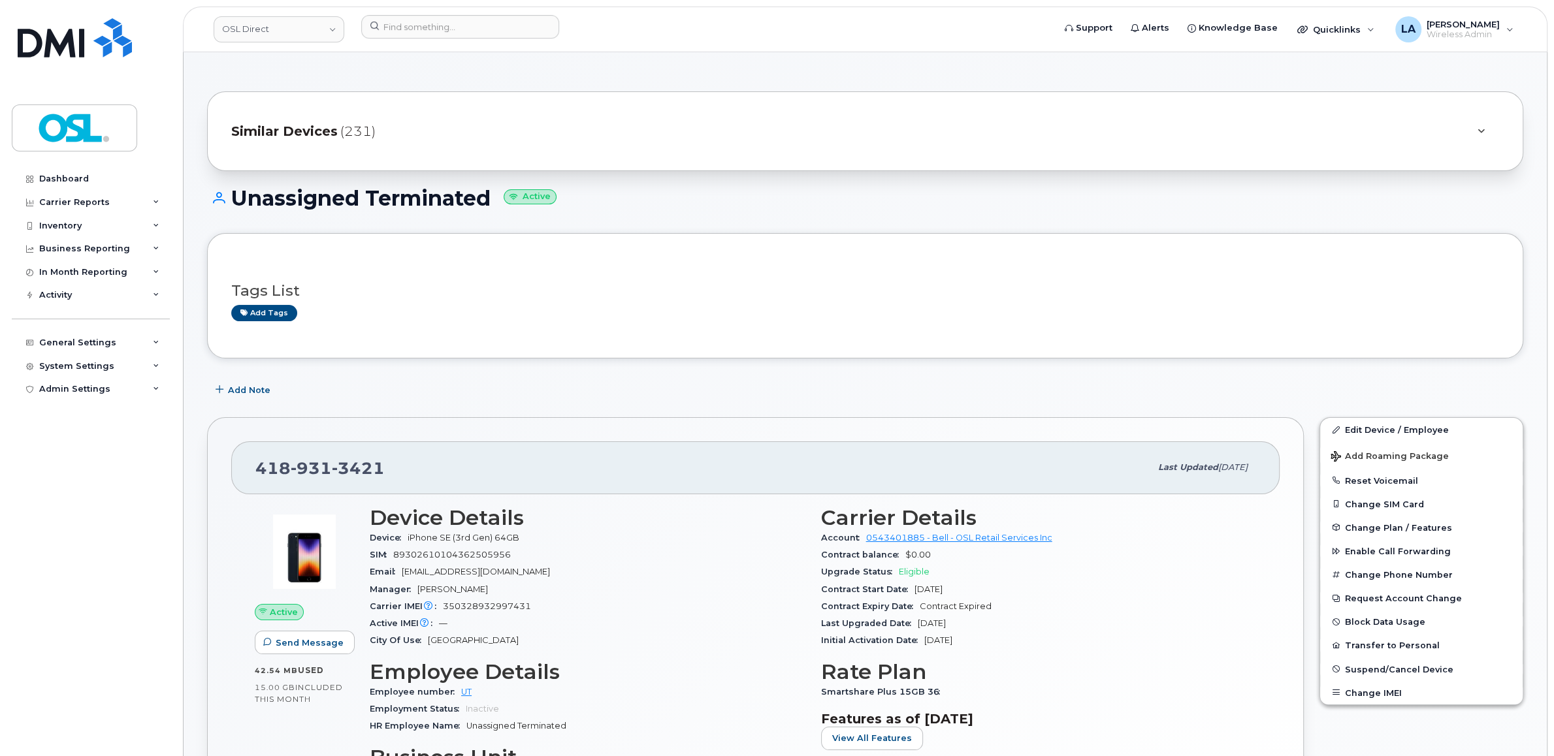
click at [270, 615] on span "Active" at bounding box center [284, 612] width 28 height 12
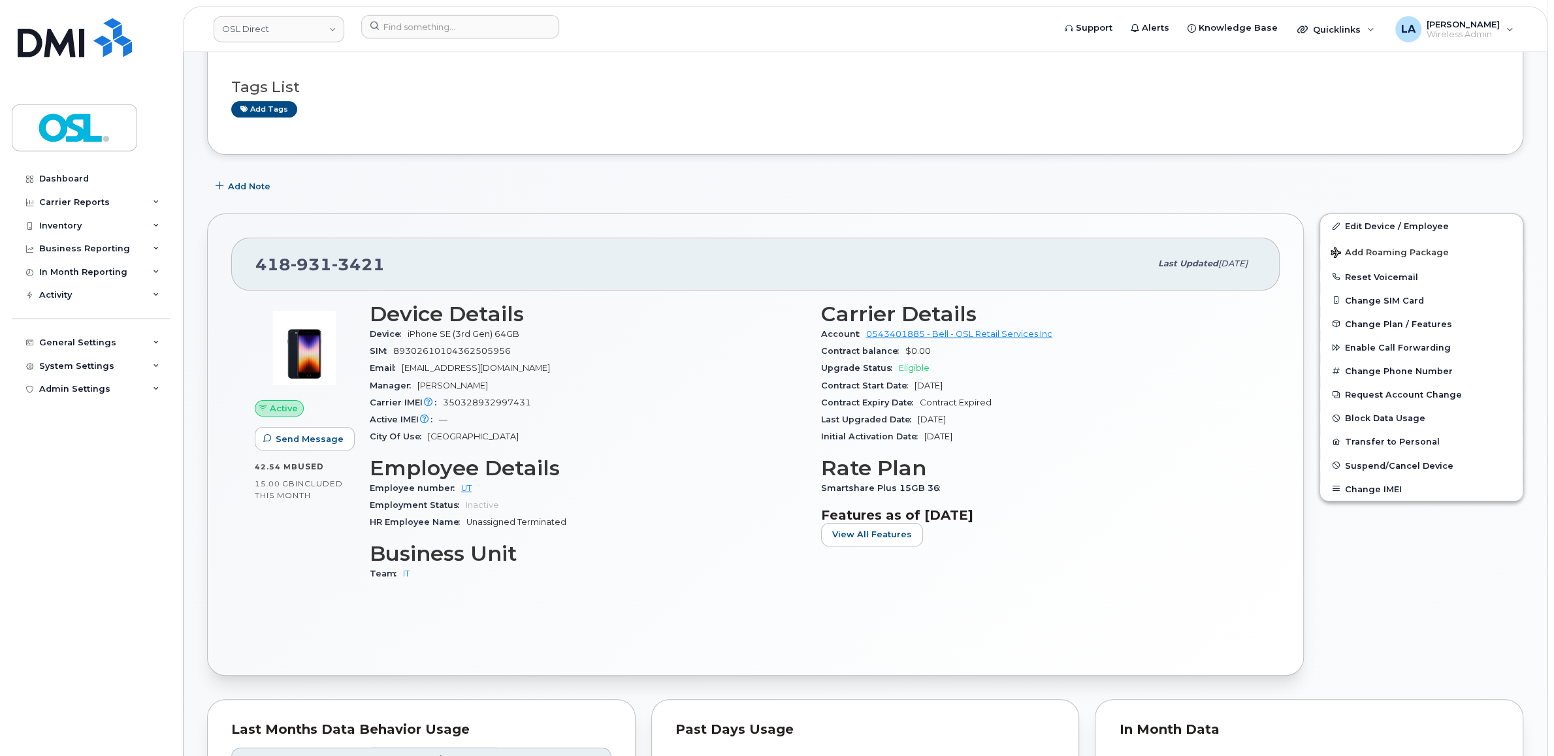
scroll to position [206, 0]
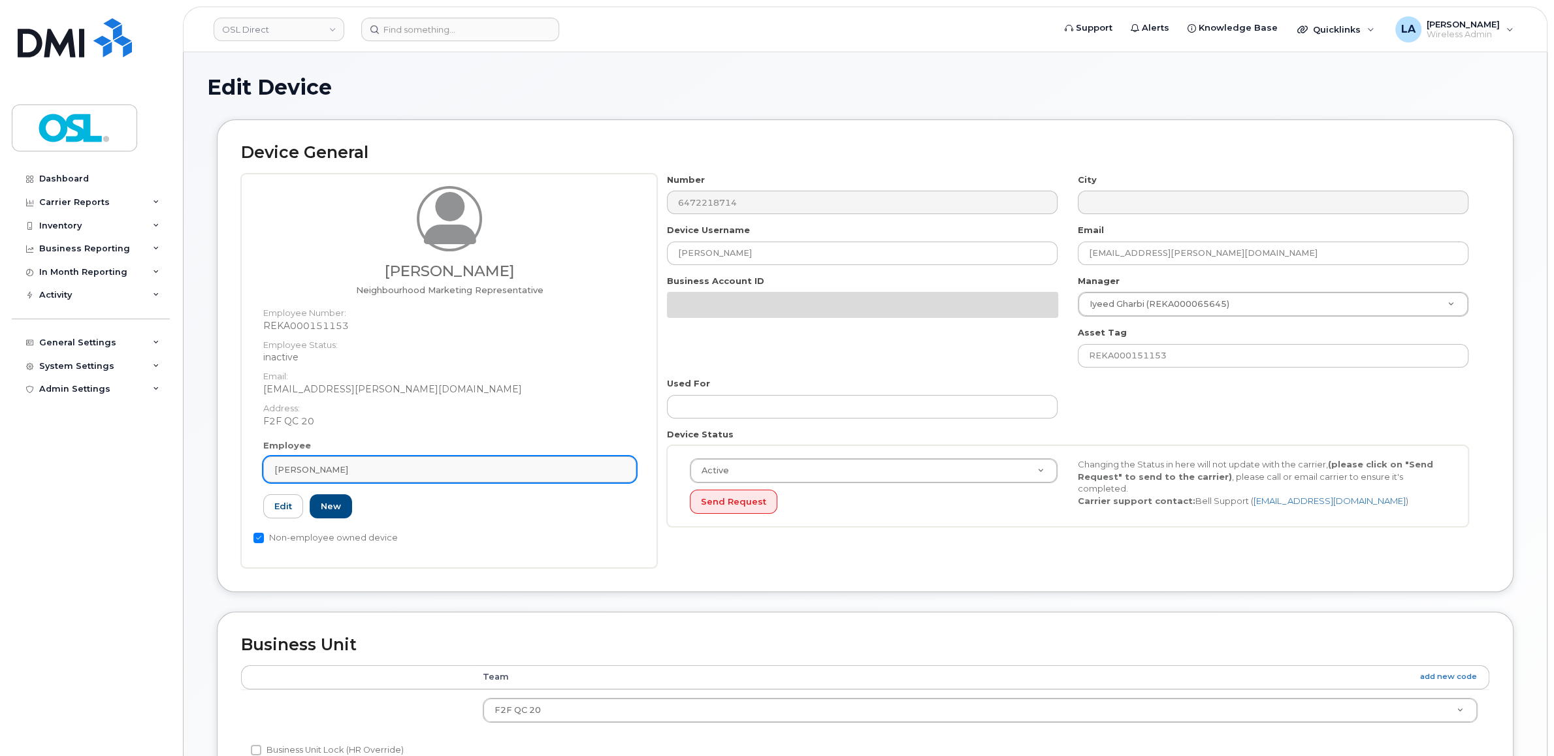
click at [384, 460] on link "[PERSON_NAME]" at bounding box center [449, 470] width 373 height 26
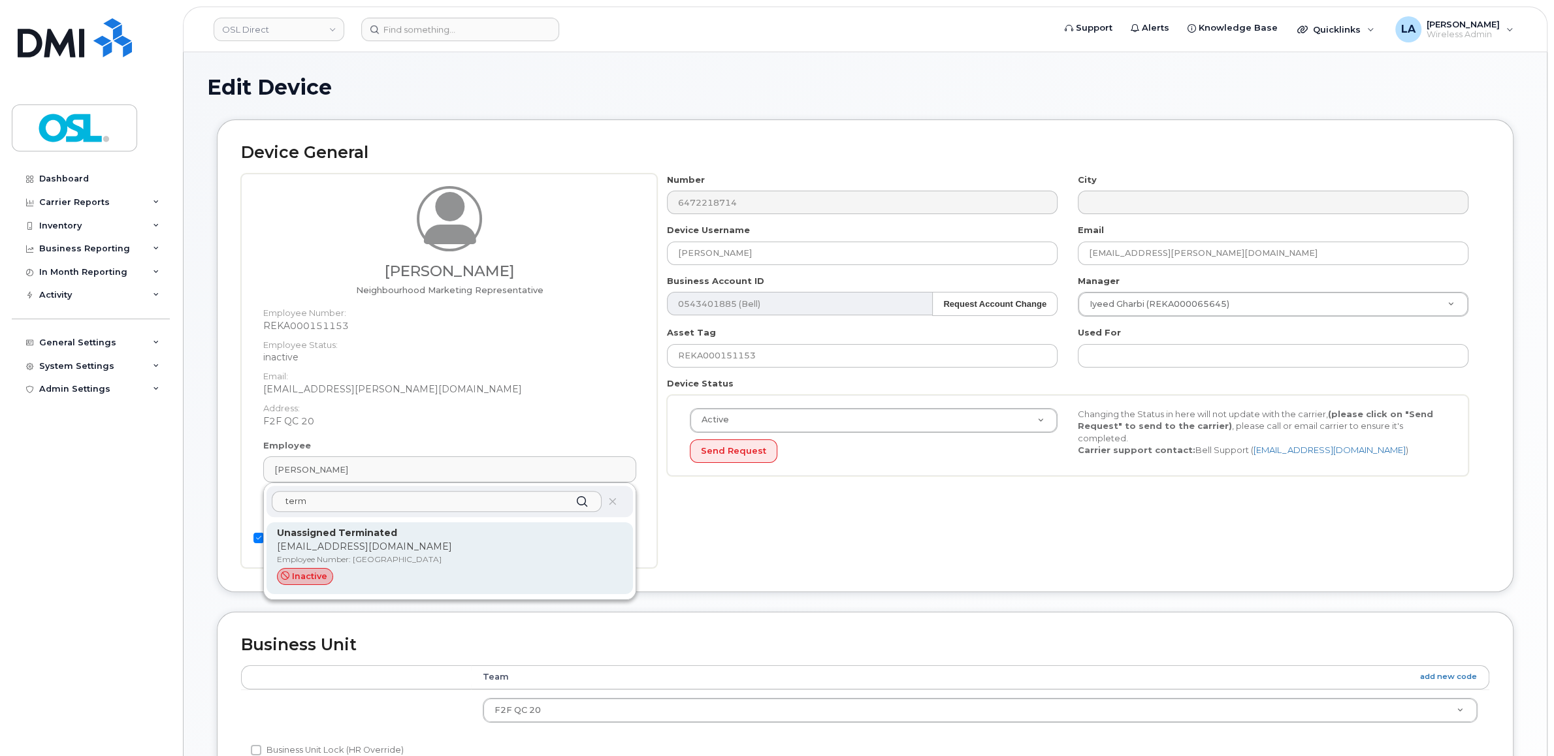
type input "term"
click at [337, 552] on p "[EMAIL_ADDRESS][DOMAIN_NAME]" at bounding box center [449, 547] width 345 height 14
